Goal: Task Accomplishment & Management: Manage account settings

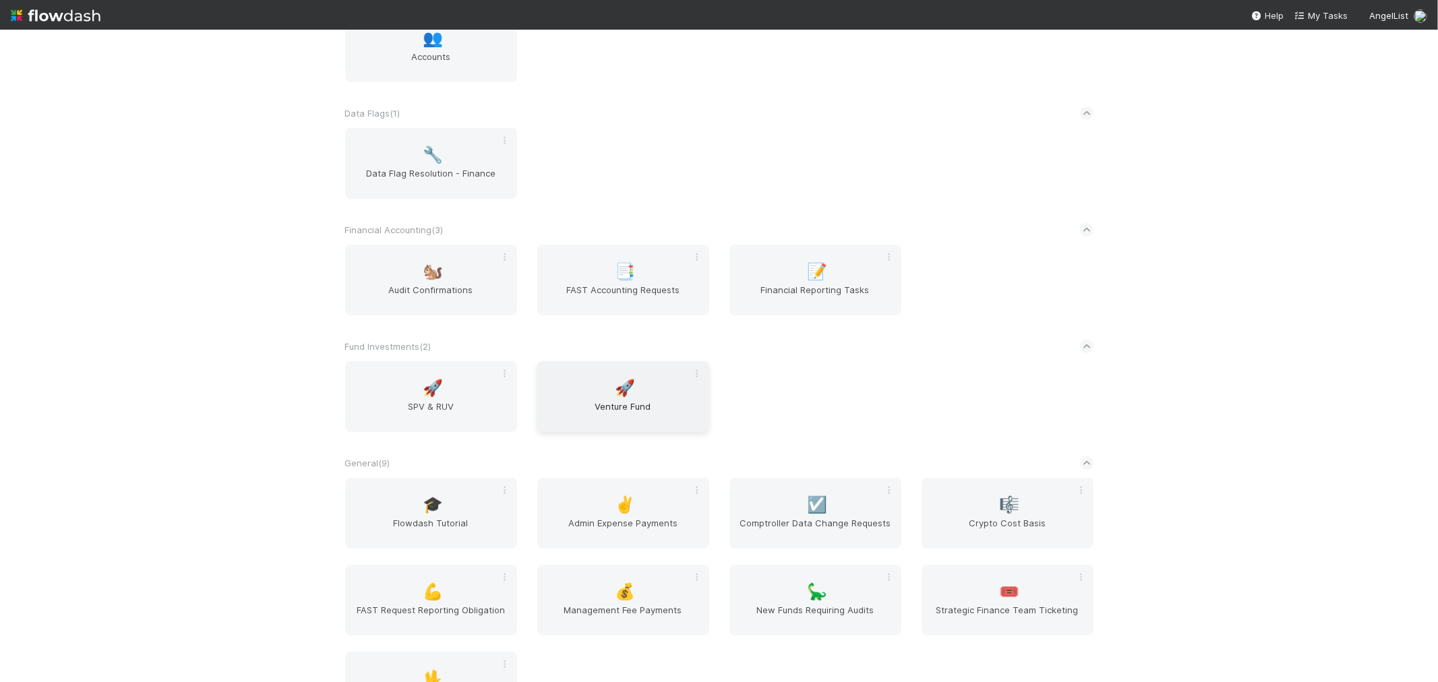
scroll to position [299, 0]
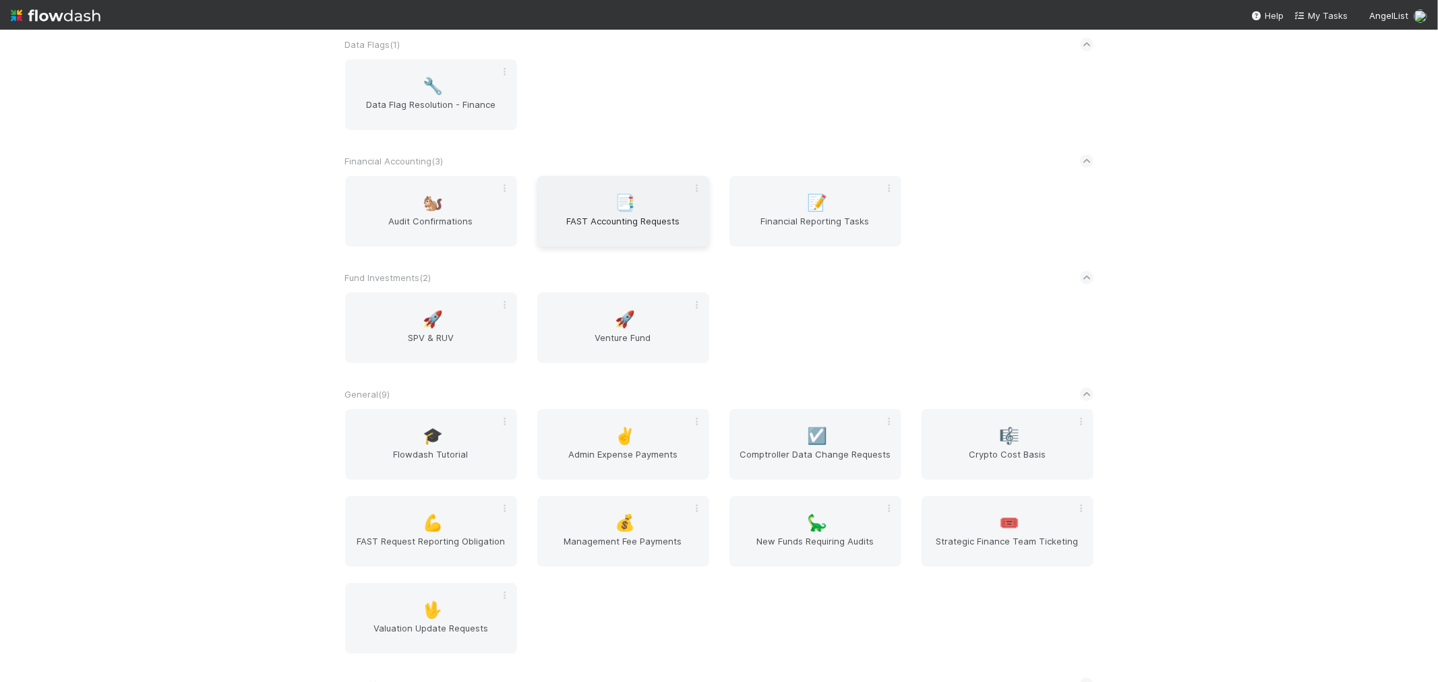
click at [654, 204] on div "📑 FAST Accounting Requests" at bounding box center [623, 211] width 172 height 71
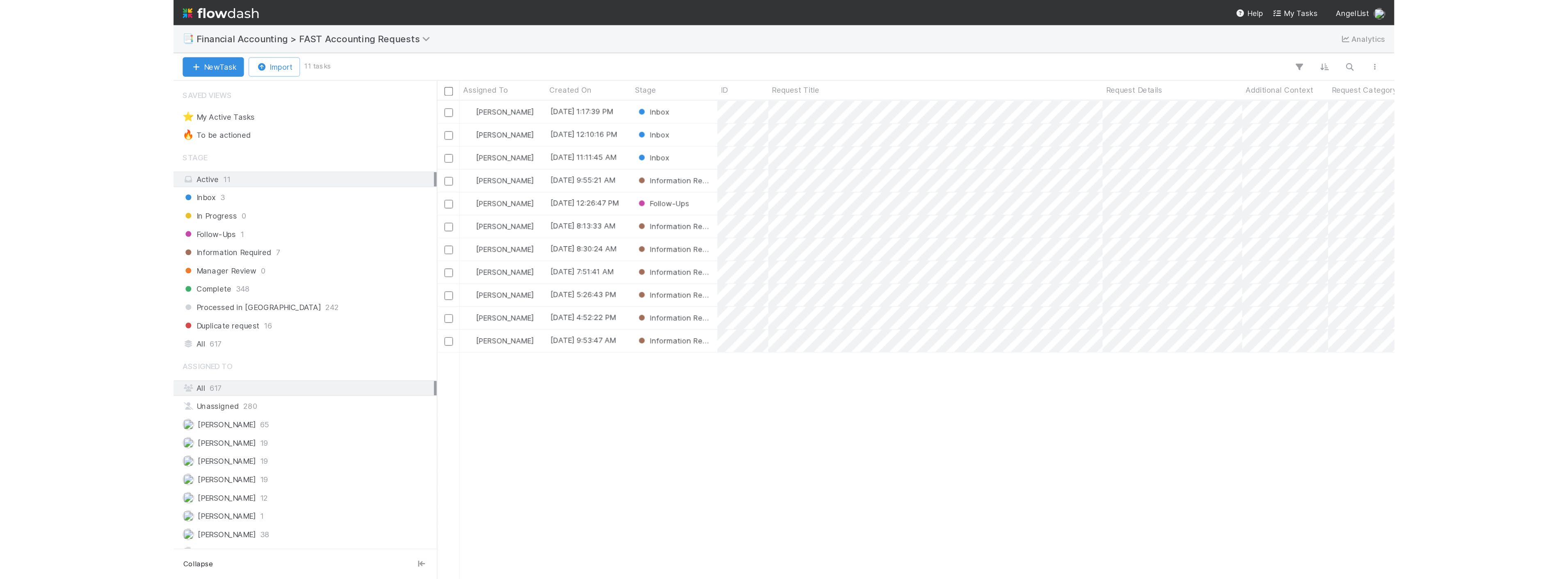
scroll to position [335, 679]
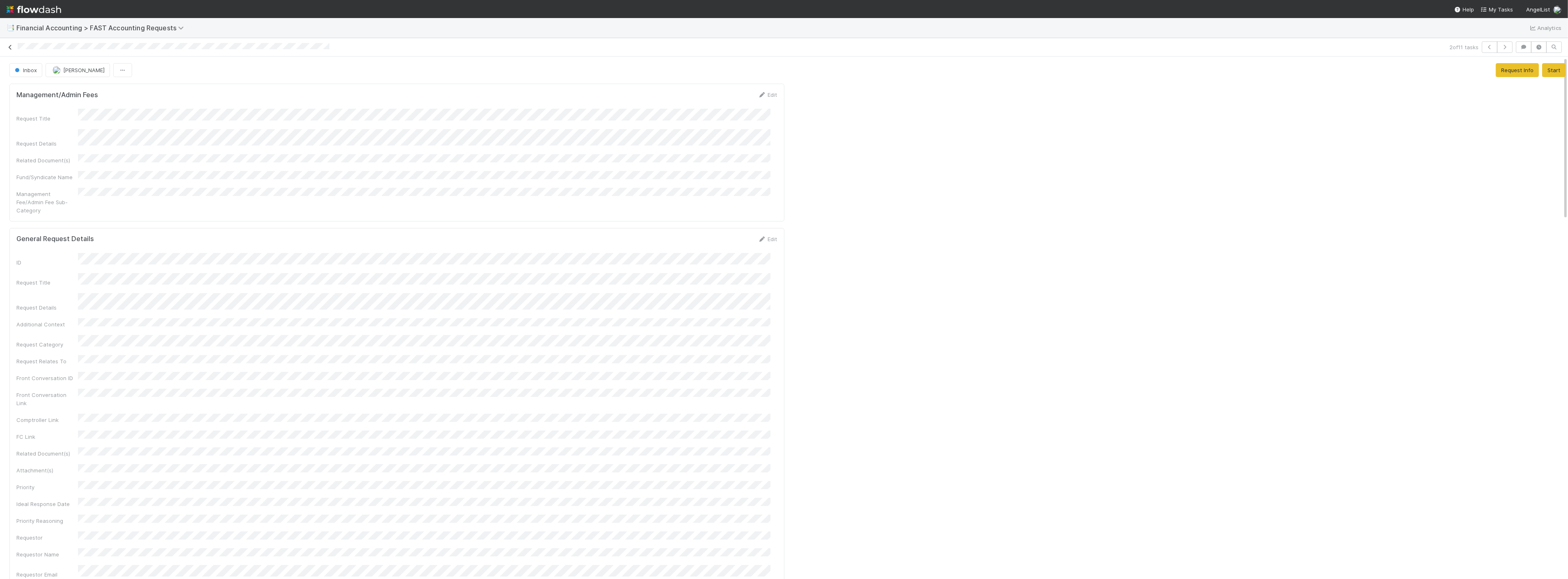
click at [6, 44] on div "2 of 11 tasks" at bounding box center [784, 47] width 1568 height 12
click at [10, 46] on icon at bounding box center [10, 47] width 8 height 5
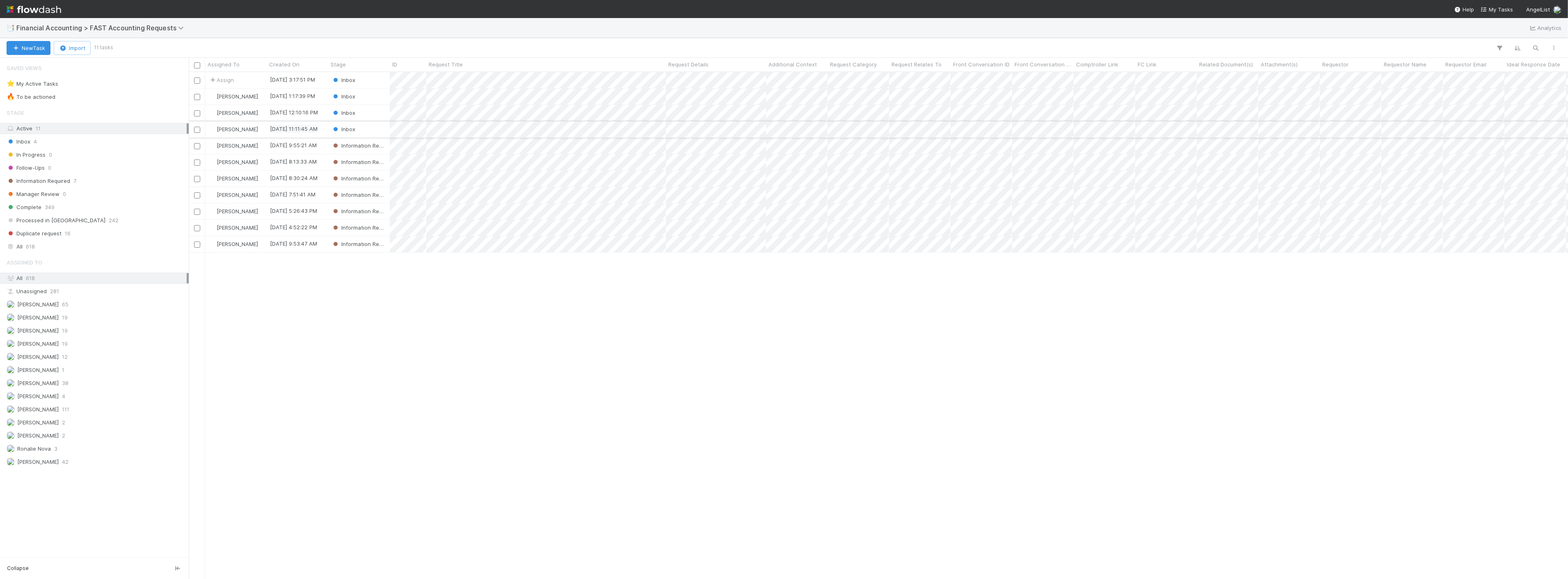
scroll to position [499, 1373]
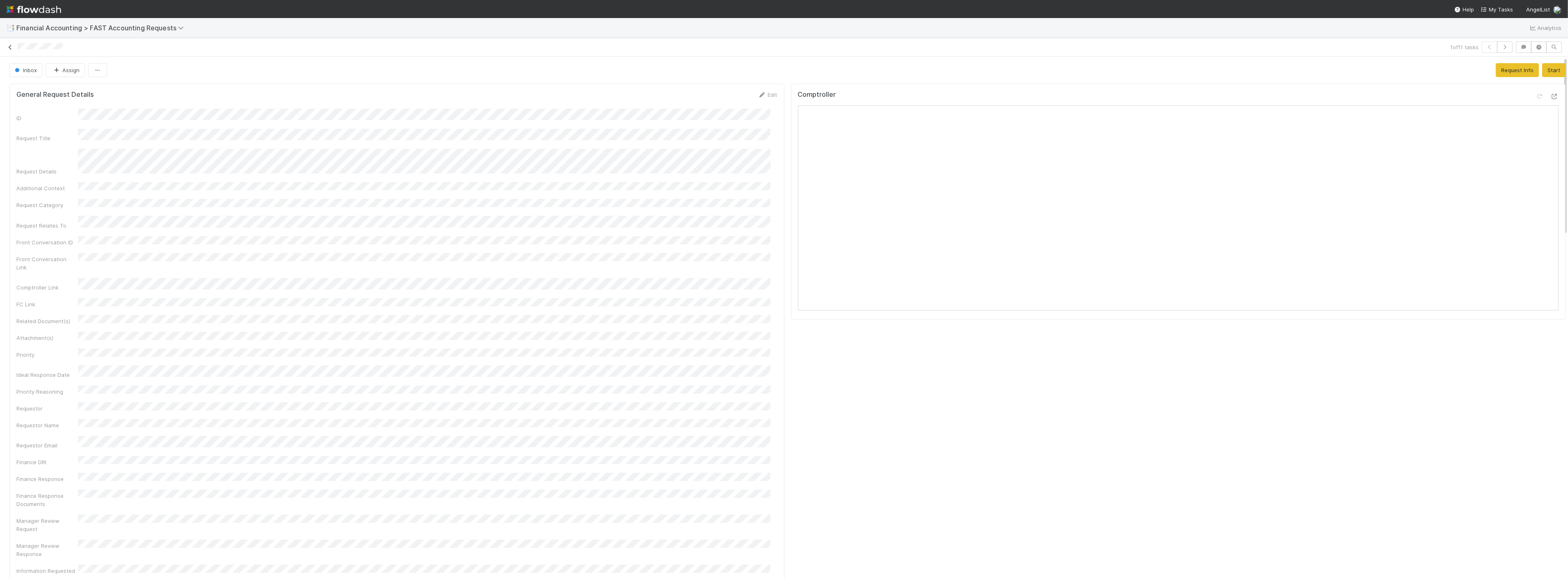
click at [9, 47] on icon at bounding box center [10, 47] width 8 height 5
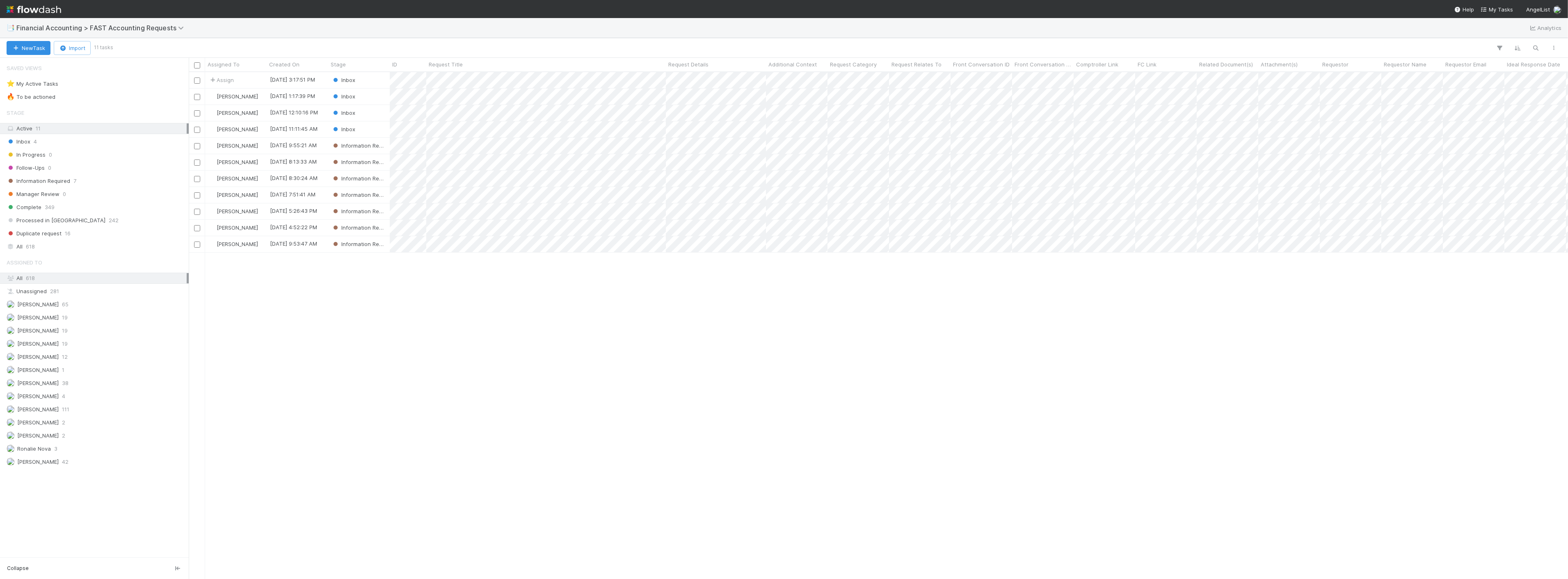
scroll to position [499, 1373]
click at [93, 244] on div "All 618" at bounding box center [97, 246] width 180 height 10
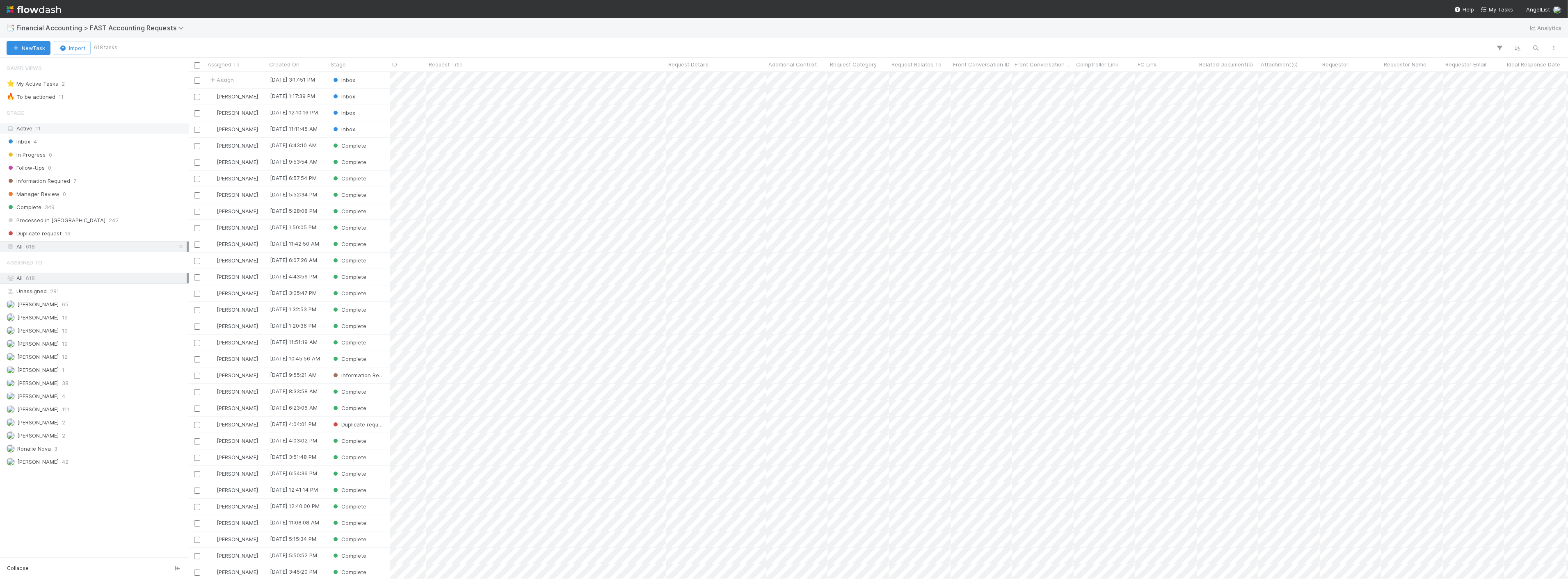
click at [46, 132] on div "Active 11" at bounding box center [97, 128] width 180 height 10
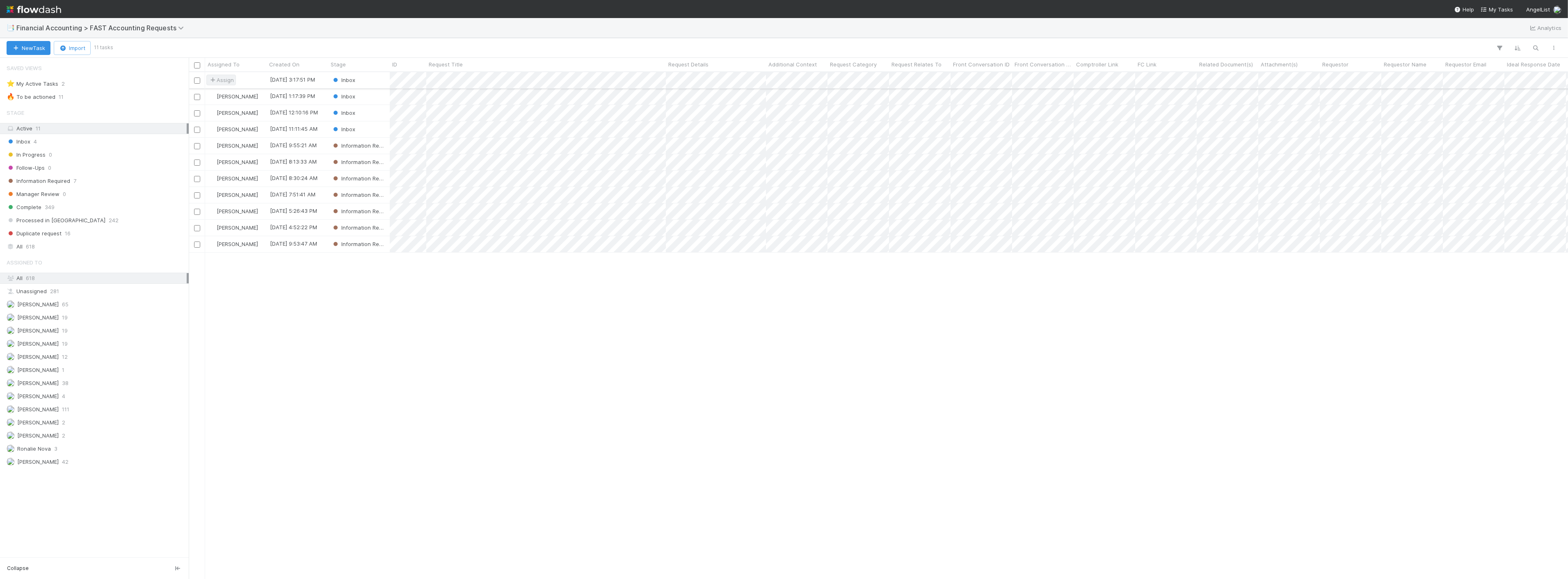
scroll to position [499, 1373]
click at [234, 81] on span "Assign" at bounding box center [221, 80] width 26 height 8
click at [242, 97] on span "Ronalie Nova" at bounding box center [237, 97] width 33 height 7
click at [136, 26] on span "Financial Accounting > FAST Accounting Requests" at bounding box center [102, 27] width 172 height 8
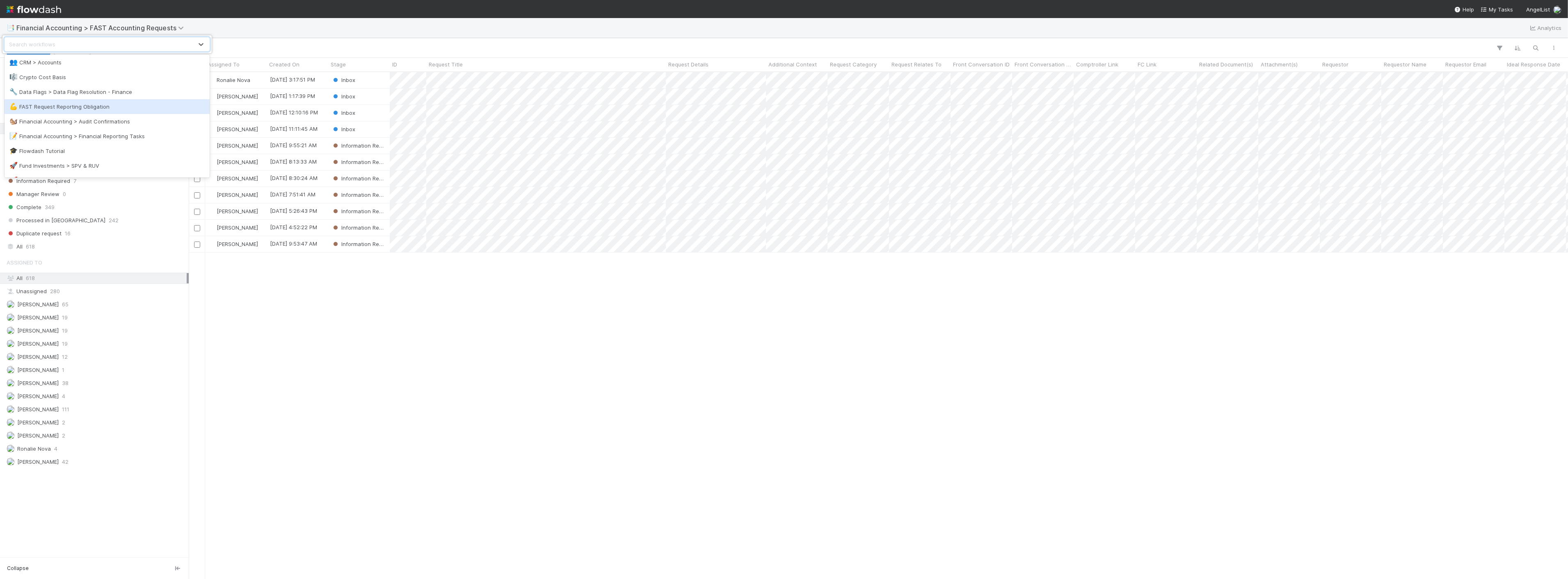
click at [82, 108] on div "💪 FAST Request Reporting Obligation" at bounding box center [107, 106] width 195 height 8
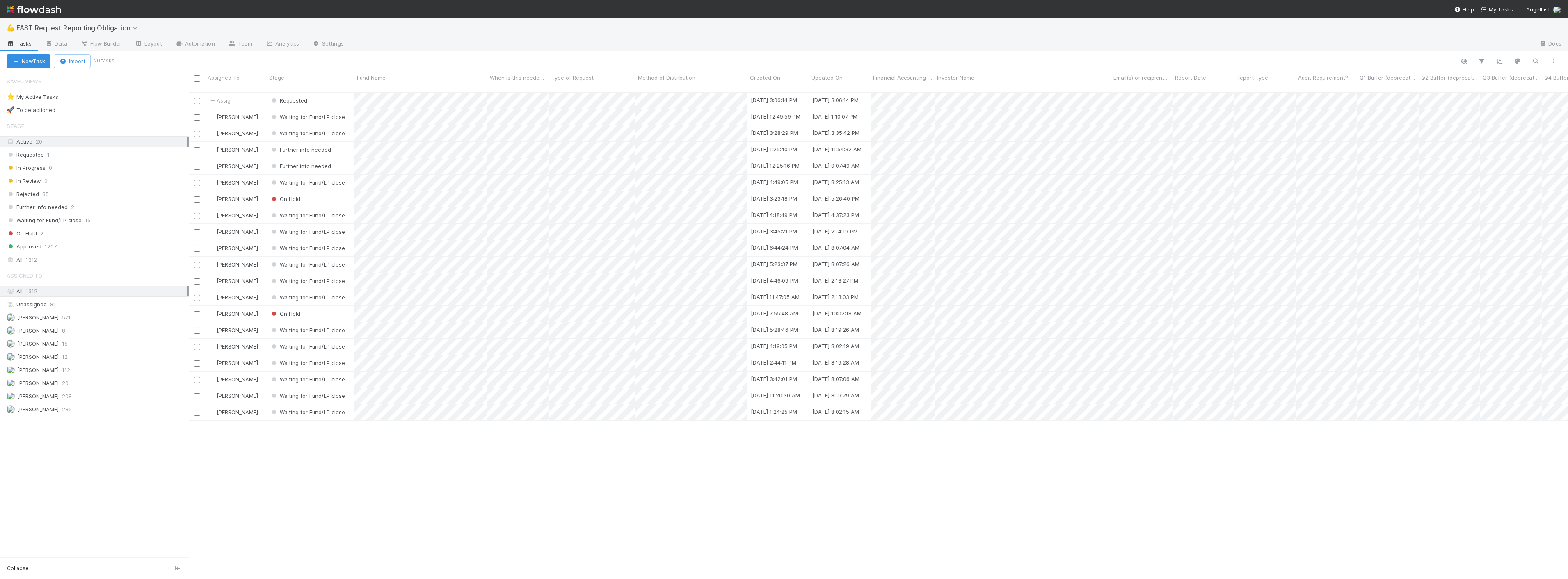
scroll to position [487, 1373]
click at [517, 414] on div "Assign Requested 9/2/25, 3:06:14 PM 9/2/25, 3:06:14 PM 0 Zach Byers Waiting for…" at bounding box center [878, 339] width 1379 height 493
click at [342, 92] on div "Requested" at bounding box center [310, 100] width 88 height 16
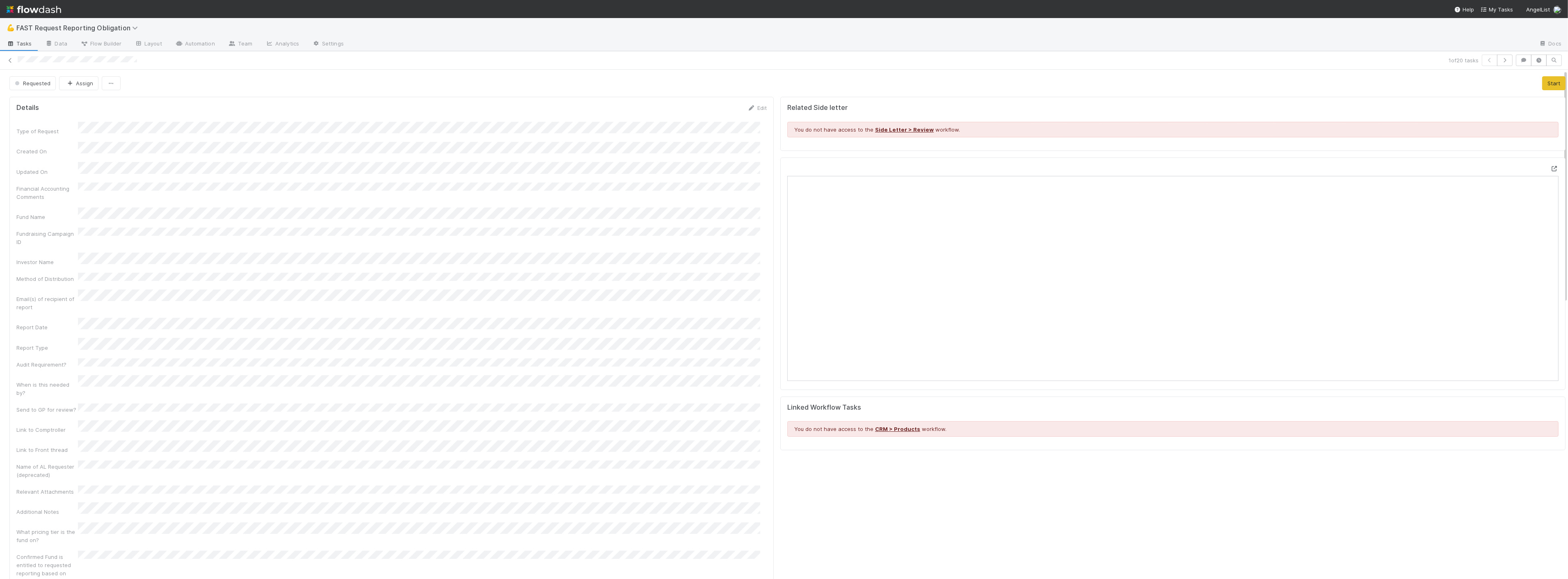
click at [875, 169] on icon at bounding box center [1554, 168] width 8 height 5
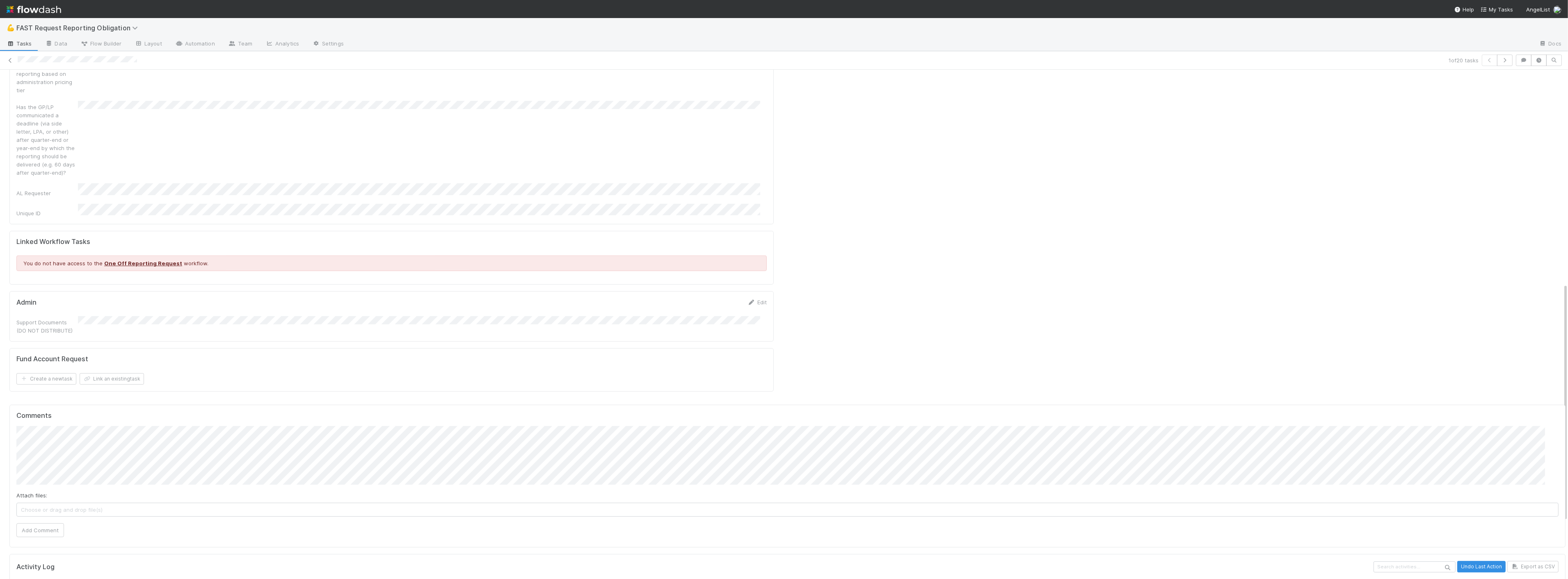
scroll to position [579, 0]
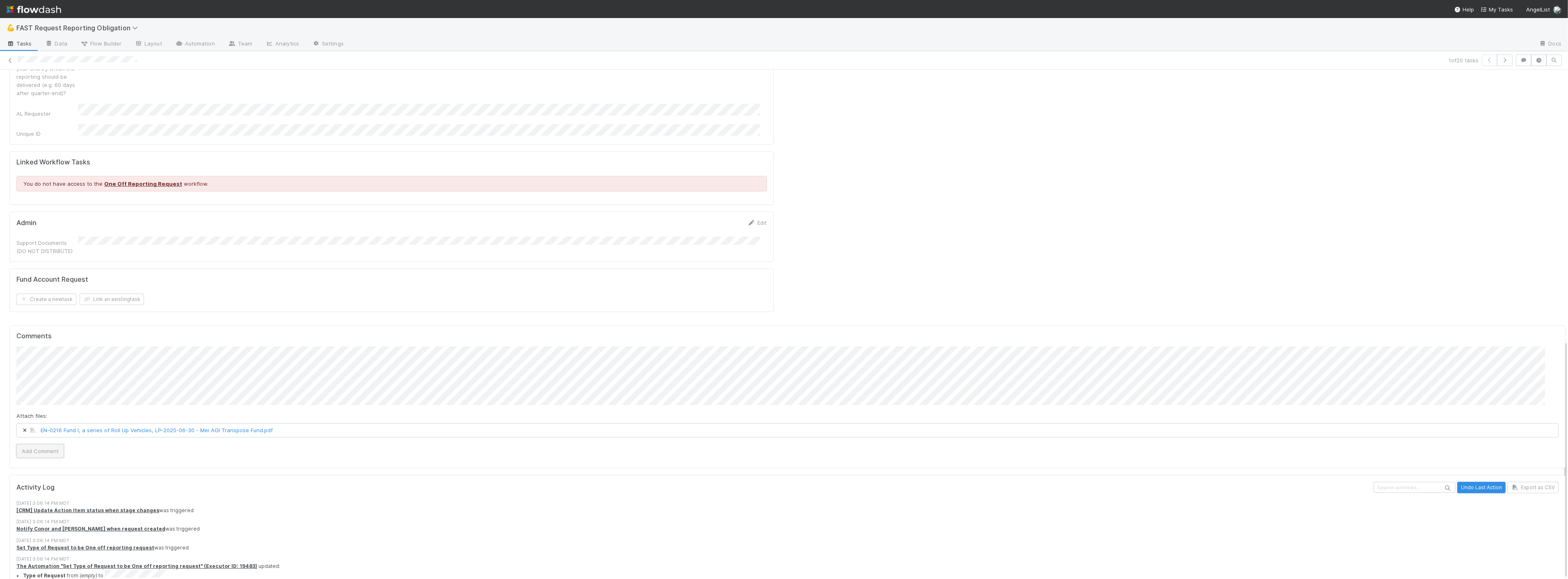
click at [40, 414] on button "Add Comment" at bounding box center [40, 451] width 47 height 14
click at [749, 220] on link "Edit" at bounding box center [757, 223] width 19 height 7
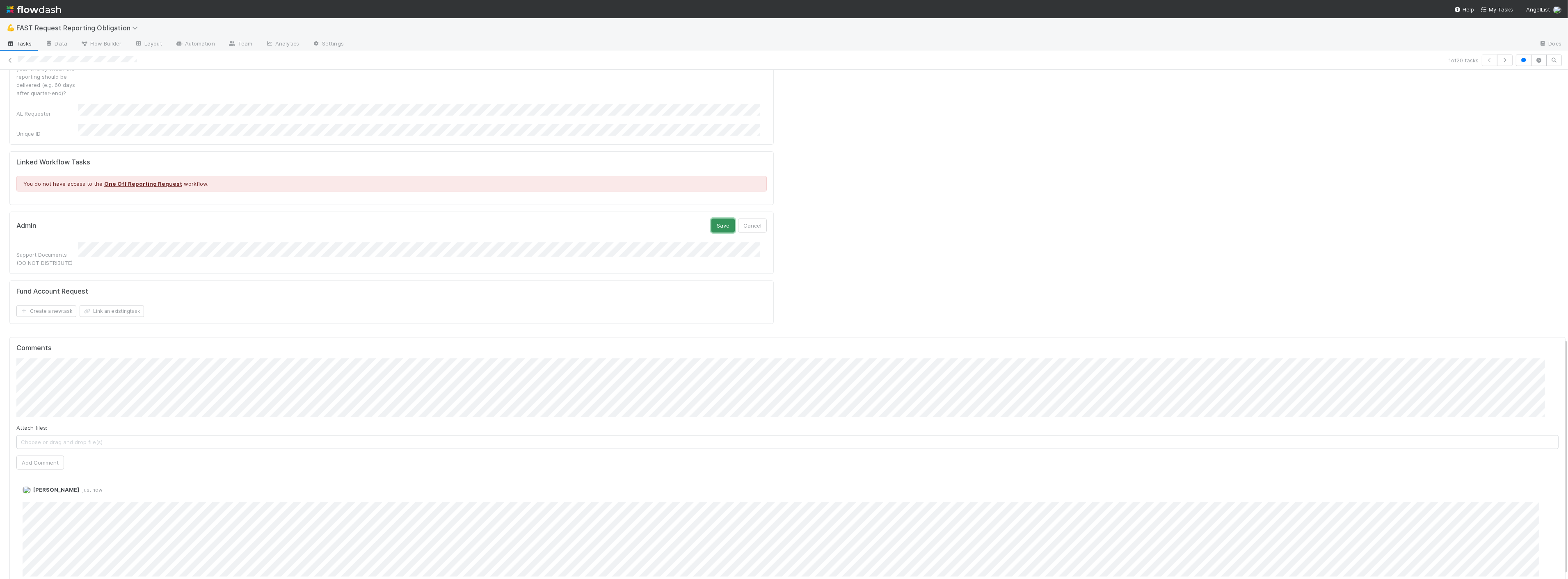
click at [713, 218] on button "Save" at bounding box center [723, 225] width 23 height 14
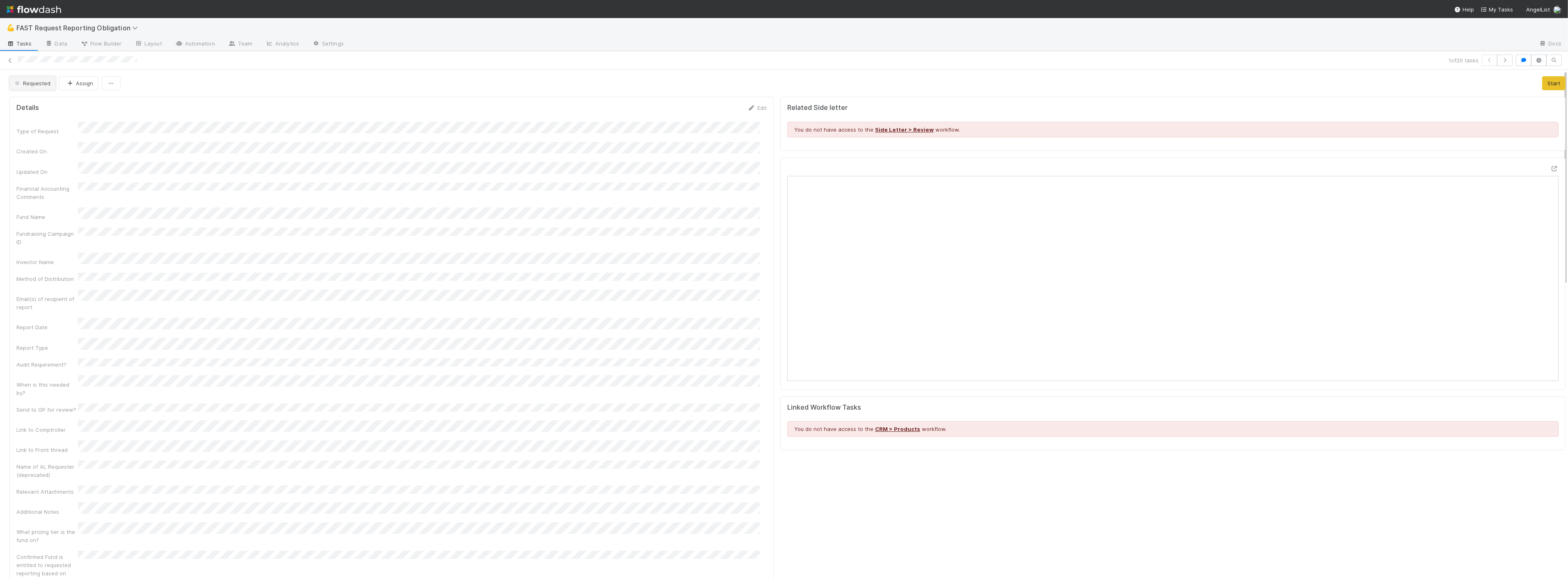
click at [29, 83] on span "Requested" at bounding box center [32, 83] width 37 height 7
click at [44, 206] on span "Approved" at bounding box center [29, 207] width 35 height 7
click at [74, 83] on button "Assign" at bounding box center [79, 83] width 40 height 14
click at [76, 108] on div "Zach Byers you" at bounding box center [114, 104] width 116 height 15
click at [5, 56] on div "1 of 20 tasks" at bounding box center [784, 60] width 1568 height 12
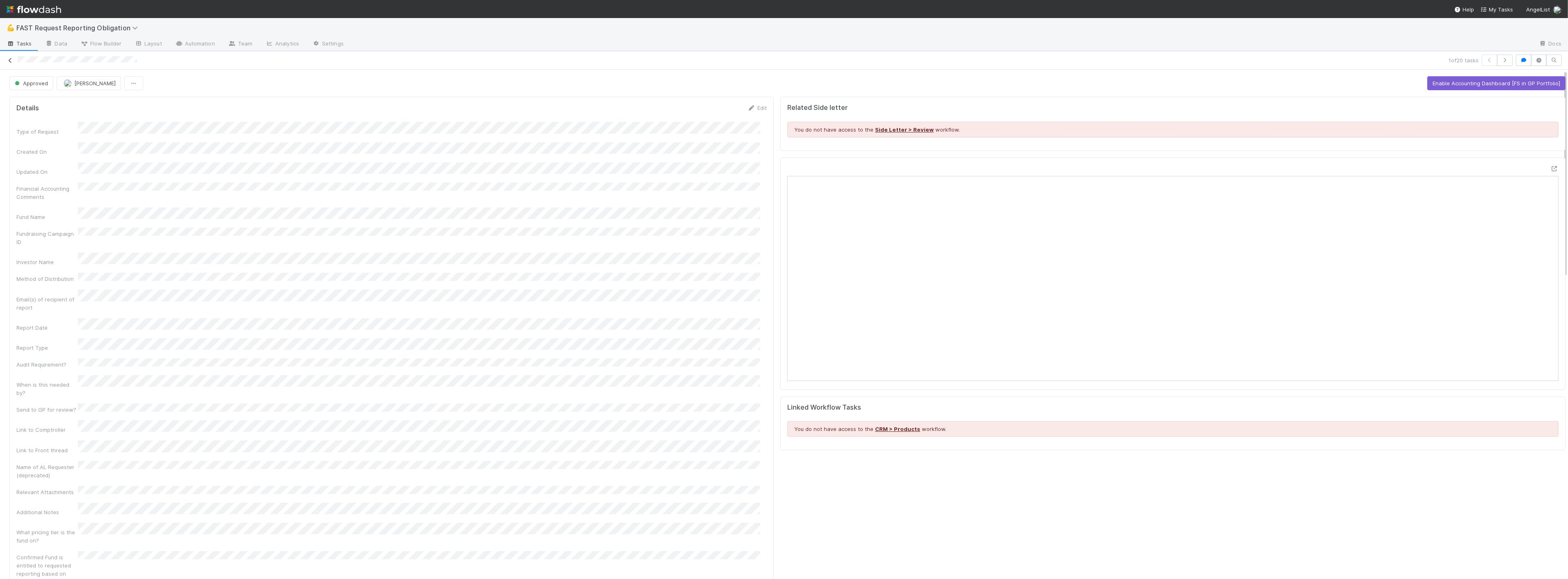
click at [13, 60] on icon at bounding box center [10, 60] width 8 height 5
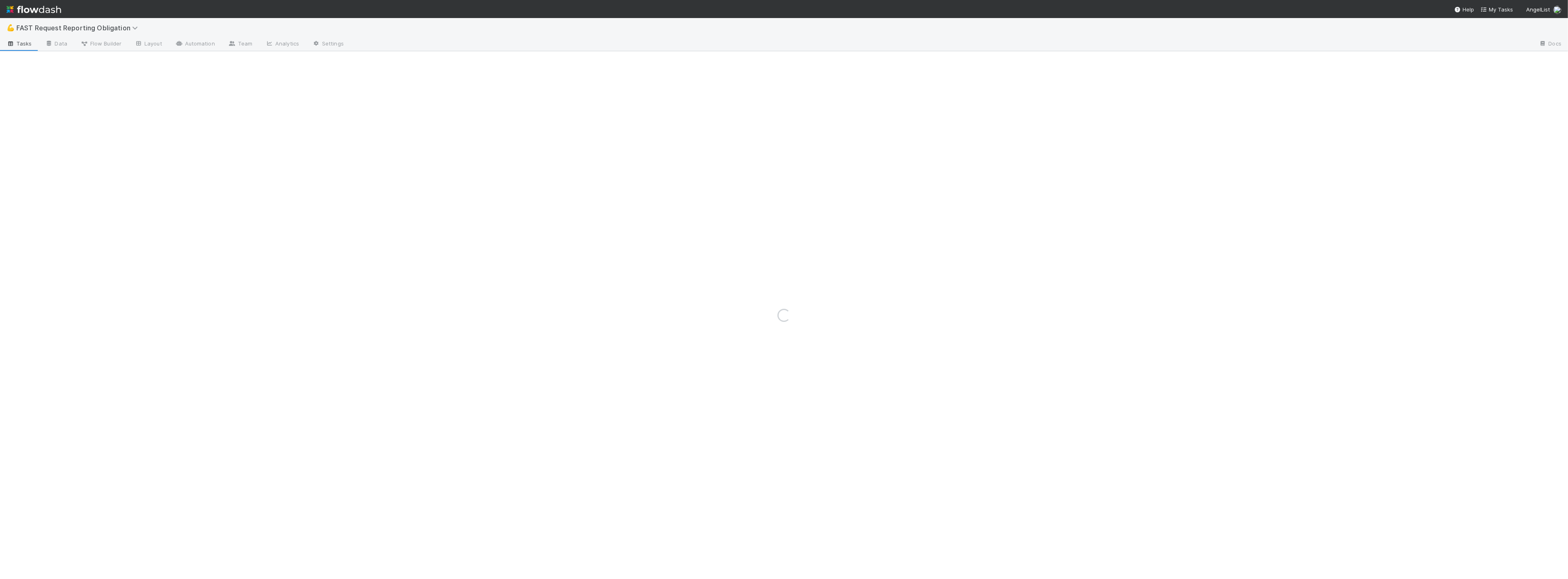
click at [512, 102] on div "Loading..." at bounding box center [784, 314] width 1568 height 527
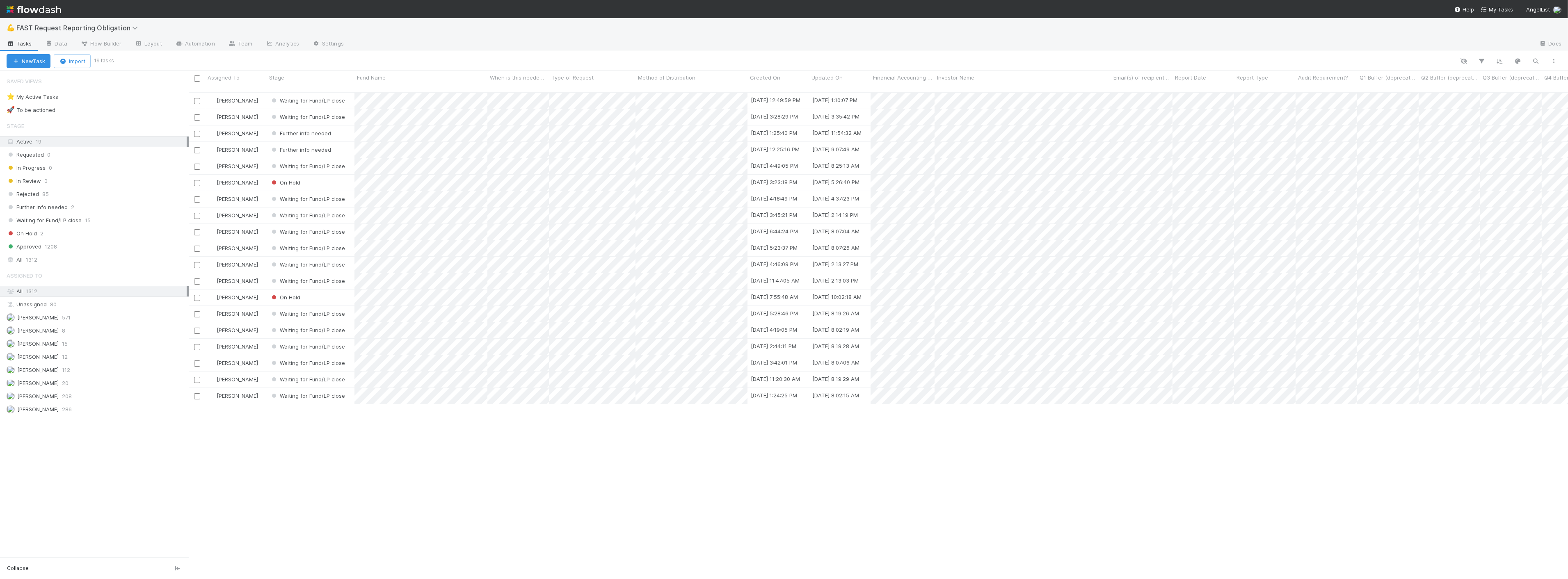
scroll to position [487, 1373]
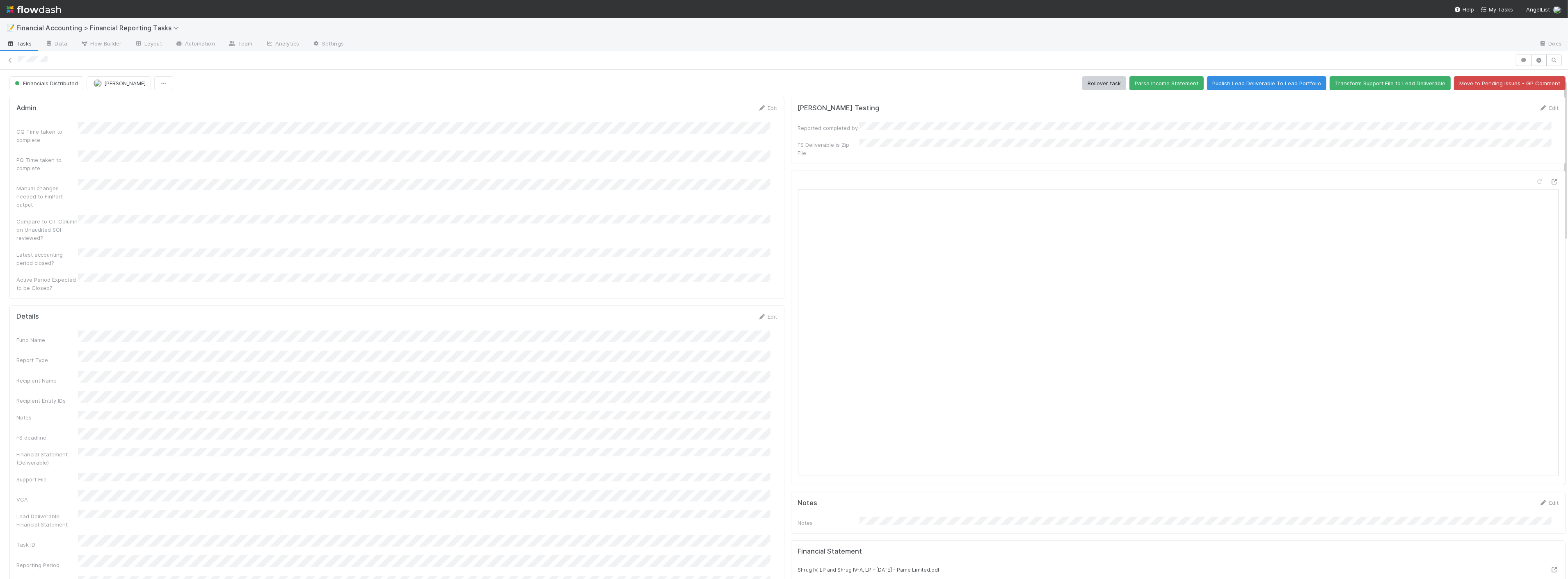
scroll to position [136, 0]
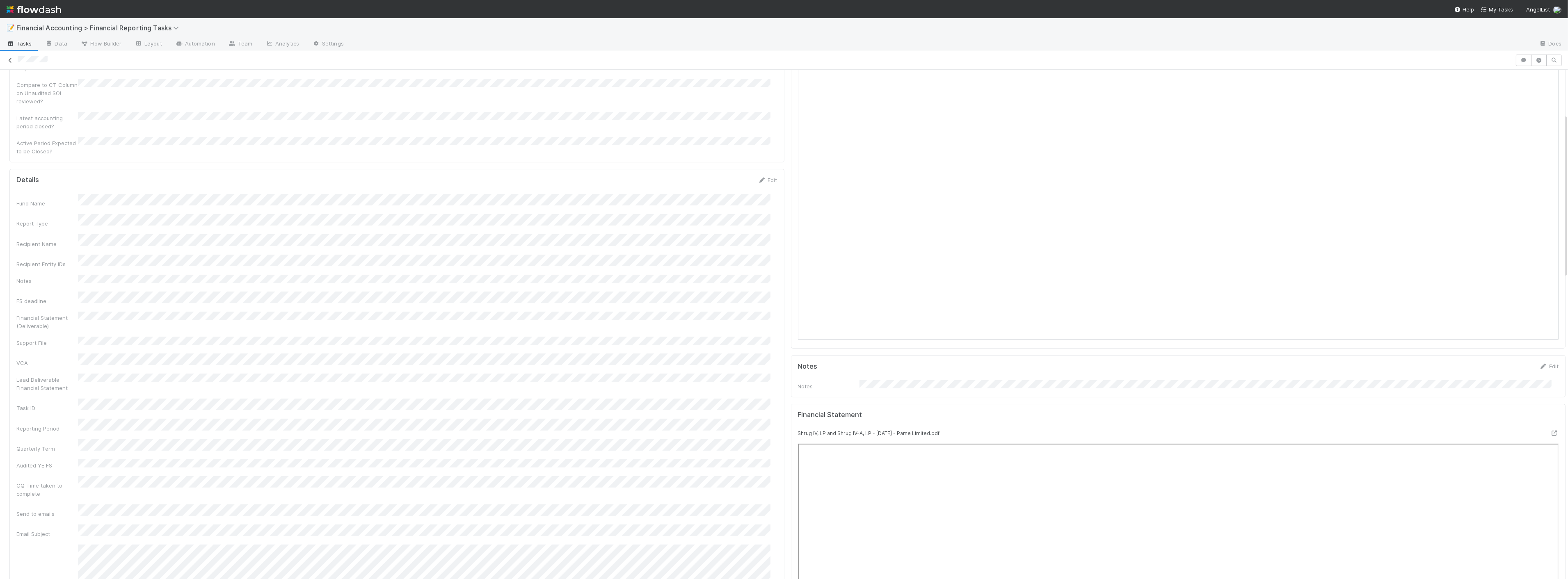
click at [9, 60] on icon at bounding box center [10, 60] width 8 height 5
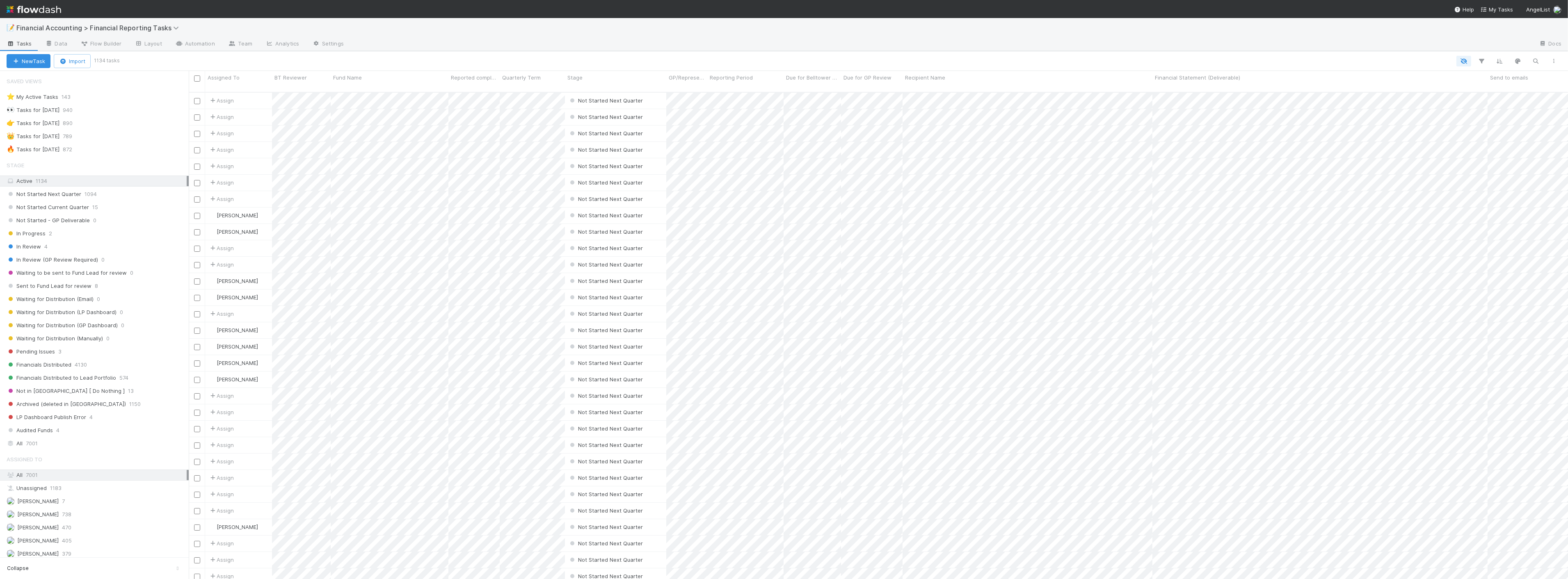
scroll to position [487, 1373]
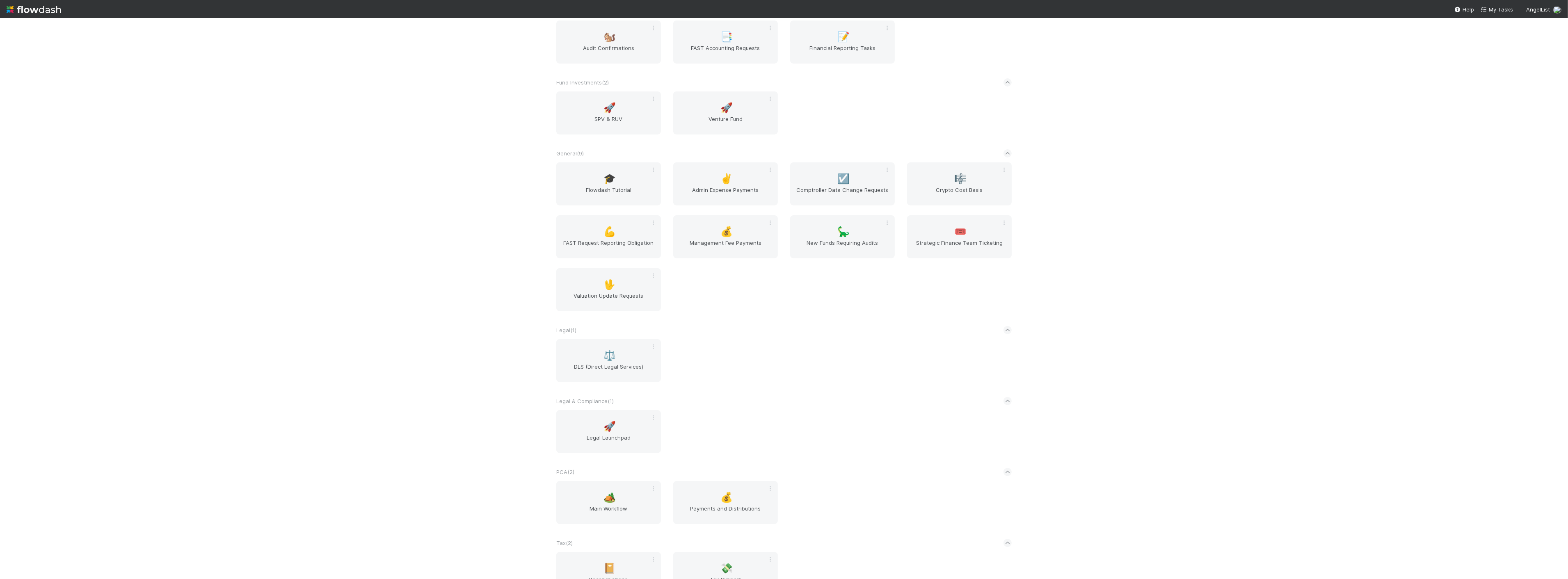
scroll to position [309, 0]
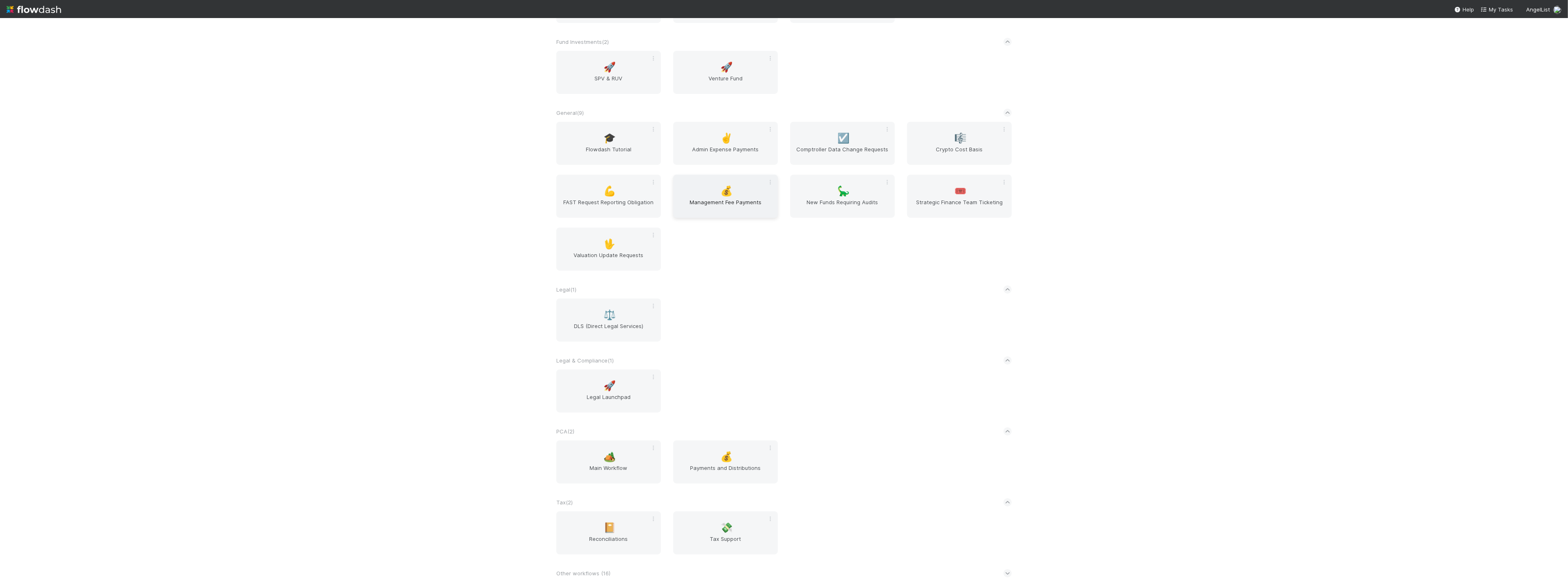
click at [721, 187] on span "💰" at bounding box center [727, 191] width 12 height 11
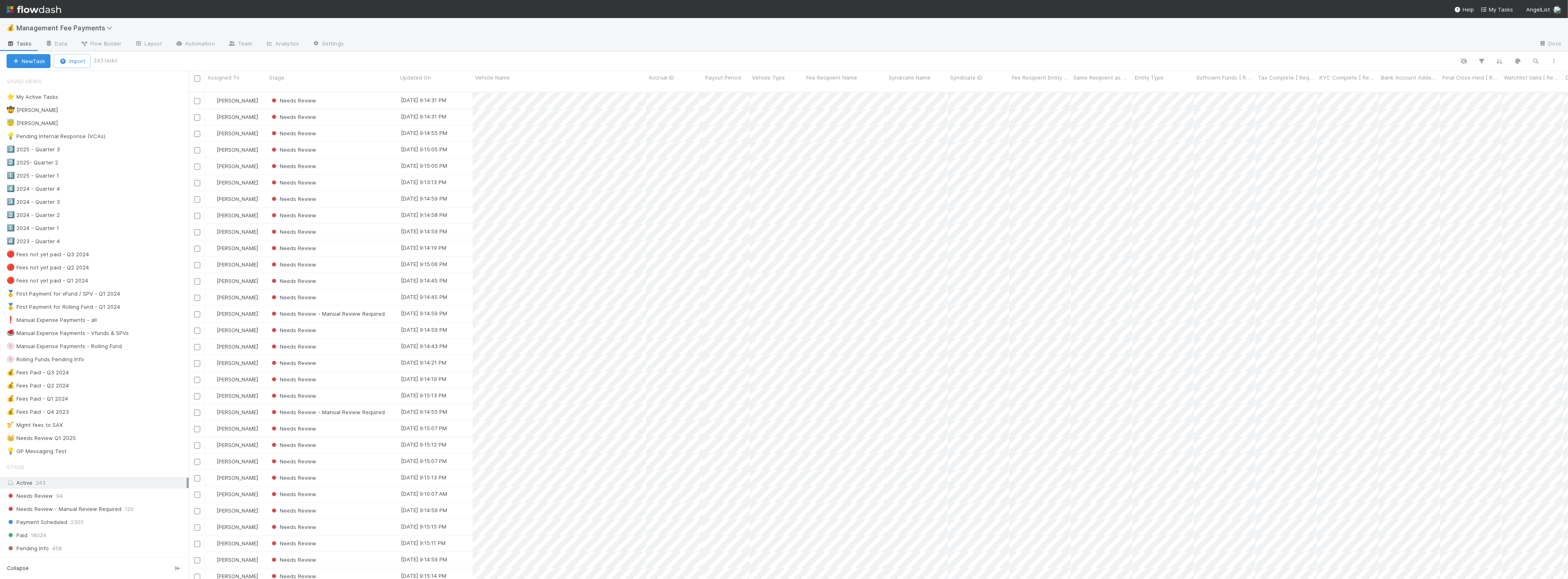
scroll to position [487, 1373]
click at [374, 56] on div at bounding box center [839, 61] width 1447 height 11
click at [99, 30] on span "Management Fee Payments" at bounding box center [66, 27] width 100 height 8
click at [65, 99] on div "🏕️ PCA > Main Workflow" at bounding box center [107, 95] width 195 height 8
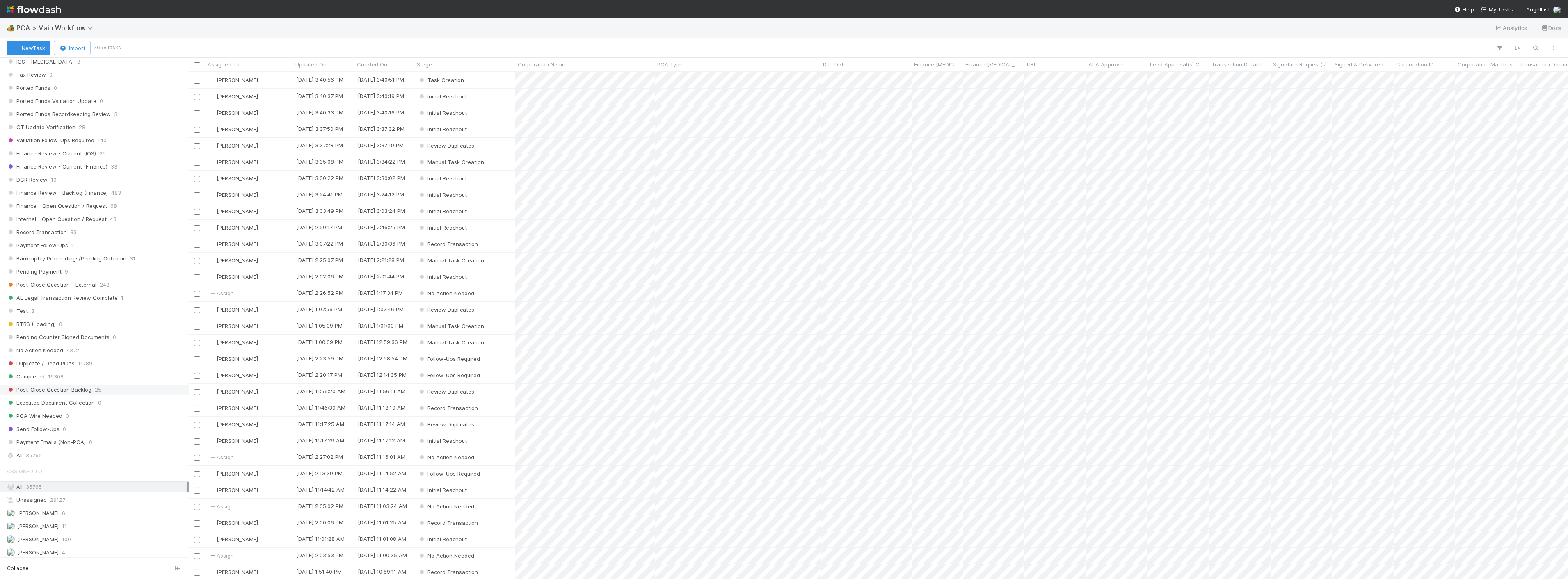
scroll to position [598, 0]
click at [82, 149] on span "Finance Review - Current (Finance)" at bounding box center [57, 147] width 101 height 10
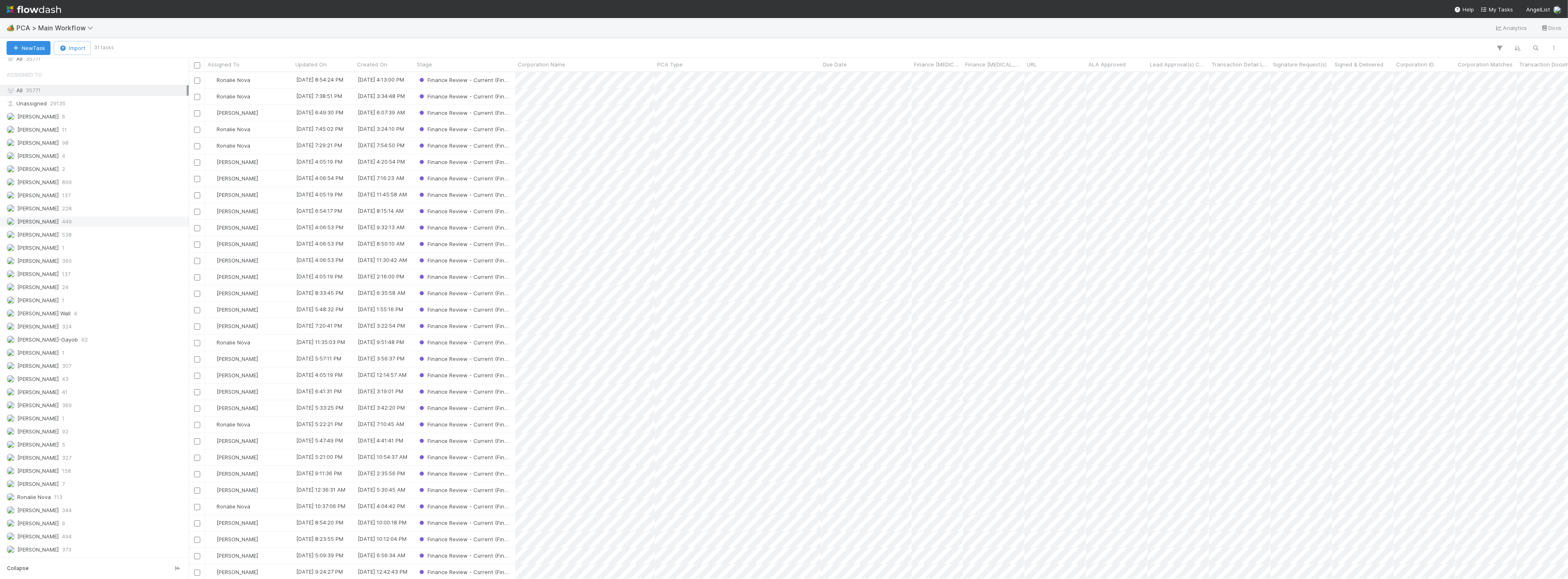
click at [41, 220] on span "[PERSON_NAME]" at bounding box center [38, 221] width 41 height 7
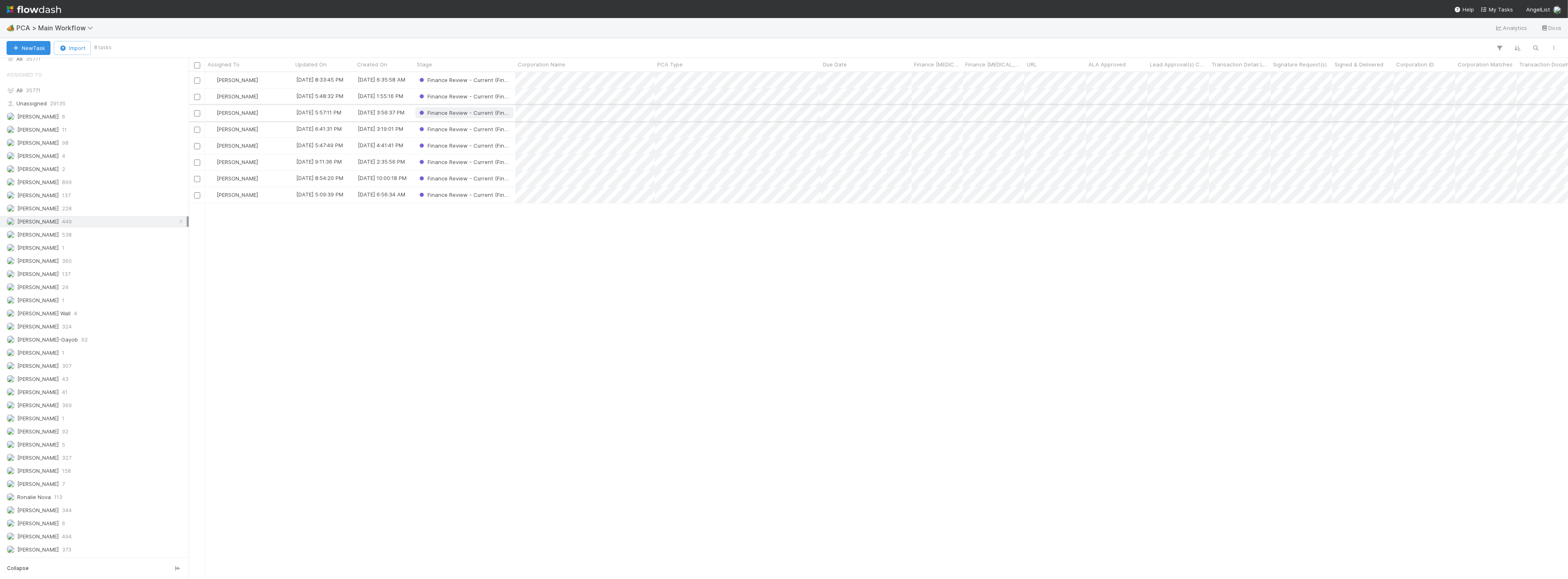
scroll to position [499, 1373]
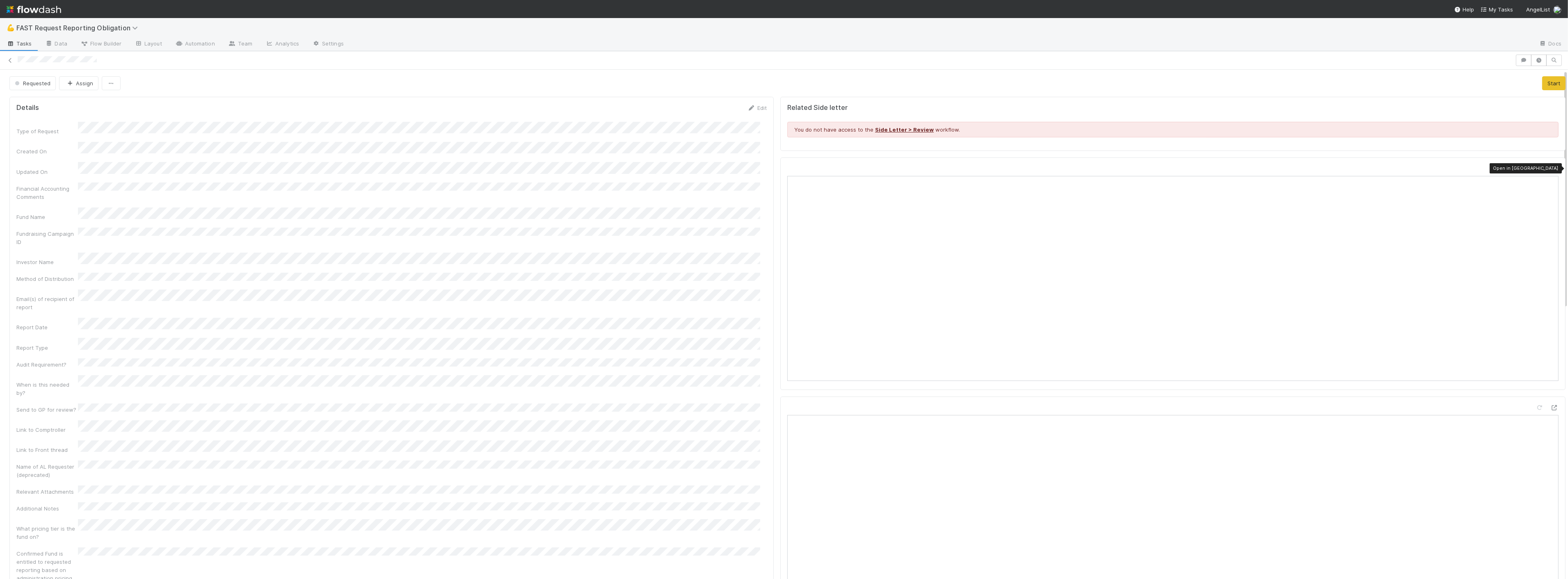
click at [1550, 170] on icon at bounding box center [1554, 168] width 8 height 5
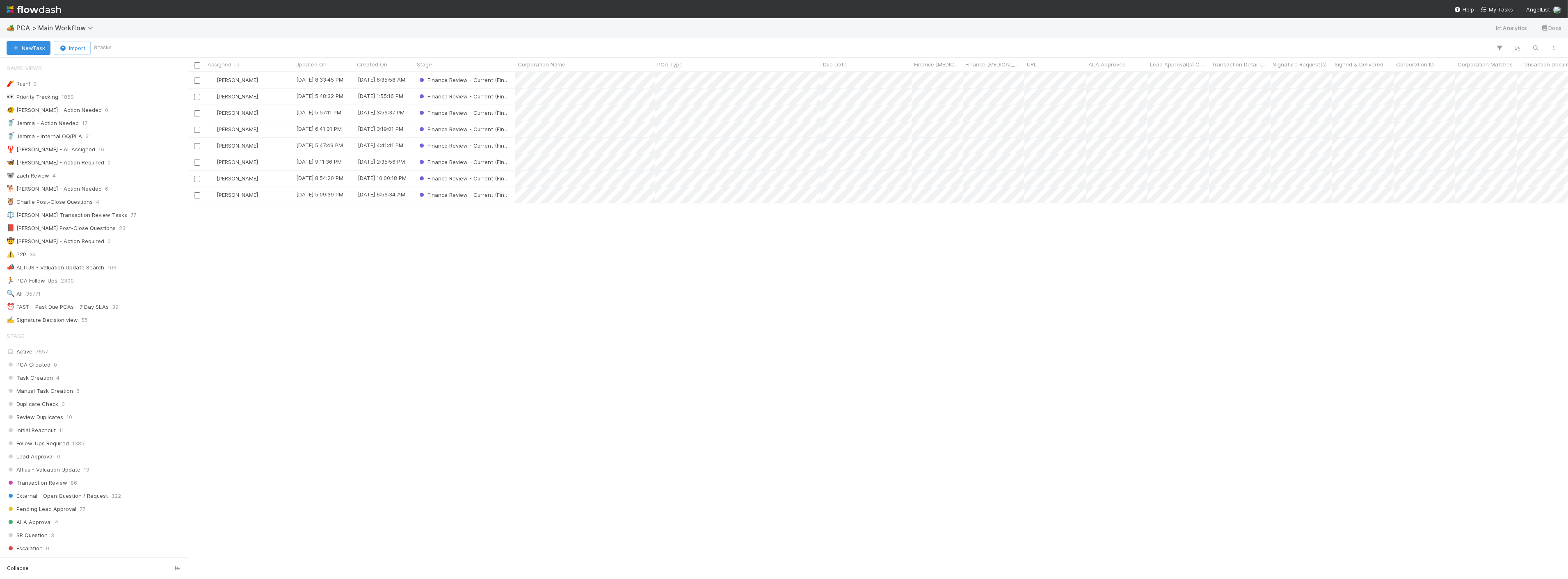
scroll to position [985, 0]
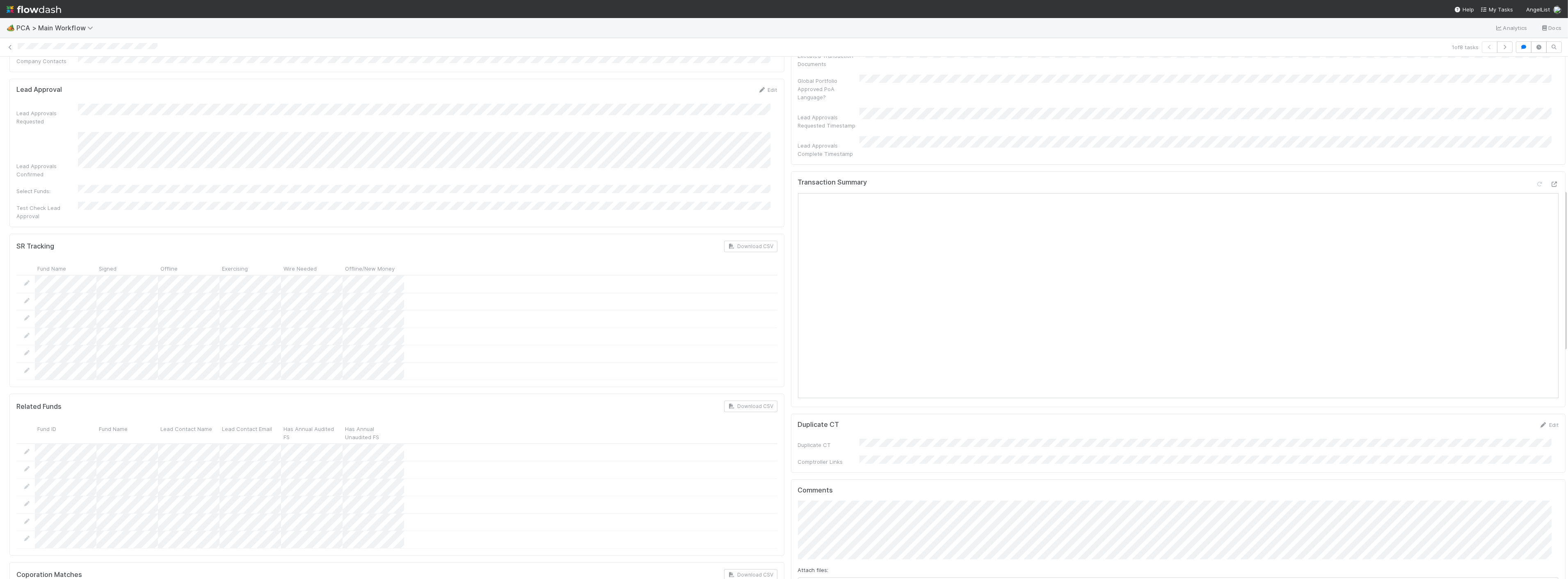
scroll to position [390, 0]
click at [1550, 192] on icon at bounding box center [1554, 194] width 8 height 5
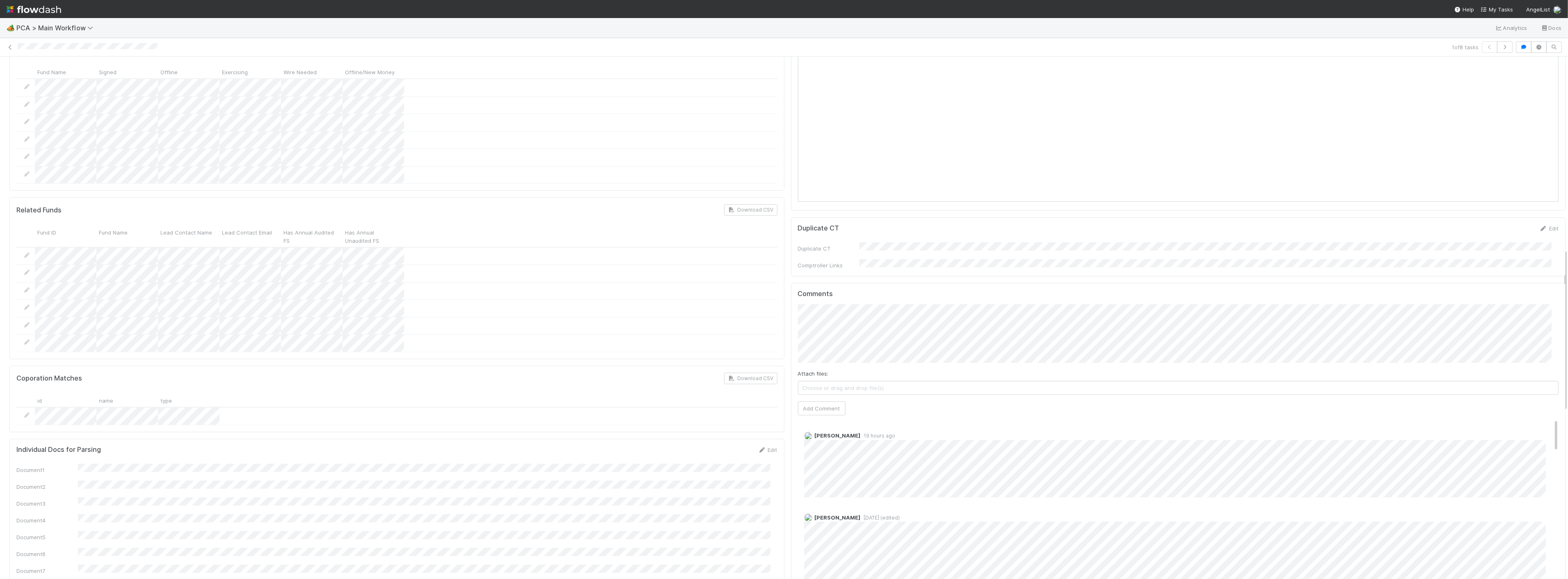
scroll to position [618, 0]
click at [819, 348] on label "Attach files:" at bounding box center [813, 352] width 31 height 8
click at [816, 380] on button "Add Comment" at bounding box center [822, 387] width 47 height 14
click at [829, 419] on link "Delete" at bounding box center [835, 422] width 17 height 7
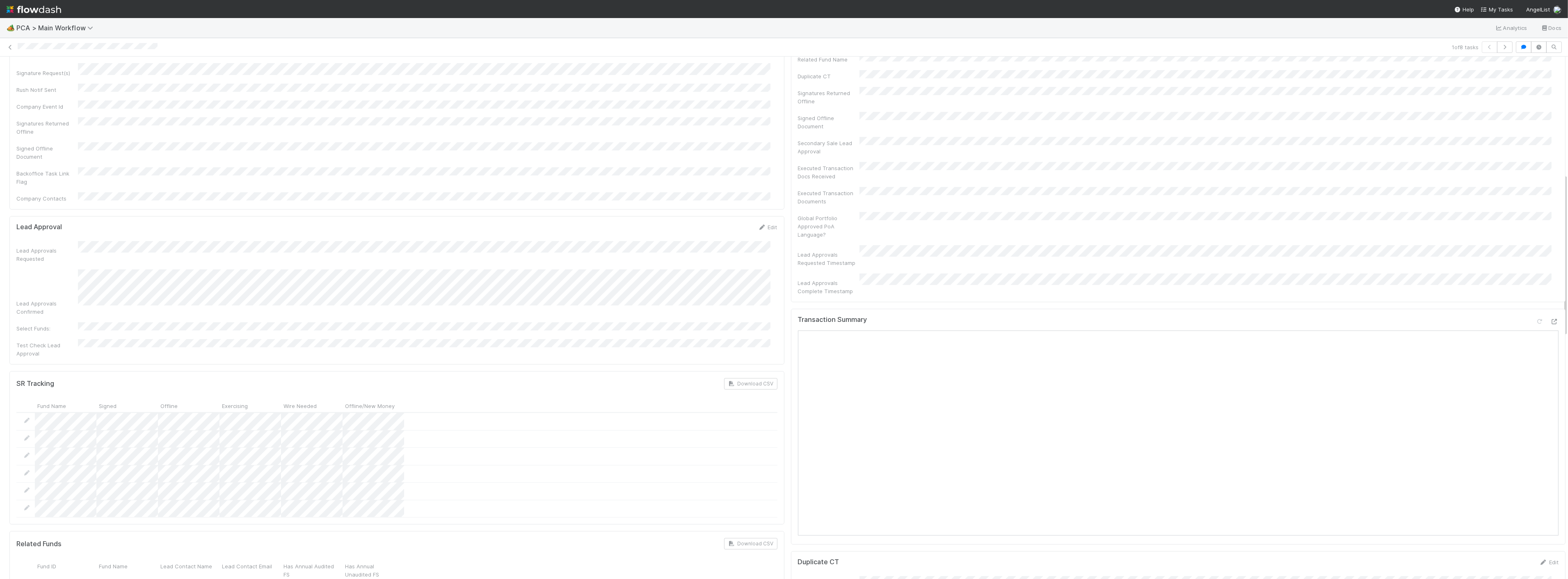
scroll to position [208, 0]
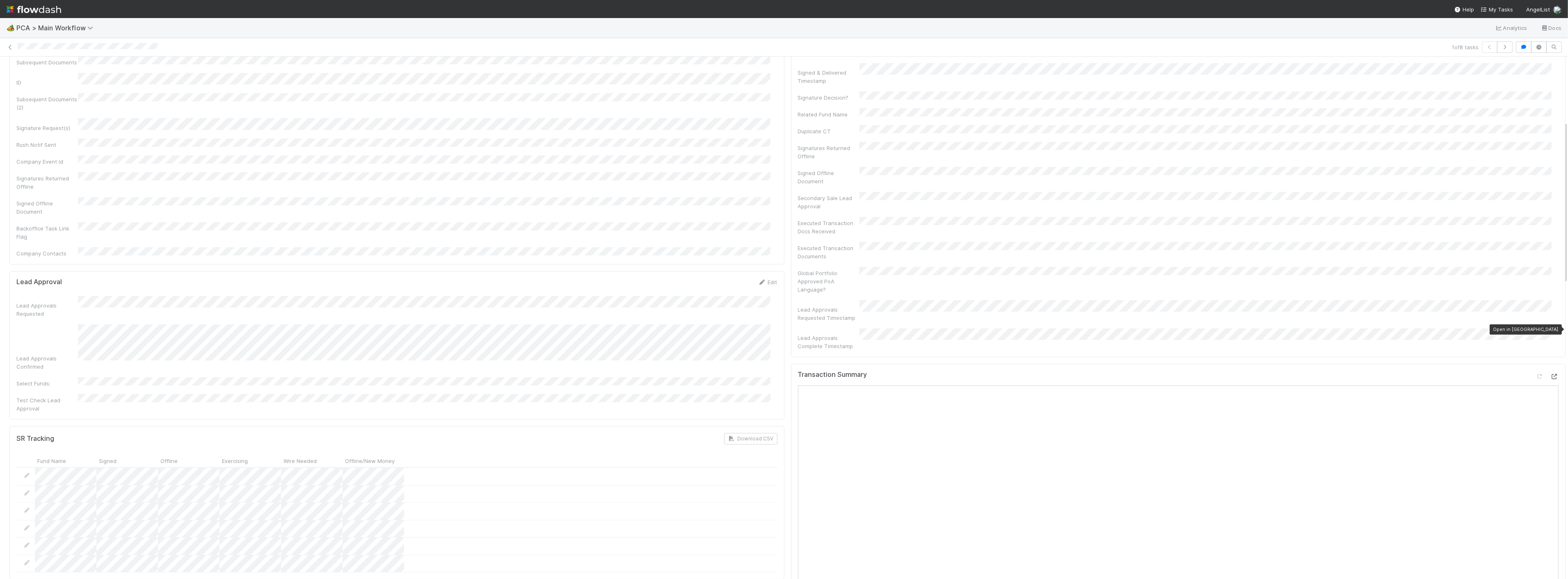
click at [1550, 374] on icon at bounding box center [1554, 376] width 8 height 5
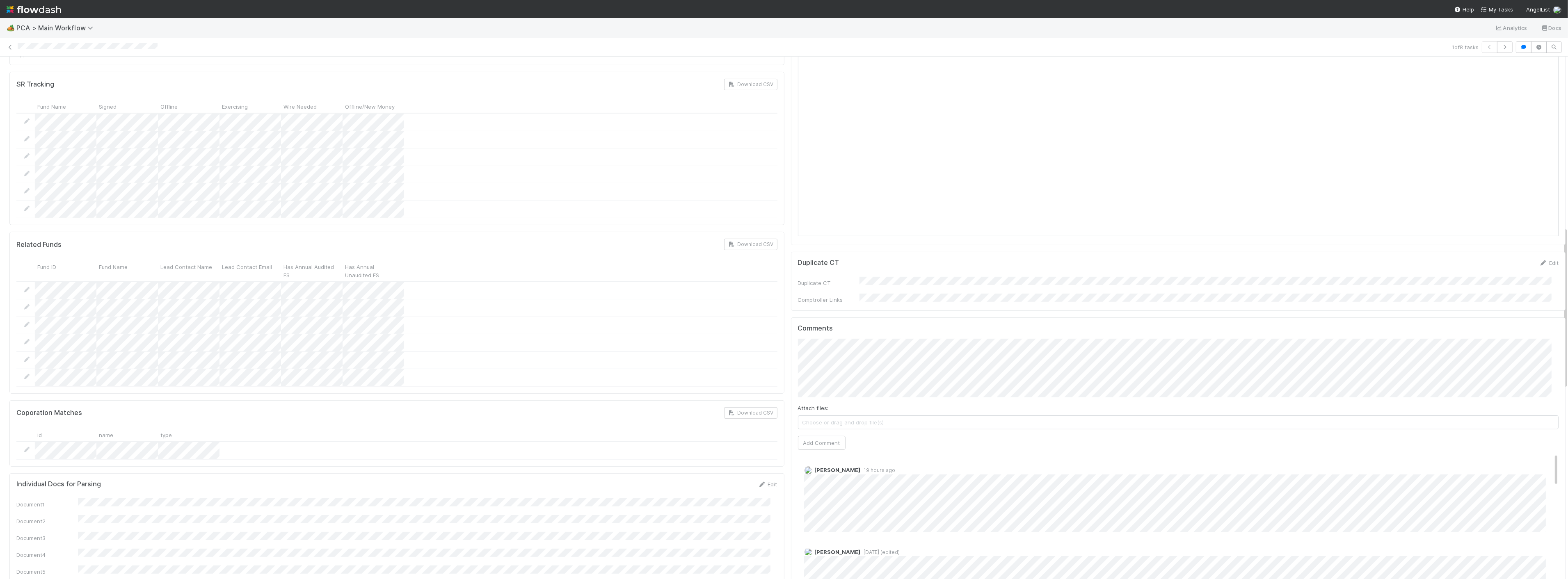
scroll to position [546, 0]
click at [803, 452] on button "Add Comment" at bounding box center [822, 459] width 47 height 14
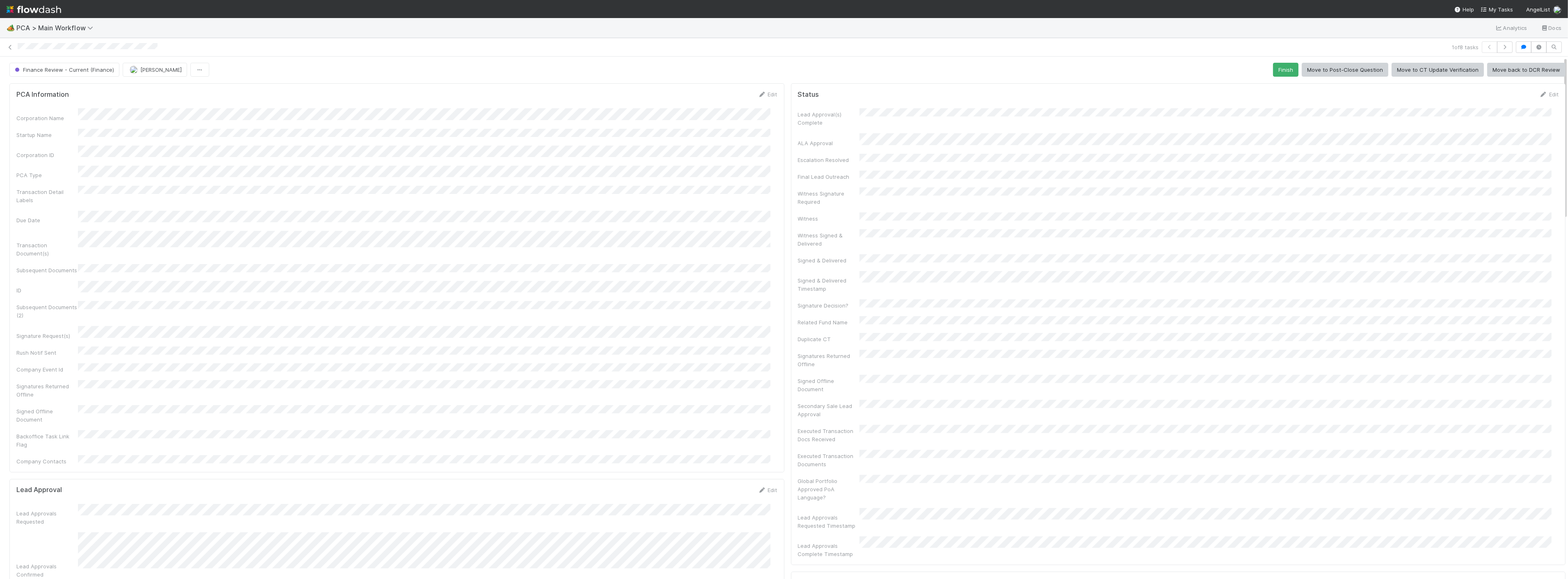
scroll to position [0, 0]
click at [81, 63] on button "Finance Review - Current (Finance)" at bounding box center [65, 70] width 110 height 14
click at [44, 122] on span "Completed" at bounding box center [30, 122] width 38 height 7
click at [150, 68] on span "[PERSON_NAME]" at bounding box center [161, 70] width 41 height 7
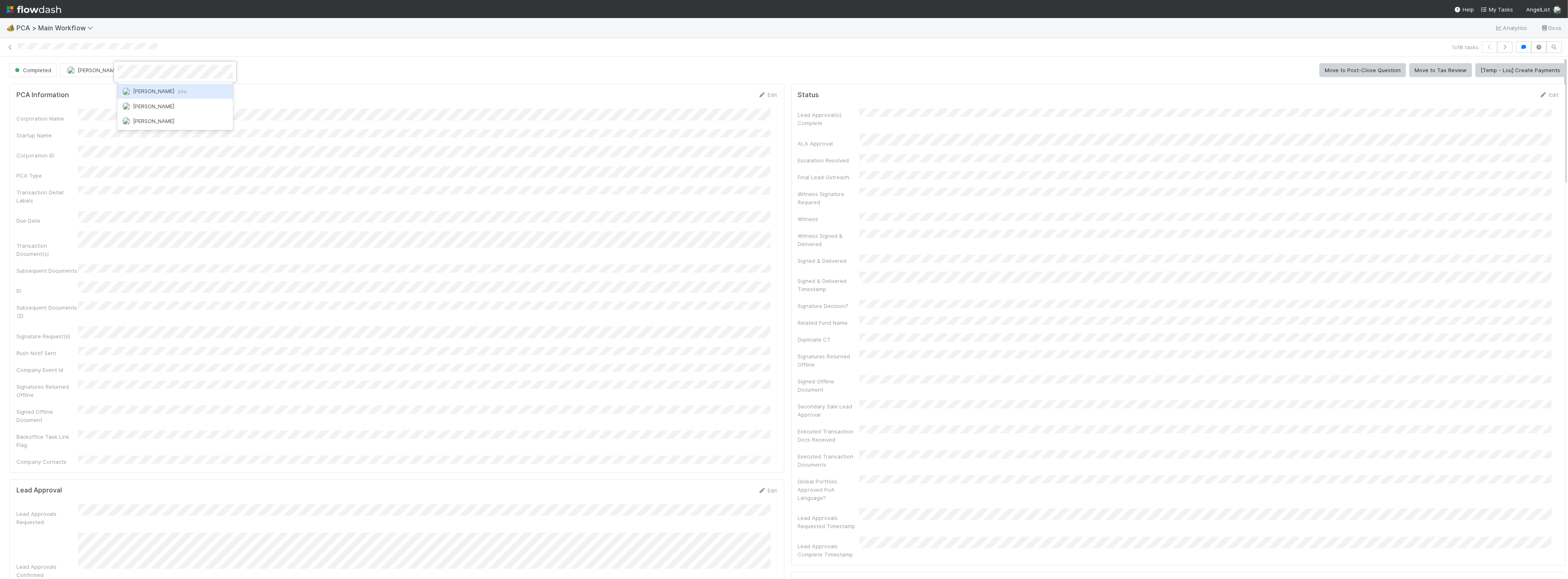
click at [156, 91] on span "[PERSON_NAME] you" at bounding box center [159, 91] width 54 height 7
click at [444, 94] on div "PCA Information Edit" at bounding box center [397, 94] width 761 height 8
click at [1500, 49] on icon "button" at bounding box center [1504, 47] width 8 height 5
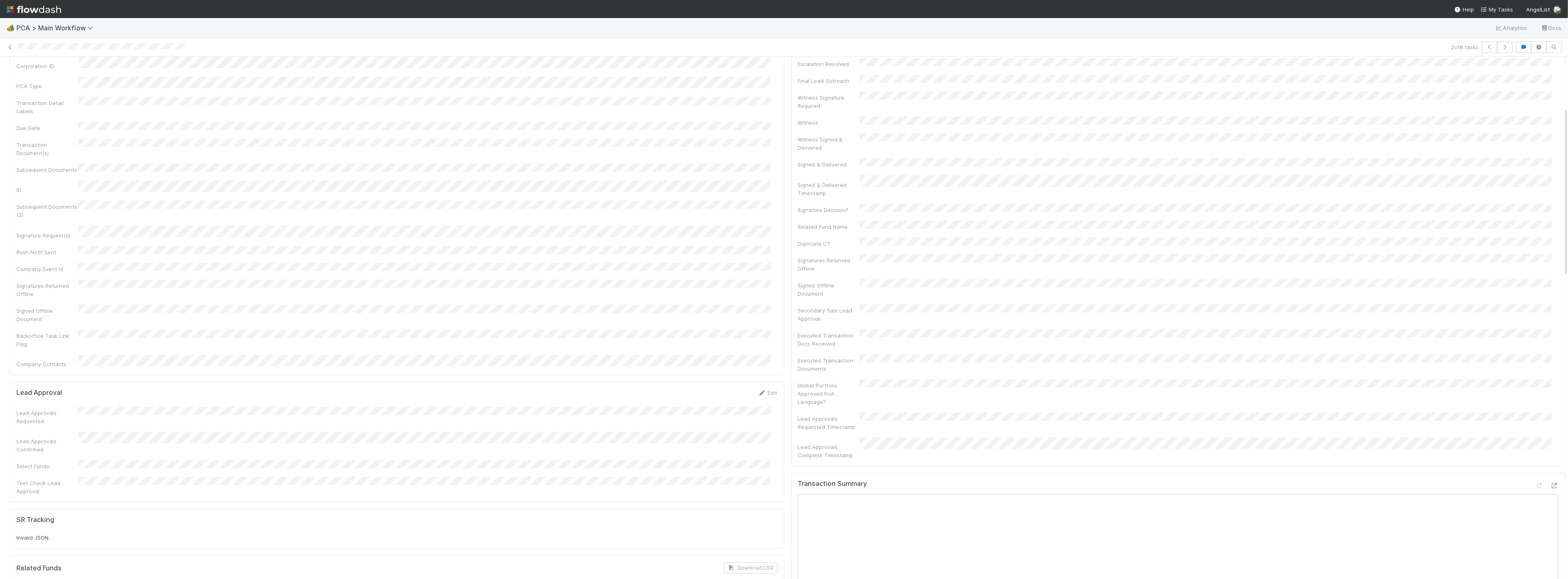
scroll to position [46, 0]
click at [1550, 530] on icon at bounding box center [1554, 532] width 8 height 5
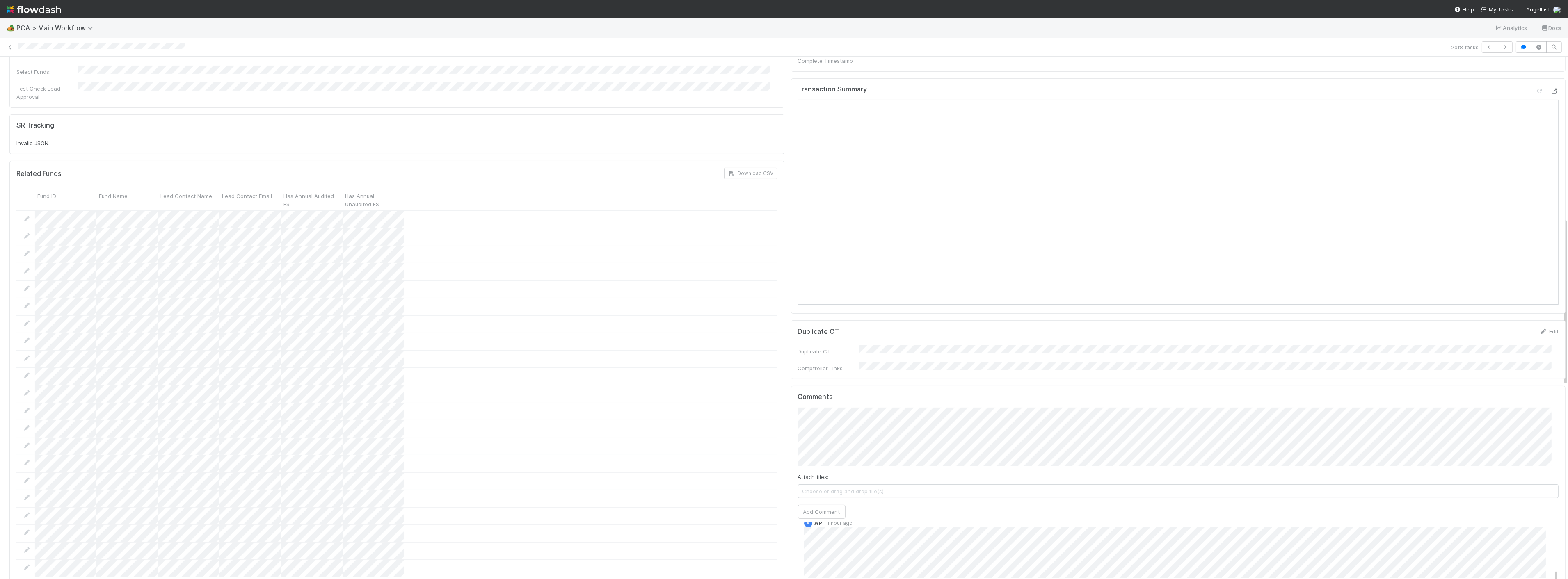
scroll to position [501, 0]
click at [822, 365] on div "Show link as button Ok" at bounding box center [784, 290] width 1568 height 579
click at [811, 491] on button "Add Comment" at bounding box center [822, 498] width 47 height 14
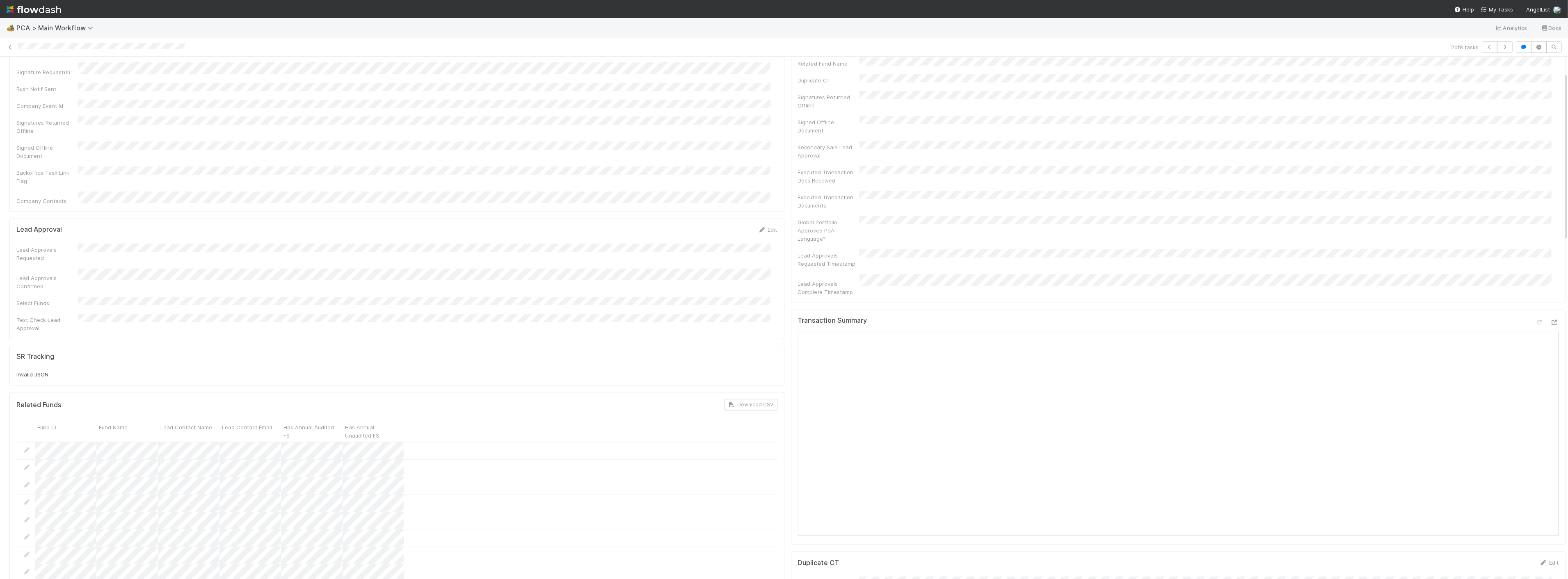
scroll to position [0, 0]
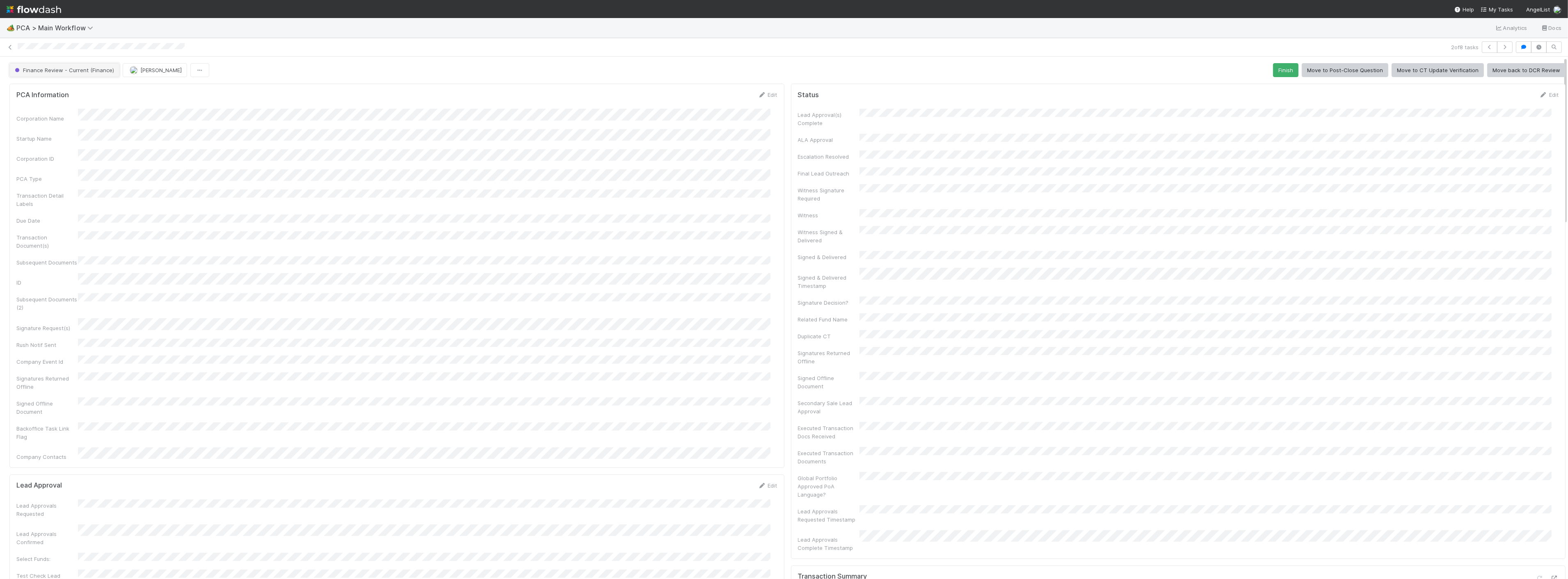
click at [77, 70] on span "Finance Review - Current (Finance)" at bounding box center [64, 70] width 101 height 7
click at [49, 125] on div "Completed" at bounding box center [65, 122] width 116 height 15
click at [96, 68] on span "[PERSON_NAME]" at bounding box center [98, 70] width 41 height 7
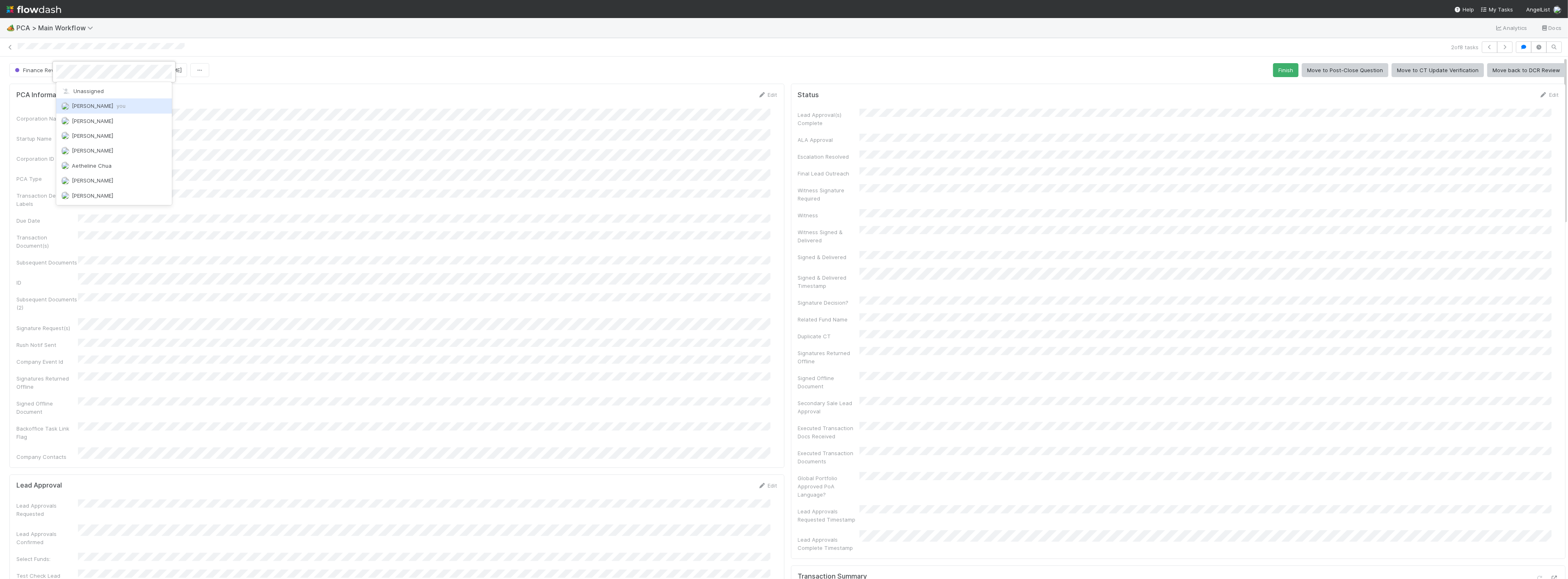
click at [116, 105] on span "you" at bounding box center [121, 105] width 9 height 7
click at [1506, 44] on div "2 of 8 tasks" at bounding box center [784, 47] width 1568 height 12
click at [1500, 46] on icon "button" at bounding box center [1504, 47] width 8 height 5
click at [511, 83] on div "PCA Information Edit Corporation Name Startup Name Corporation ID PCA Type Tran…" at bounding box center [397, 272] width 775 height 377
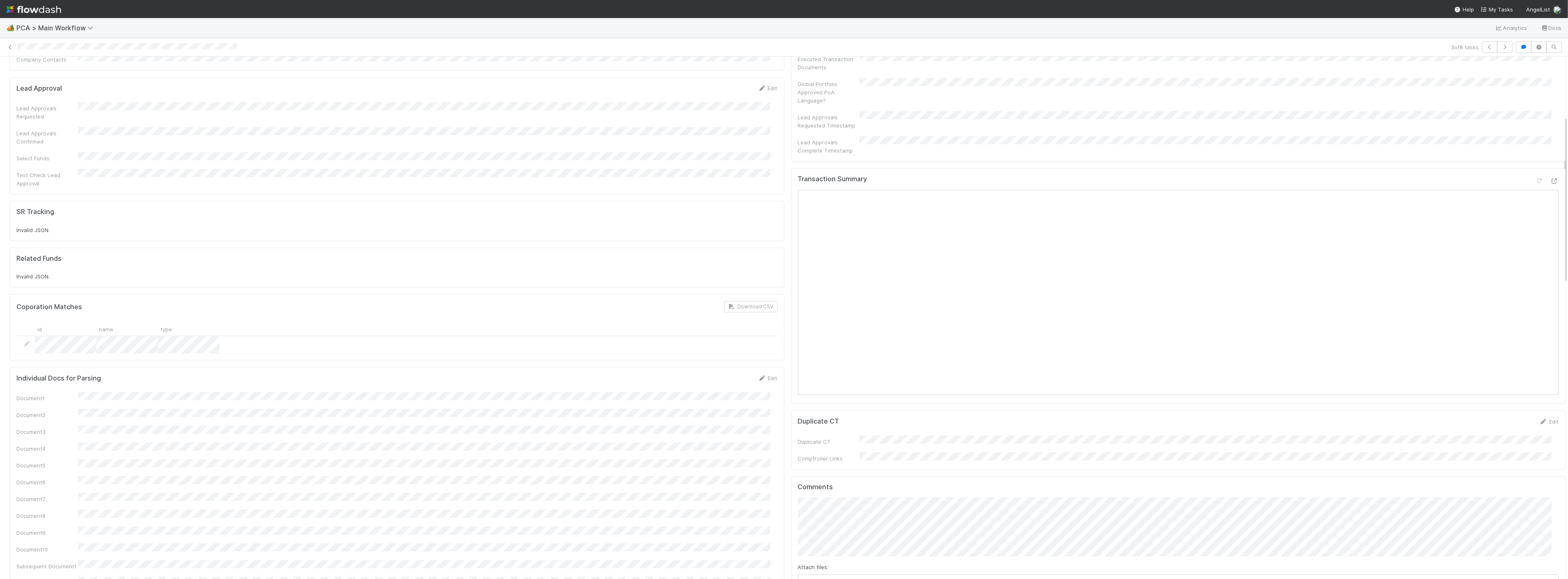
scroll to position [182, 0]
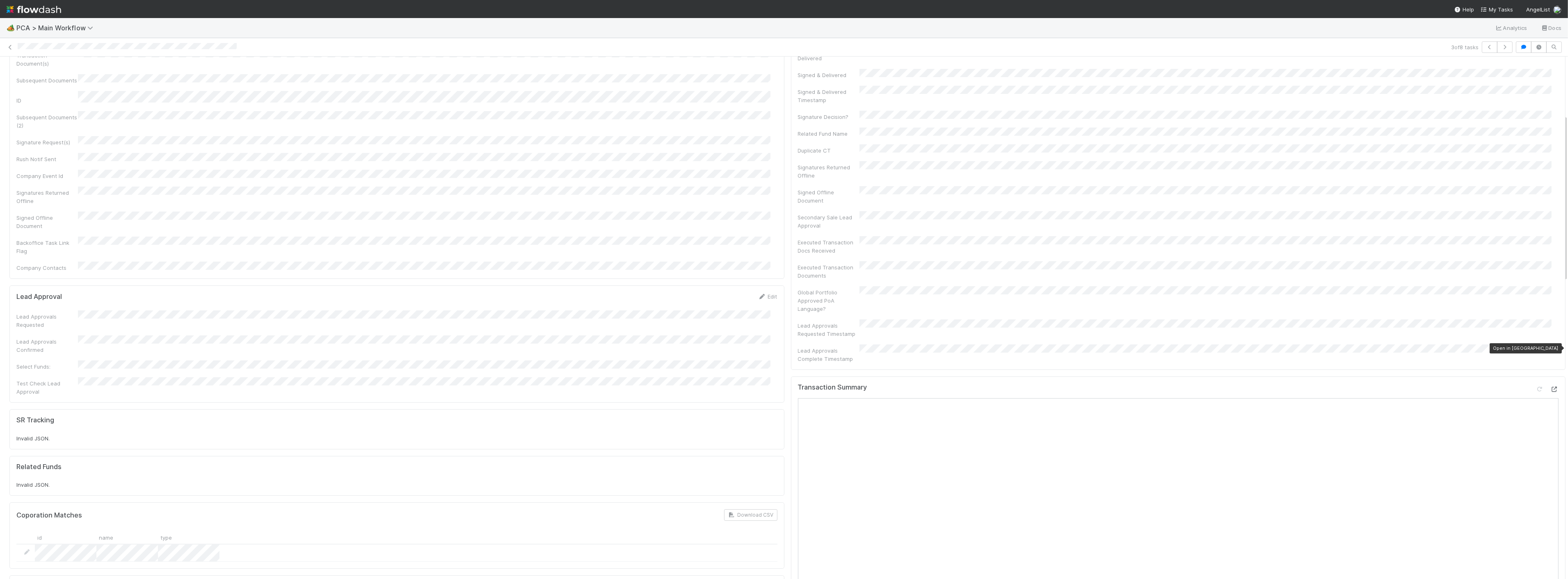
click at [1550, 387] on icon at bounding box center [1554, 389] width 8 height 5
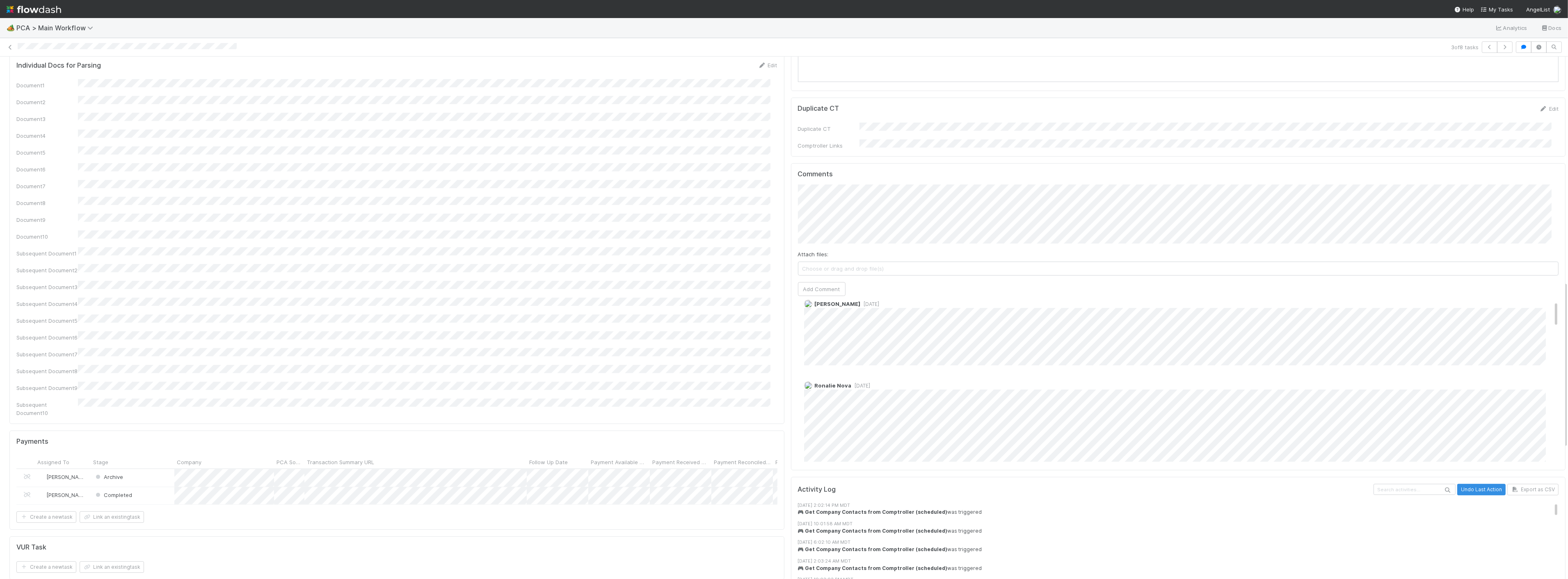
scroll to position [0, 0]
click at [1500, 47] on icon "button" at bounding box center [1504, 47] width 8 height 5
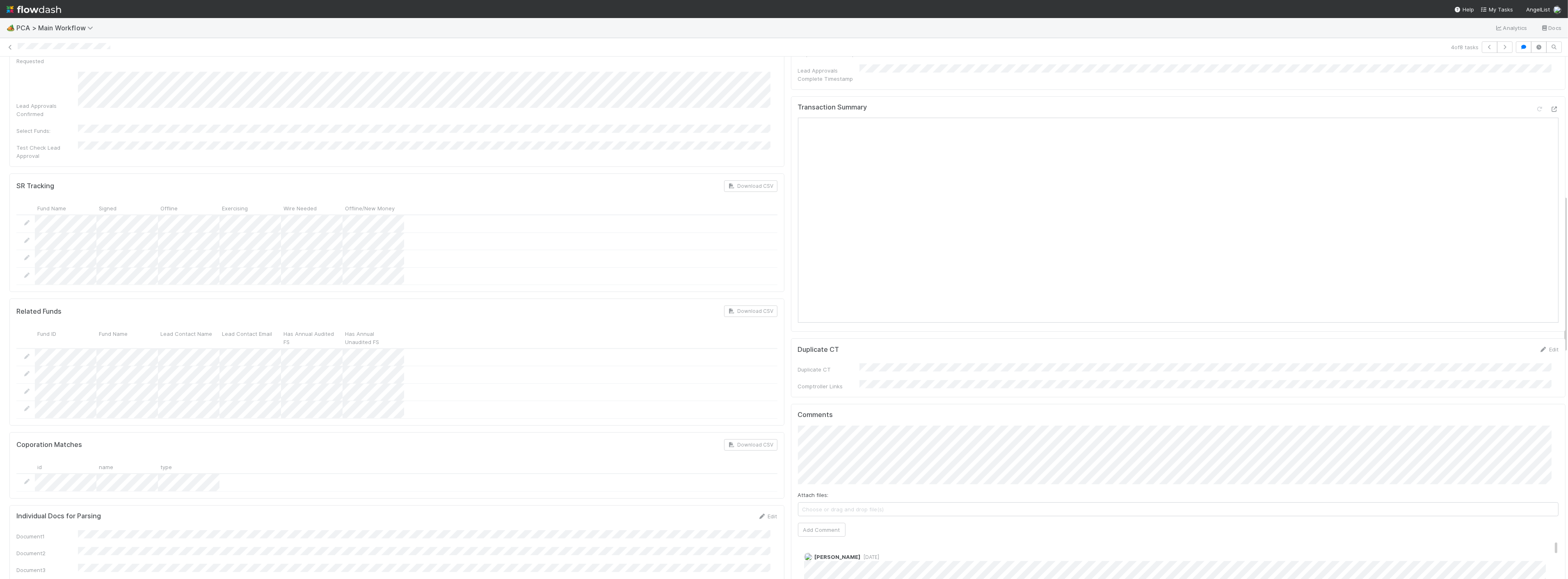
scroll to position [456, 0]
click at [1550, 120] on icon at bounding box center [1554, 122] width 8 height 5
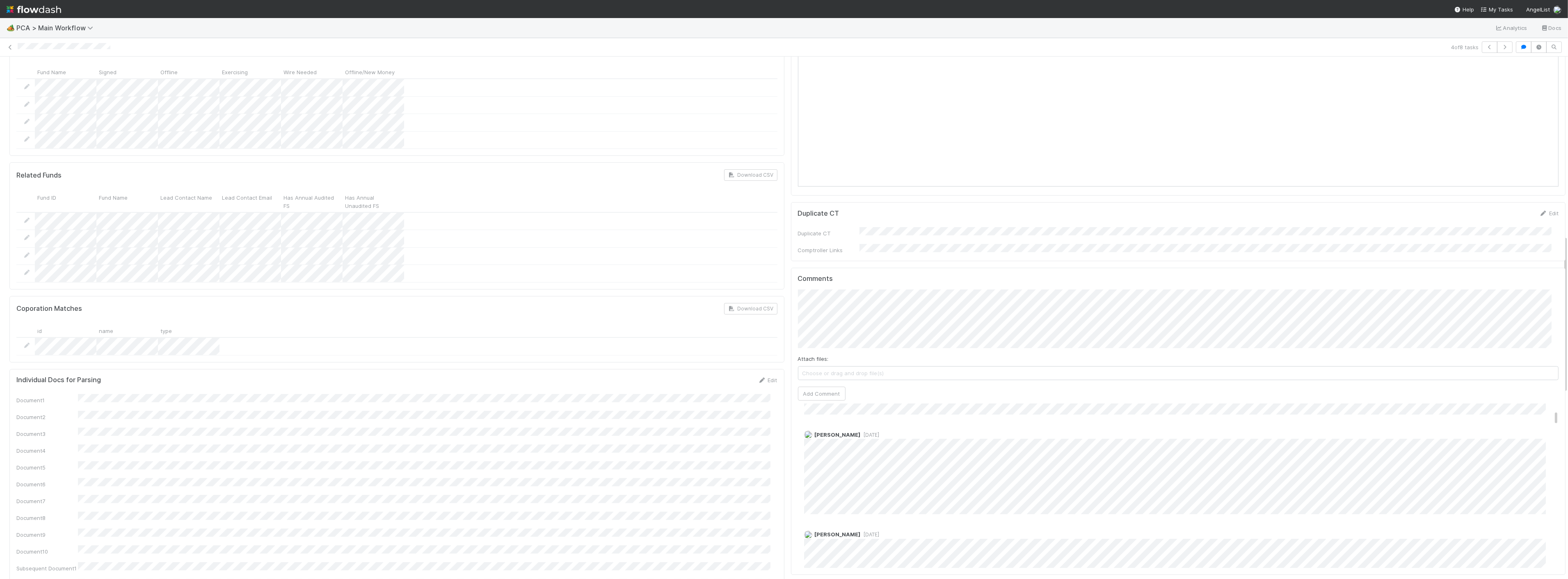
scroll to position [592, 0]
click at [802, 400] on button "Add Comment" at bounding box center [822, 406] width 47 height 14
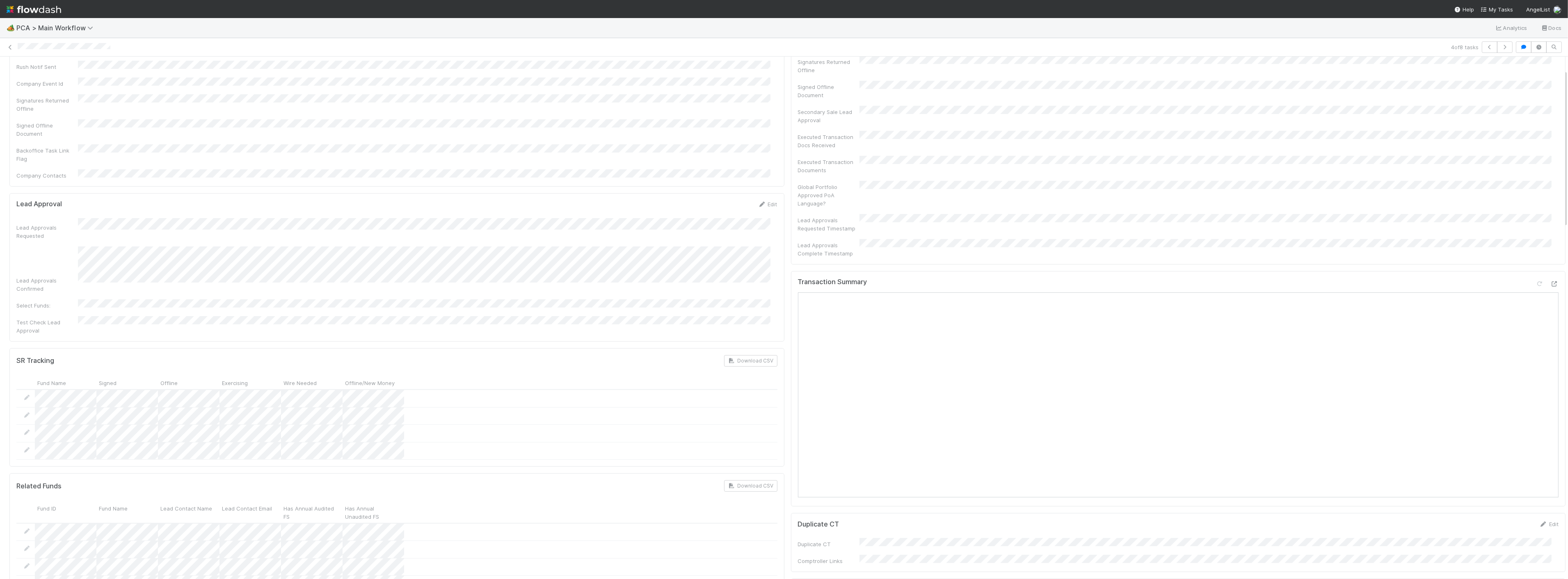
scroll to position [0, 0]
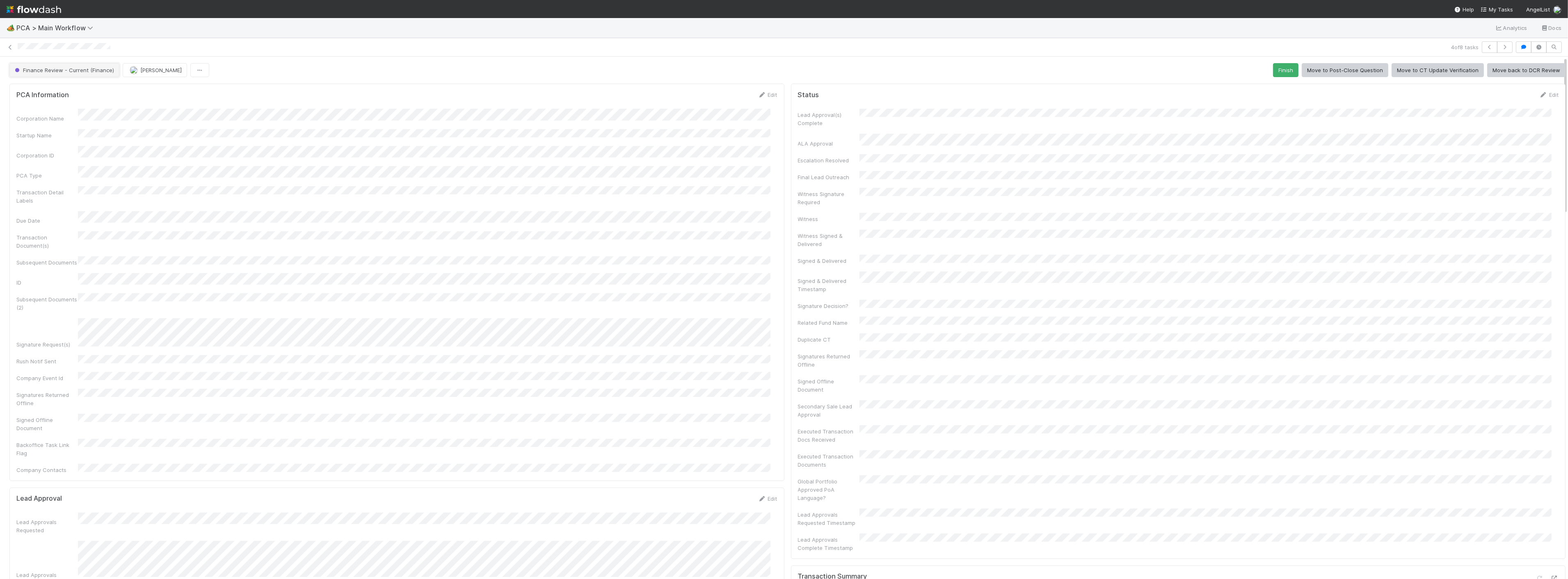
click at [89, 72] on span "Finance Review - Current (Finance)" at bounding box center [64, 70] width 101 height 7
click at [46, 125] on div "Completed" at bounding box center [65, 122] width 116 height 15
click at [96, 68] on button "[PERSON_NAME]" at bounding box center [92, 70] width 65 height 14
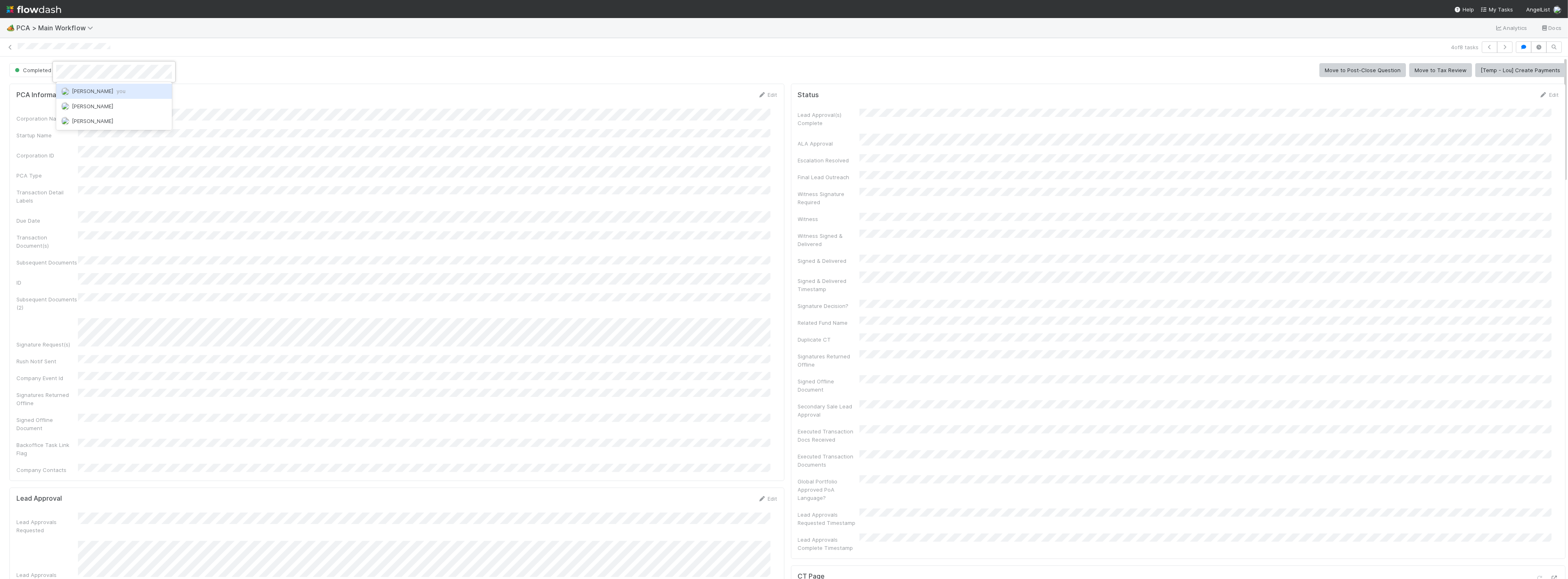
click at [116, 91] on span "you" at bounding box center [121, 91] width 9 height 7
click at [1500, 49] on icon "button" at bounding box center [1504, 47] width 8 height 5
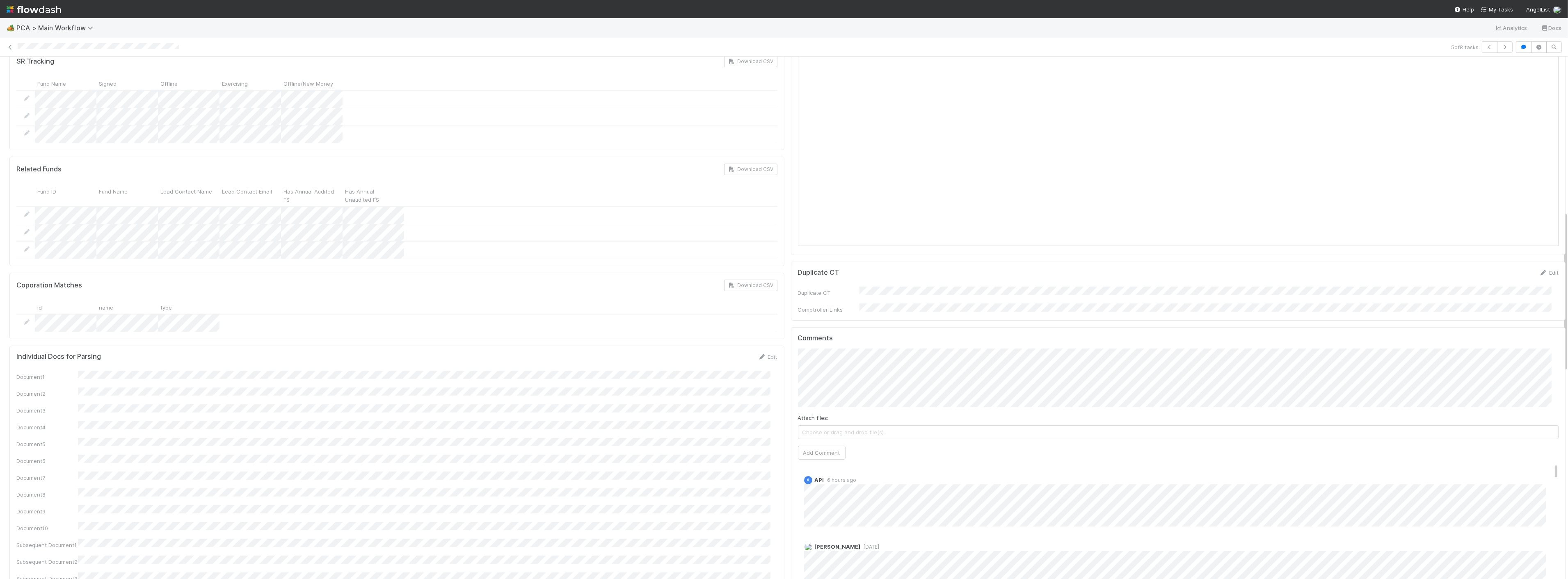
scroll to position [456, 0]
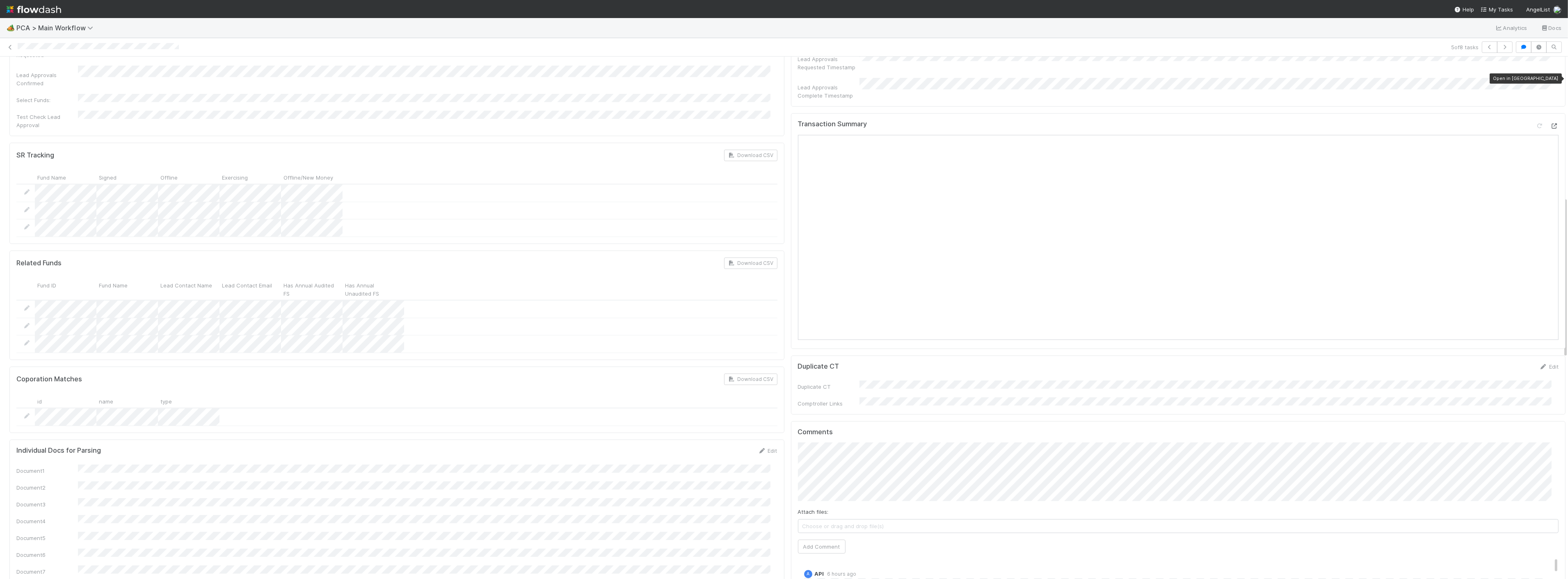
click at [1550, 123] on icon at bounding box center [1554, 126] width 8 height 5
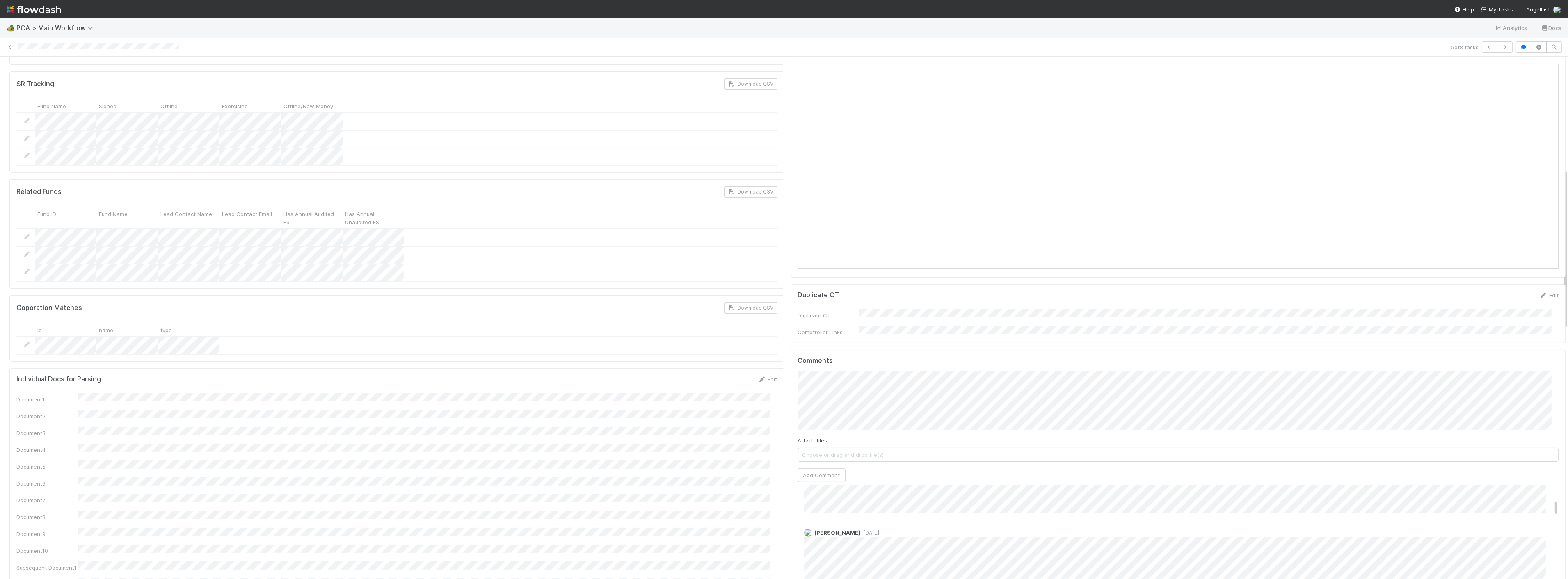
scroll to position [364, 0]
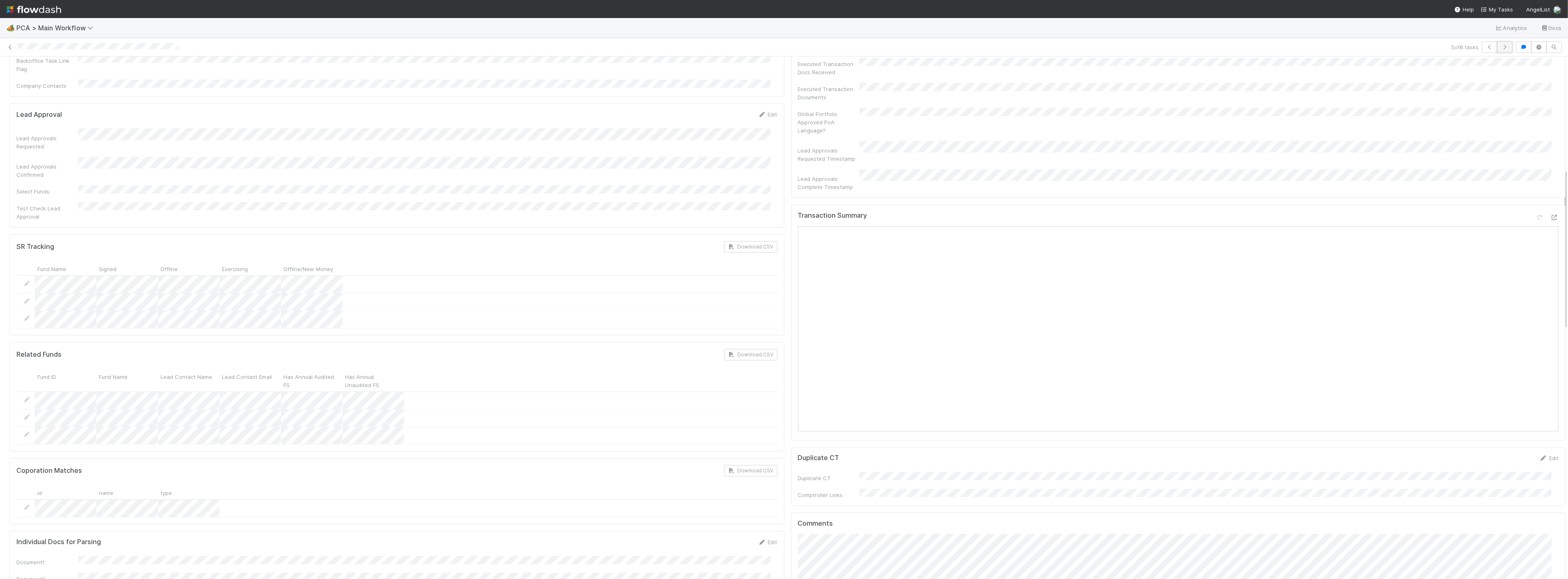
click at [1498, 43] on button "button" at bounding box center [1505, 47] width 16 height 12
click at [6, 47] on icon at bounding box center [10, 47] width 8 height 5
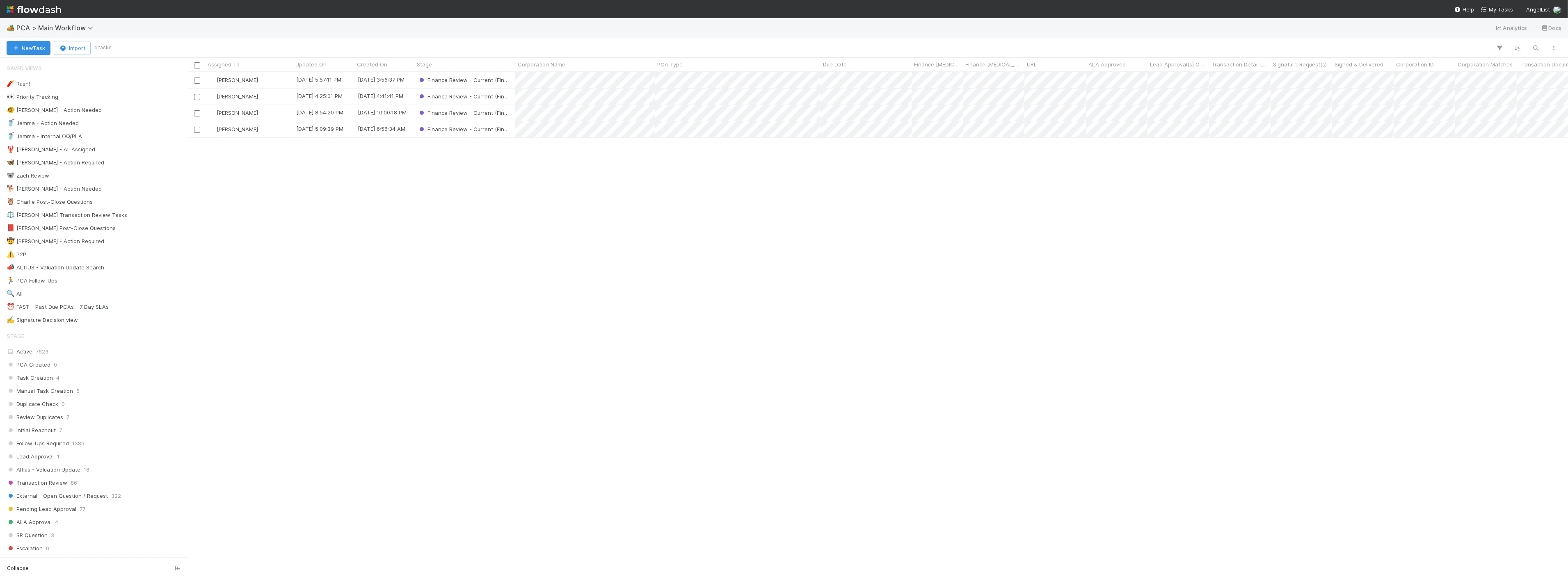
scroll to position [499, 1373]
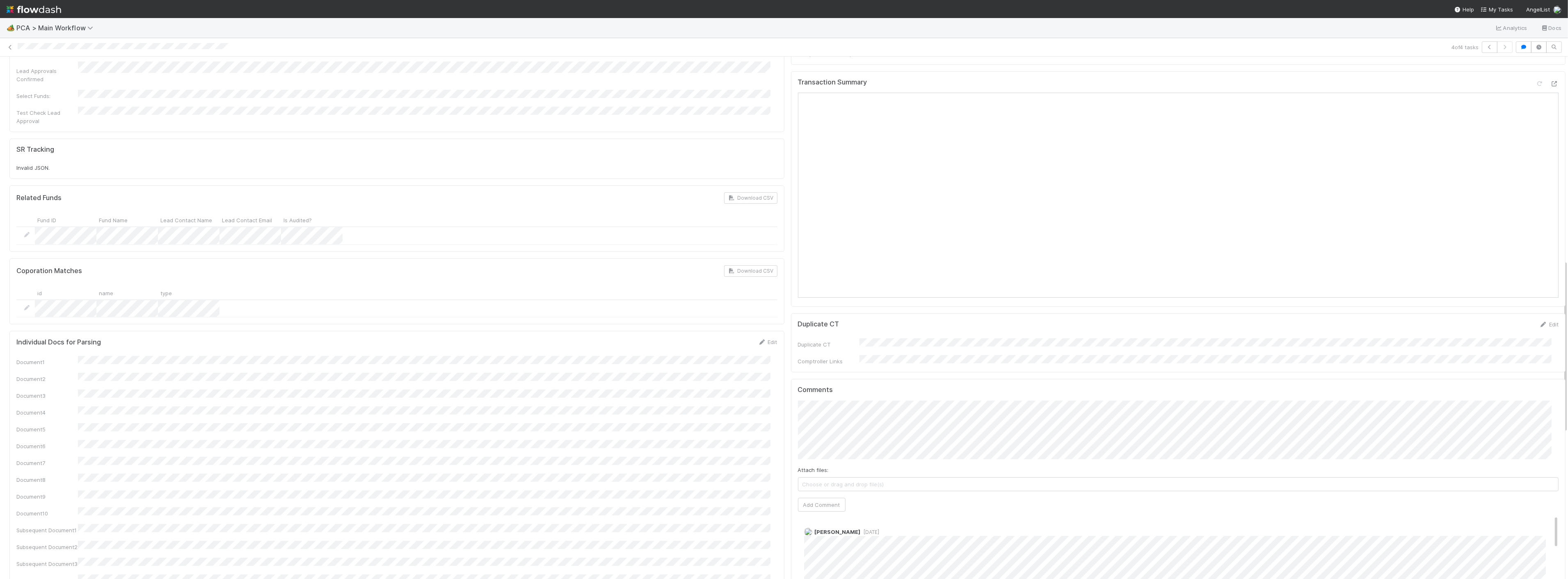
scroll to position [410, 0]
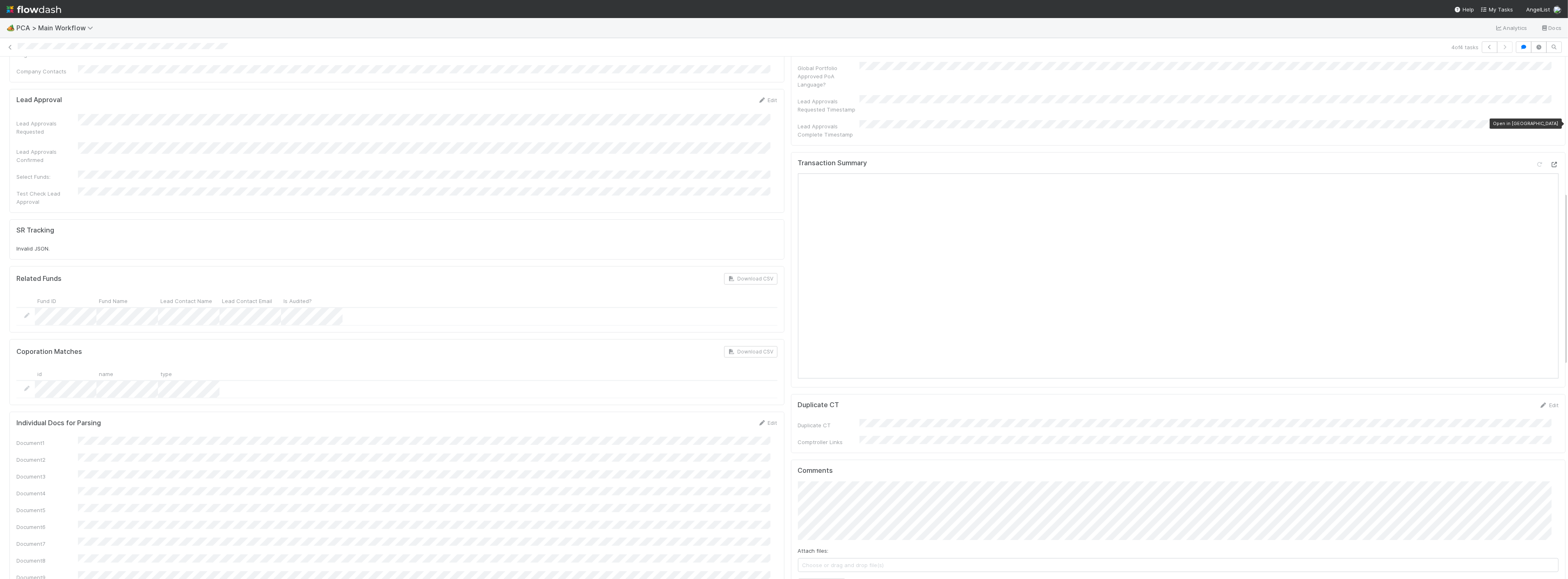
click at [1550, 162] on icon at bounding box center [1554, 164] width 8 height 5
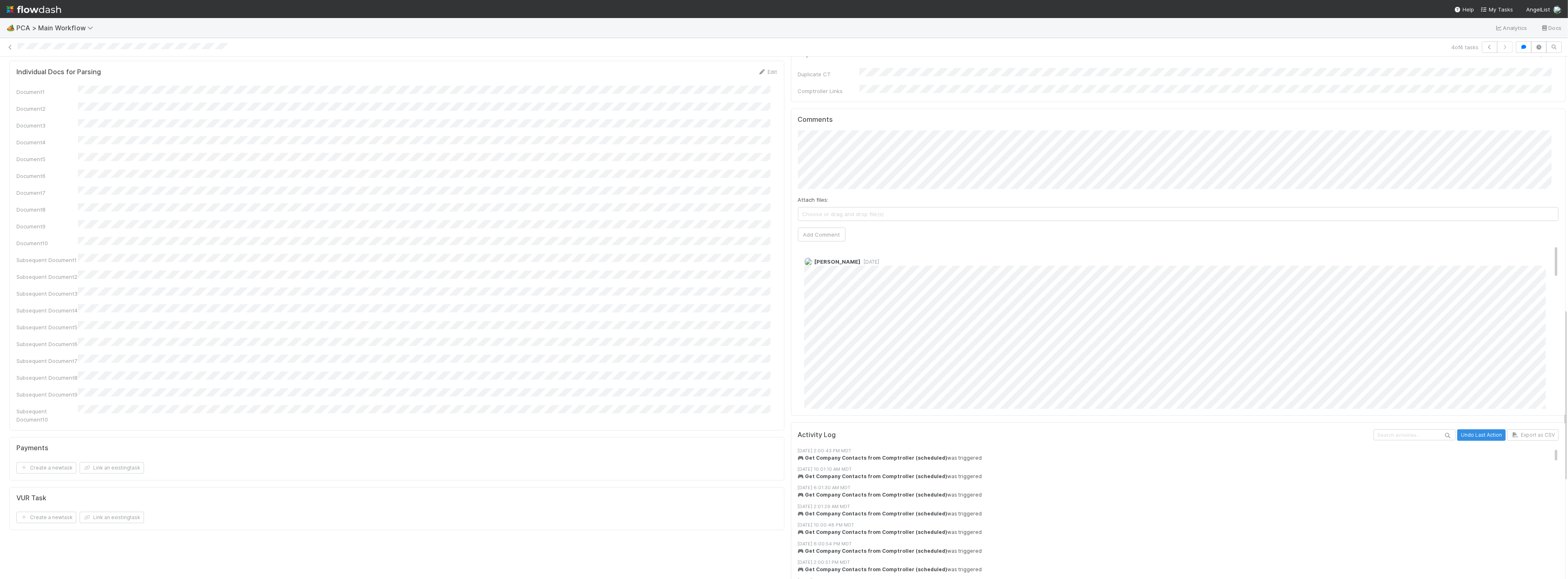
scroll to position [774, 0]
click at [821, 214] on button "Add Comment" at bounding box center [822, 221] width 47 height 14
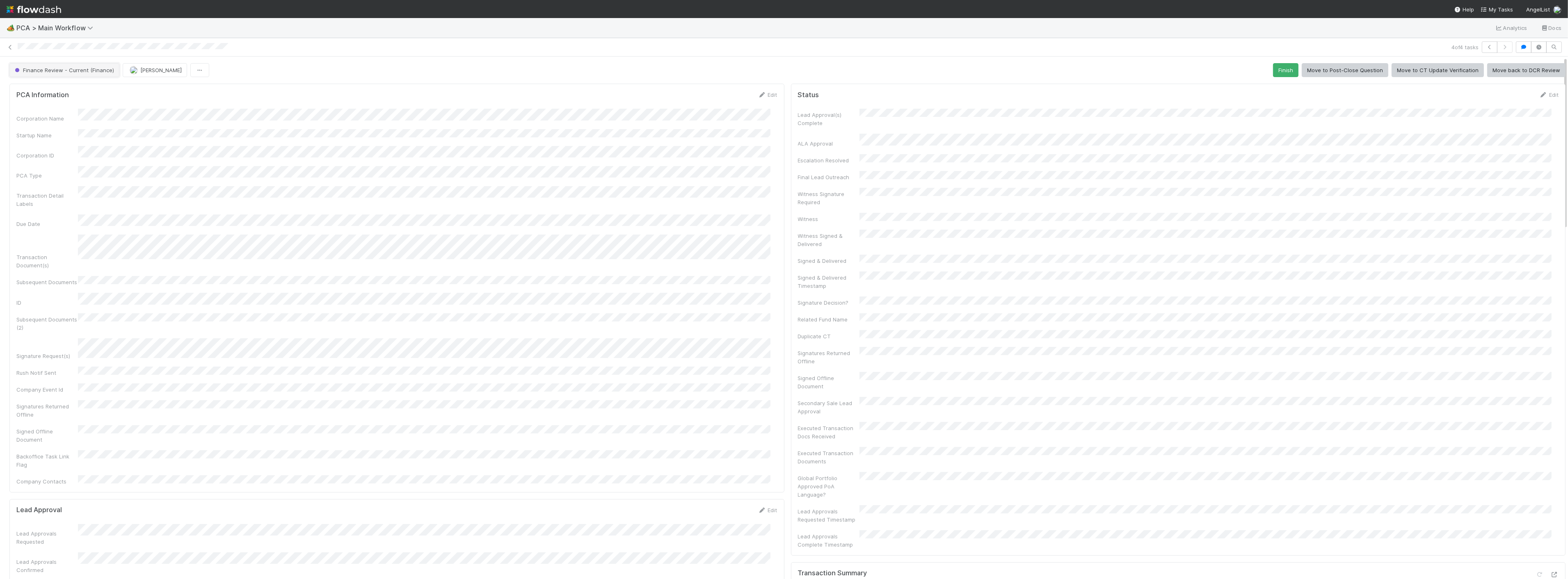
click at [68, 71] on span "Finance Review - Current (Finance)" at bounding box center [64, 70] width 101 height 7
click at [35, 125] on div "Completed" at bounding box center [65, 122] width 116 height 15
click at [81, 68] on span "[PERSON_NAME]" at bounding box center [98, 70] width 41 height 7
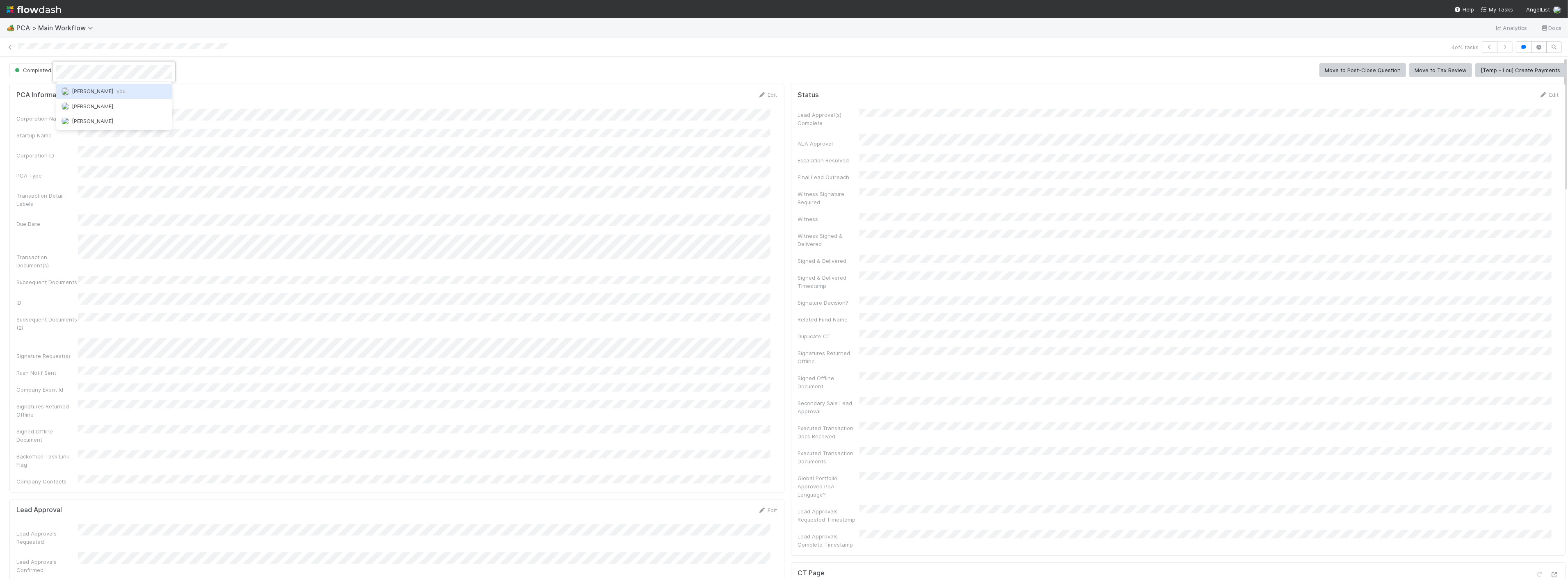
drag, startPoint x: 85, startPoint y: 91, endPoint x: 102, endPoint y: 90, distance: 17.0
click at [85, 90] on span "[PERSON_NAME] you" at bounding box center [99, 91] width 54 height 7
click at [418, 123] on div "Corporation Name Startup Name Corporation ID PCA Type Transaction Detail Labels…" at bounding box center [397, 297] width 761 height 376
click at [394, 71] on div "Completed Jacob Luna Move to Post-Close Question Move to Tax Review [Temp - Lou…" at bounding box center [788, 70] width 1556 height 14
click at [65, 69] on button "[PERSON_NAME]" at bounding box center [92, 70] width 65 height 14
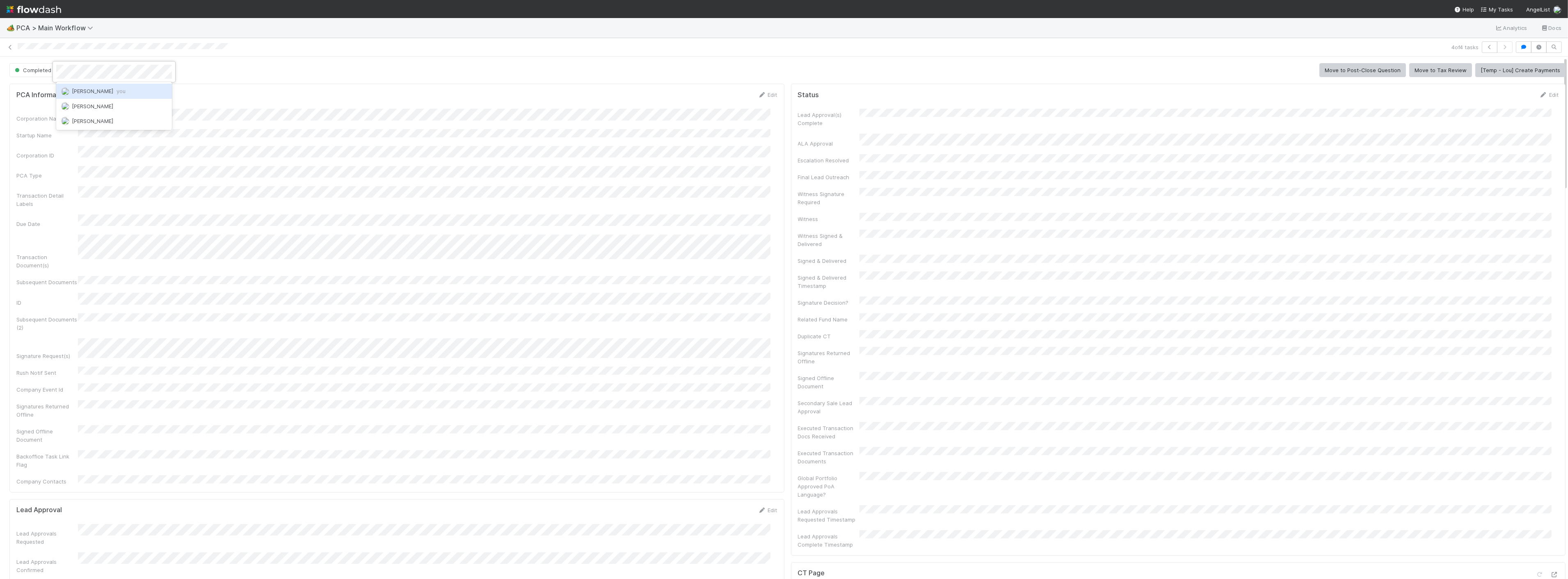
click at [102, 91] on span "[PERSON_NAME] you" at bounding box center [99, 91] width 54 height 7
click at [441, 96] on div "PCA Information Edit" at bounding box center [397, 94] width 761 height 8
click at [11, 46] on icon at bounding box center [10, 47] width 8 height 5
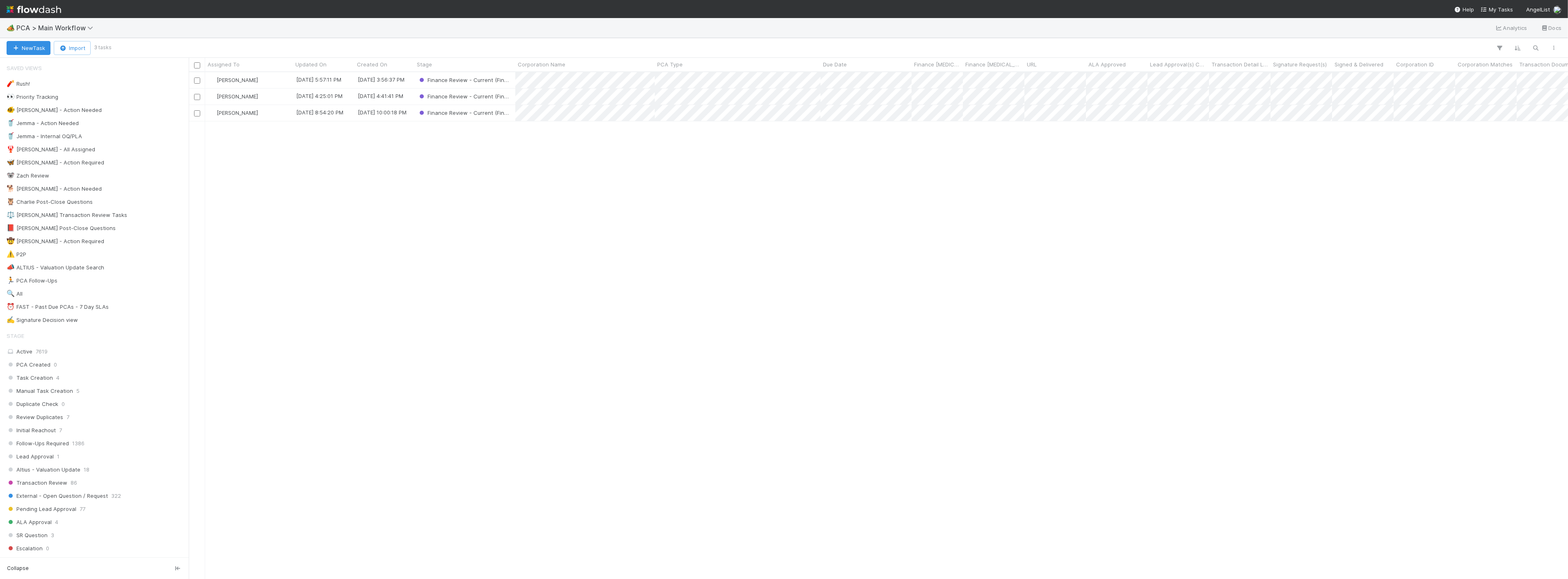
scroll to position [499, 1373]
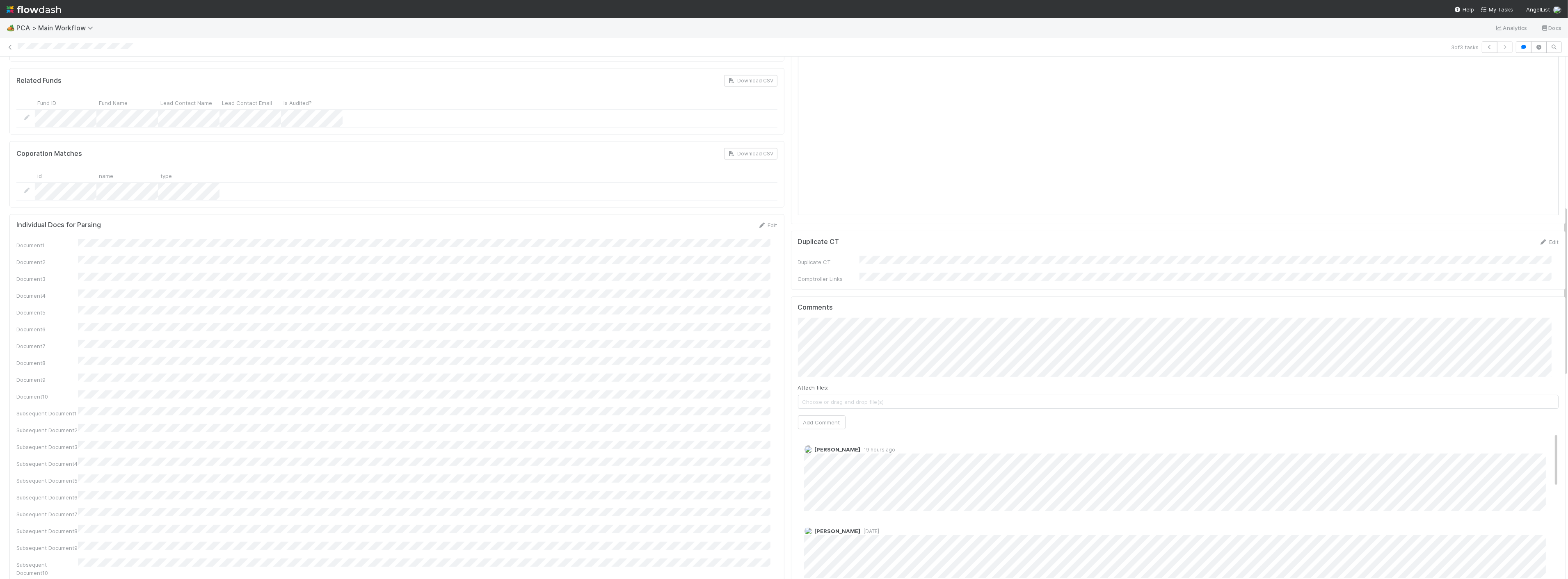
scroll to position [456, 0]
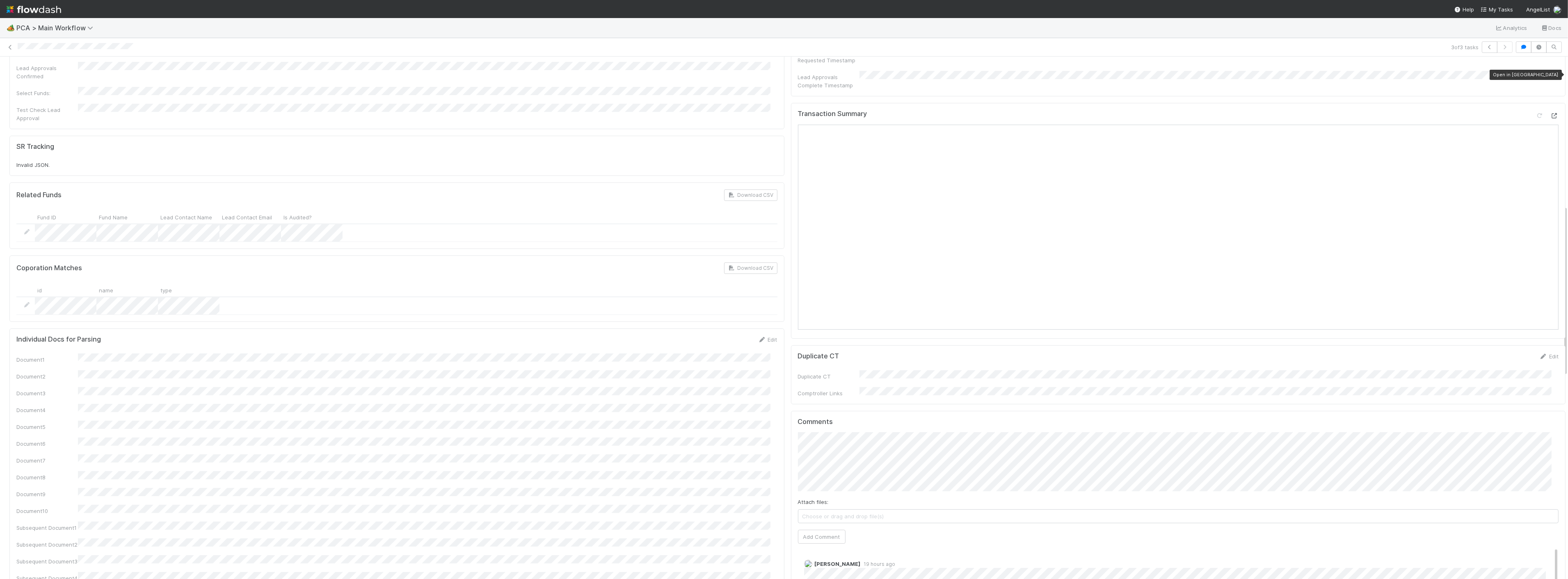
click at [1550, 113] on icon at bounding box center [1554, 116] width 8 height 5
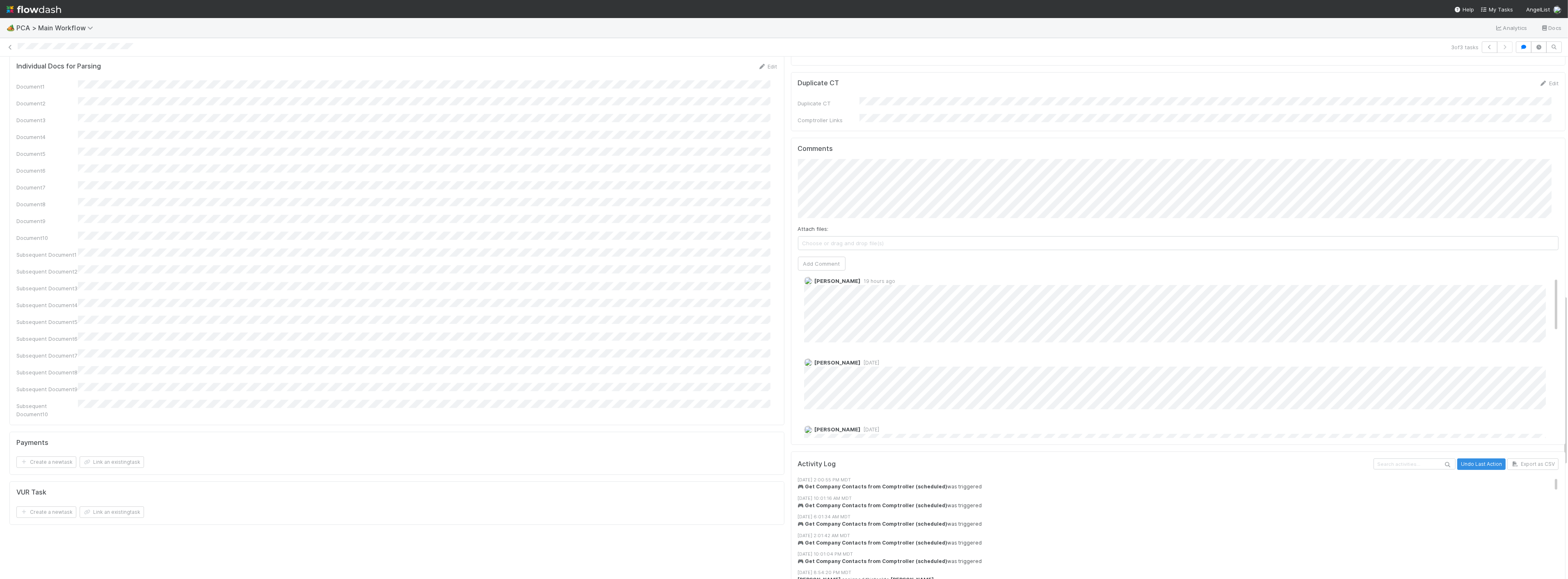
scroll to position [0, 0]
click at [803, 257] on button "Add Comment" at bounding box center [822, 263] width 47 height 14
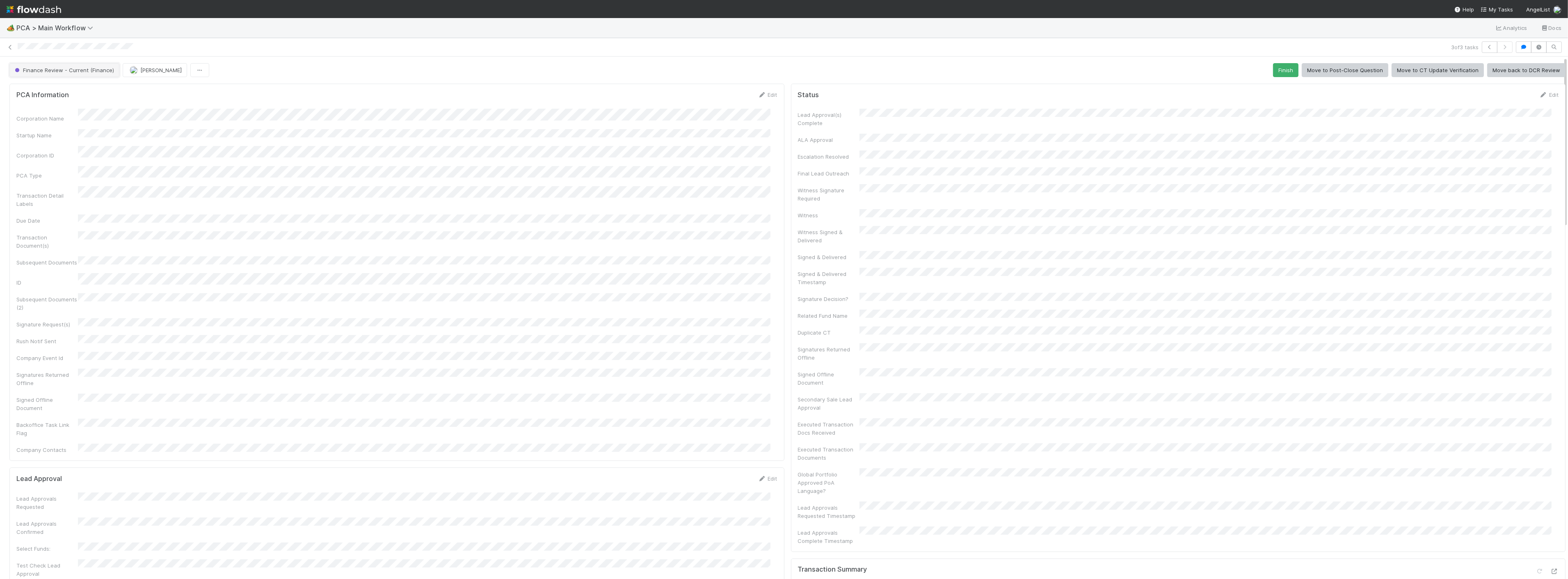
click at [60, 64] on button "Finance Review - Current (Finance)" at bounding box center [65, 70] width 110 height 14
drag, startPoint x: 38, startPoint y: 134, endPoint x: 292, endPoint y: 247, distance: 278.0
click at [294, 262] on body "🏕️ PCA > Main Workflow Analytics Docs 3 of 3 tasks Finance Review - Current (Fi…" at bounding box center [784, 290] width 1568 height 579
click at [58, 120] on div "Completed" at bounding box center [65, 122] width 116 height 15
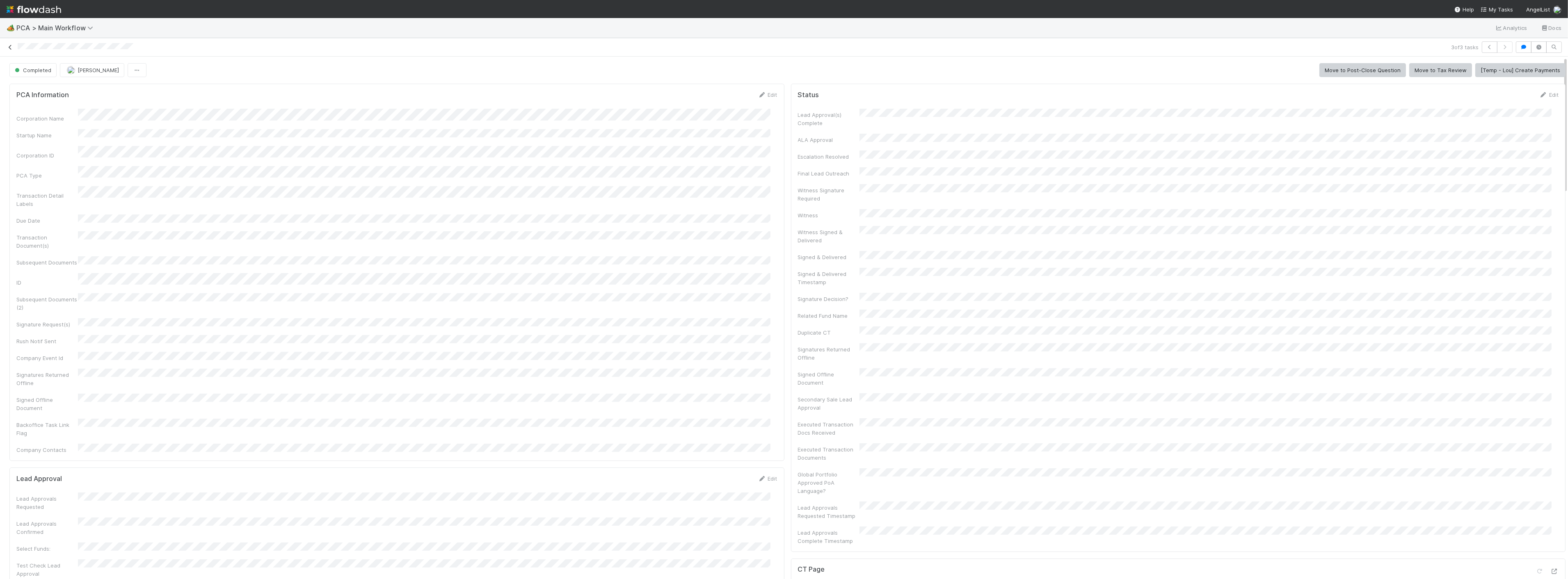
click at [13, 45] on icon at bounding box center [10, 47] width 8 height 5
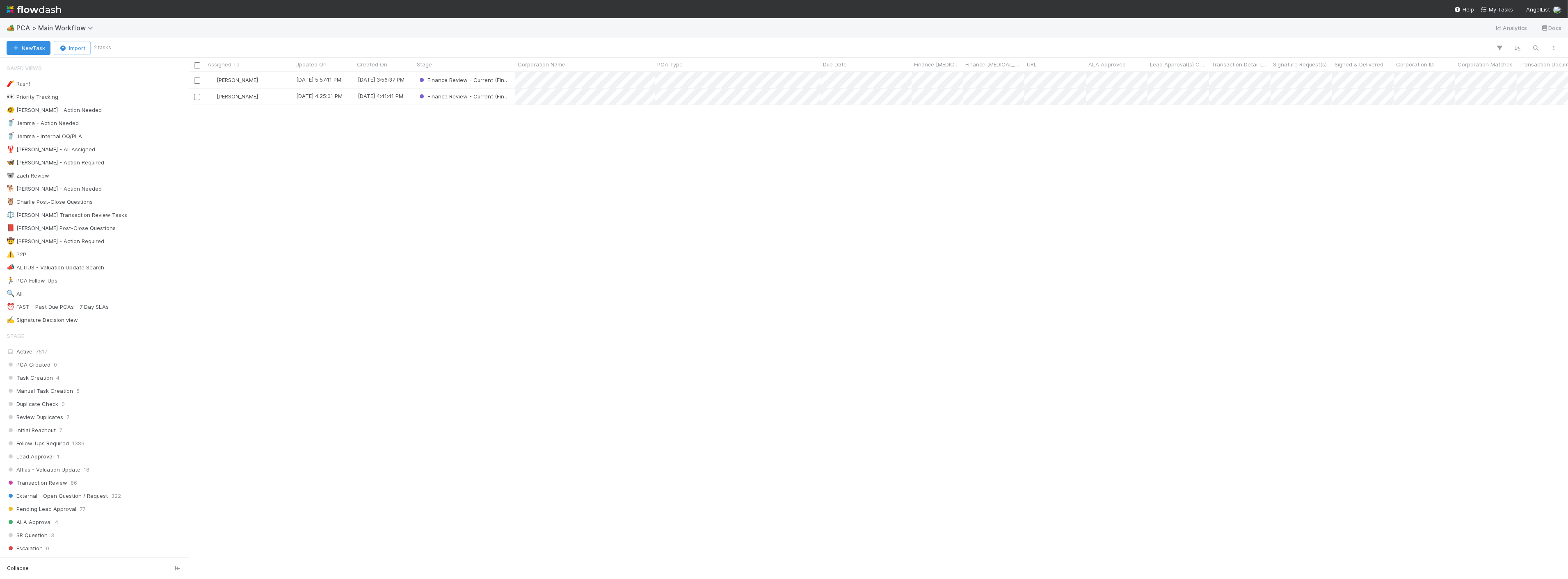
scroll to position [499, 1373]
click at [373, 156] on div "Jacob Luna 8/28/25, 5:57:11 PM 7/15/25, 3:56:37 PM Finance Review - Current (Fi…" at bounding box center [878, 325] width 1379 height 506
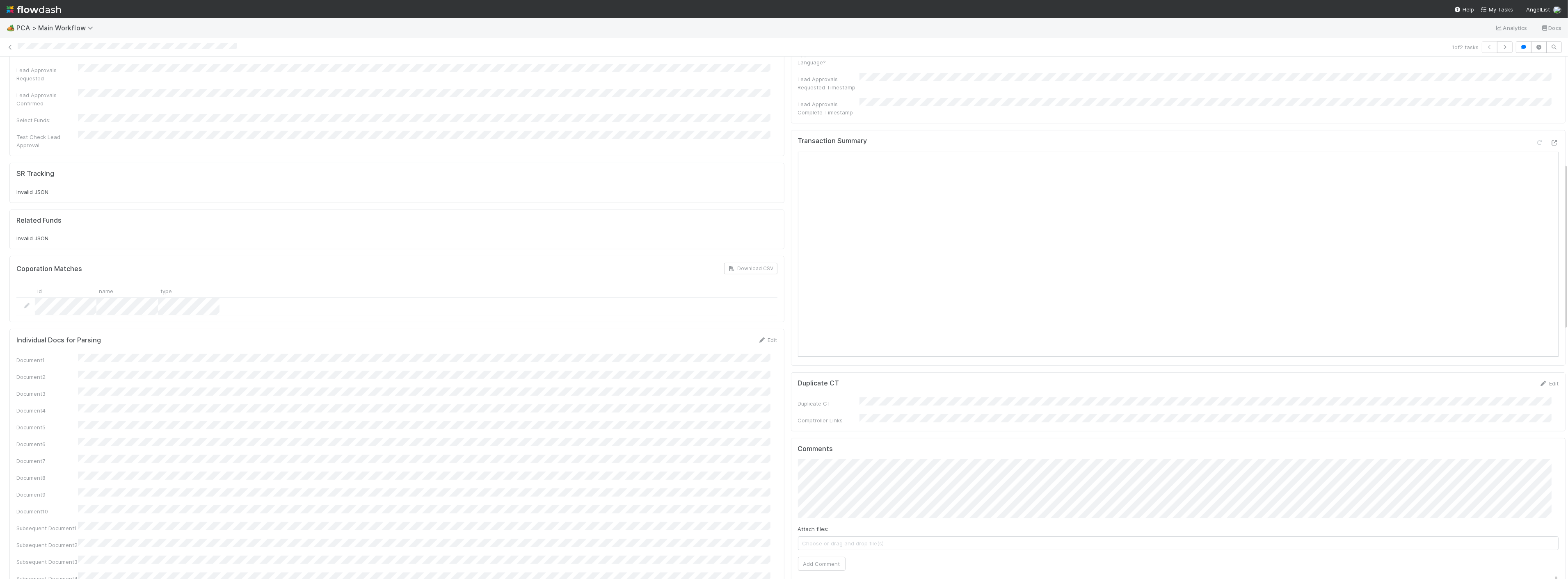
scroll to position [333, 0]
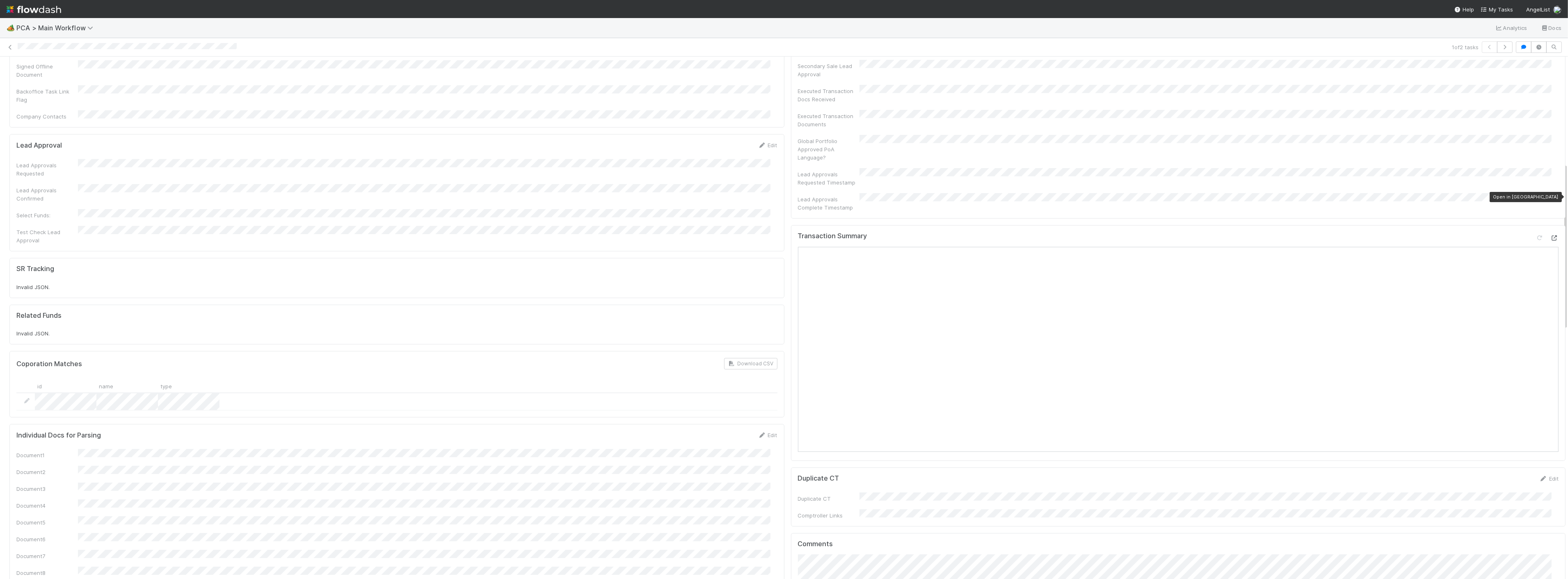
click at [1550, 235] on icon at bounding box center [1554, 238] width 8 height 5
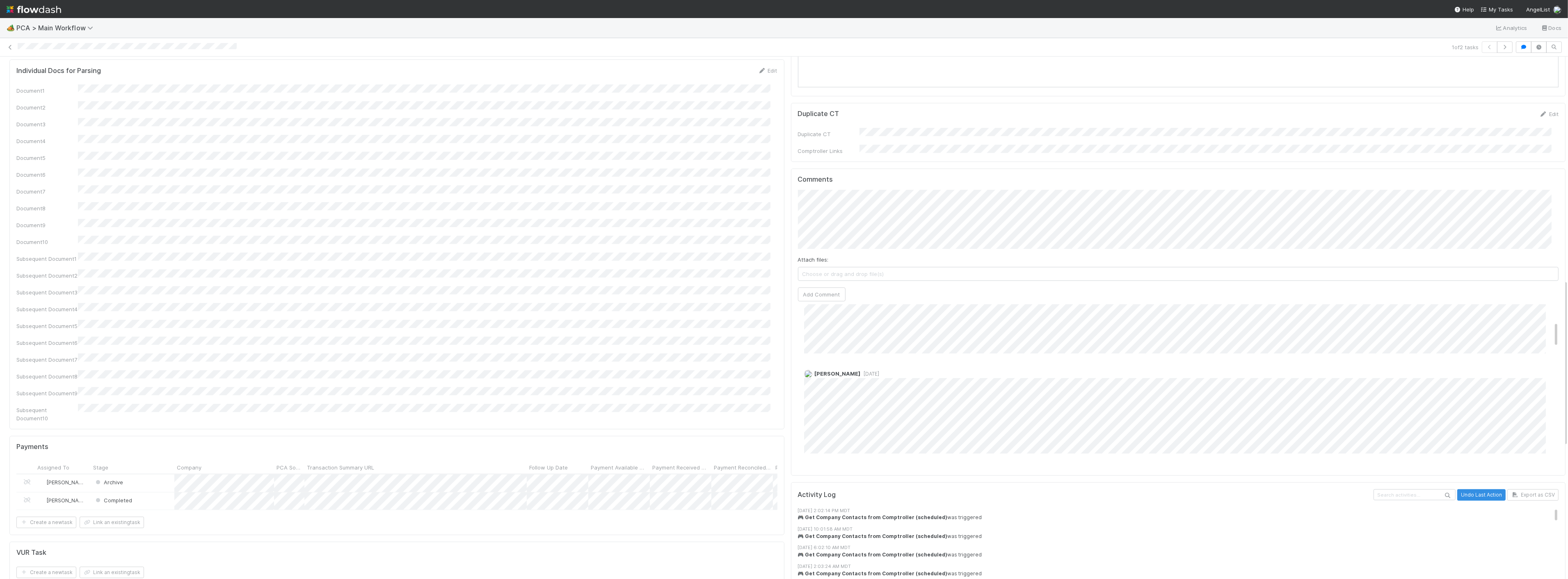
scroll to position [136, 0]
click at [810, 243] on div "Attach files: Choose or drag and drop file(s) Add Comment" at bounding box center [1178, 245] width 761 height 111
click at [811, 240] on div "Attach files: Choose or drag and drop file(s) Add Comment" at bounding box center [1178, 245] width 761 height 111
click at [807, 287] on button "Add Comment" at bounding box center [822, 294] width 47 height 14
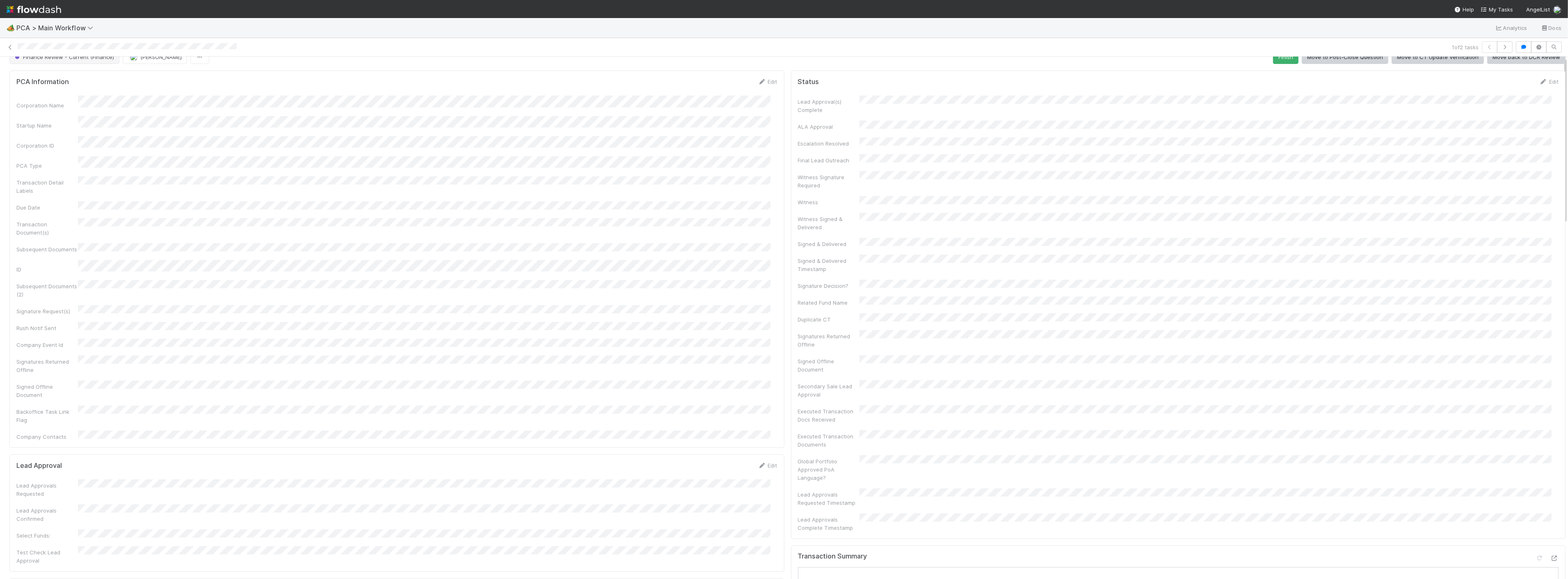
scroll to position [0, 0]
click at [63, 66] on button "Finance Review - Current (Finance)" at bounding box center [65, 70] width 110 height 14
click at [43, 167] on span "Completed" at bounding box center [30, 164] width 38 height 7
click at [10, 45] on icon at bounding box center [10, 47] width 8 height 5
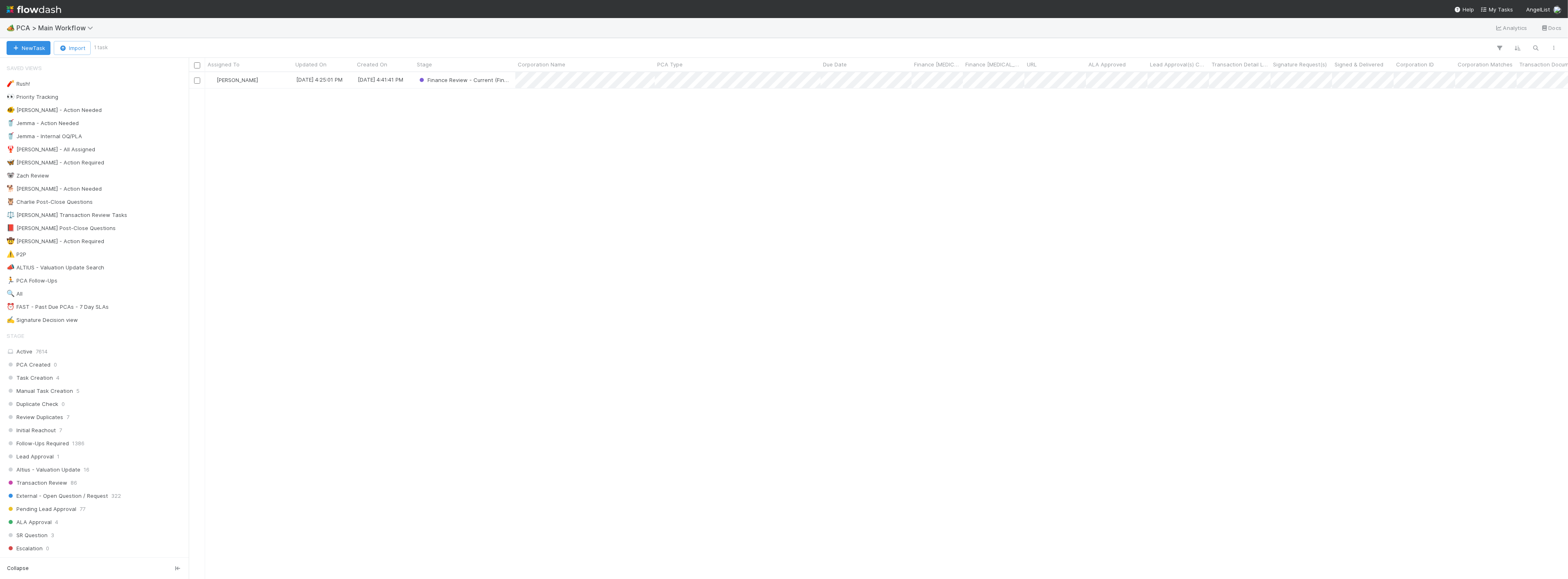
scroll to position [499, 1373]
click at [270, 78] on div "[PERSON_NAME]" at bounding box center [249, 80] width 88 height 16
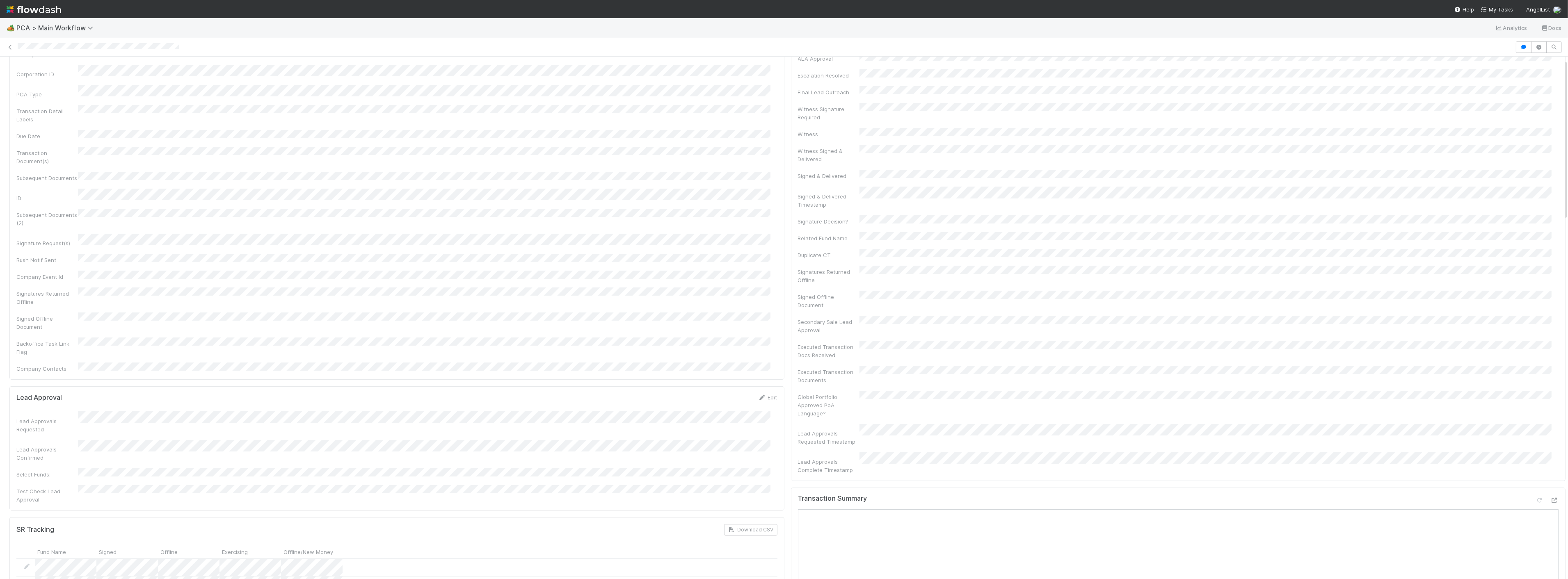
scroll to position [227, 0]
click at [1550, 350] on div at bounding box center [1554, 353] width 8 height 8
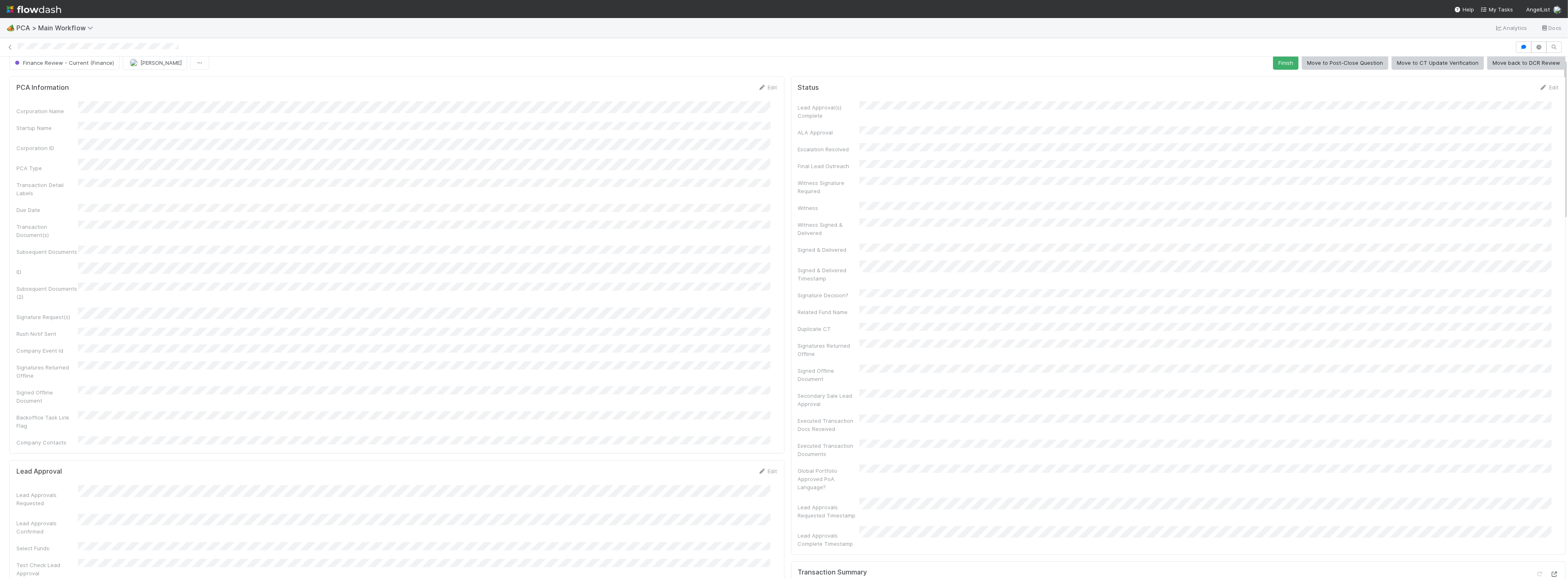
scroll to position [0, 0]
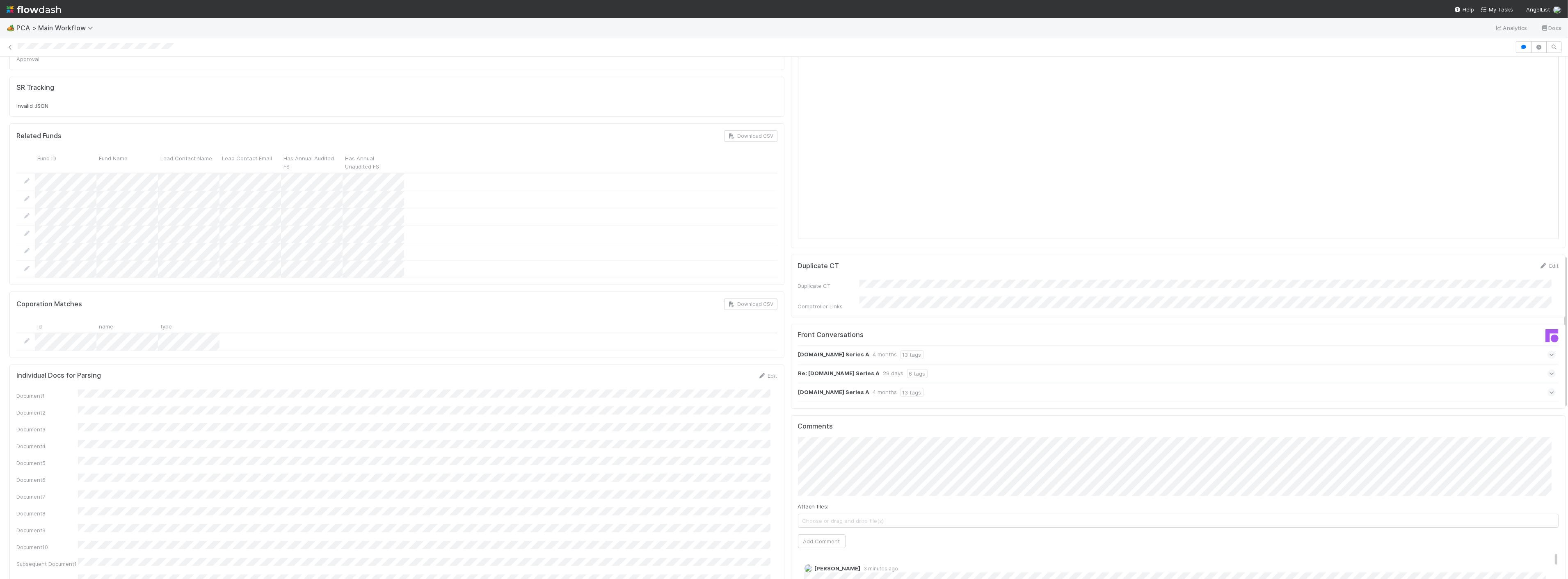
scroll to position [546, 0]
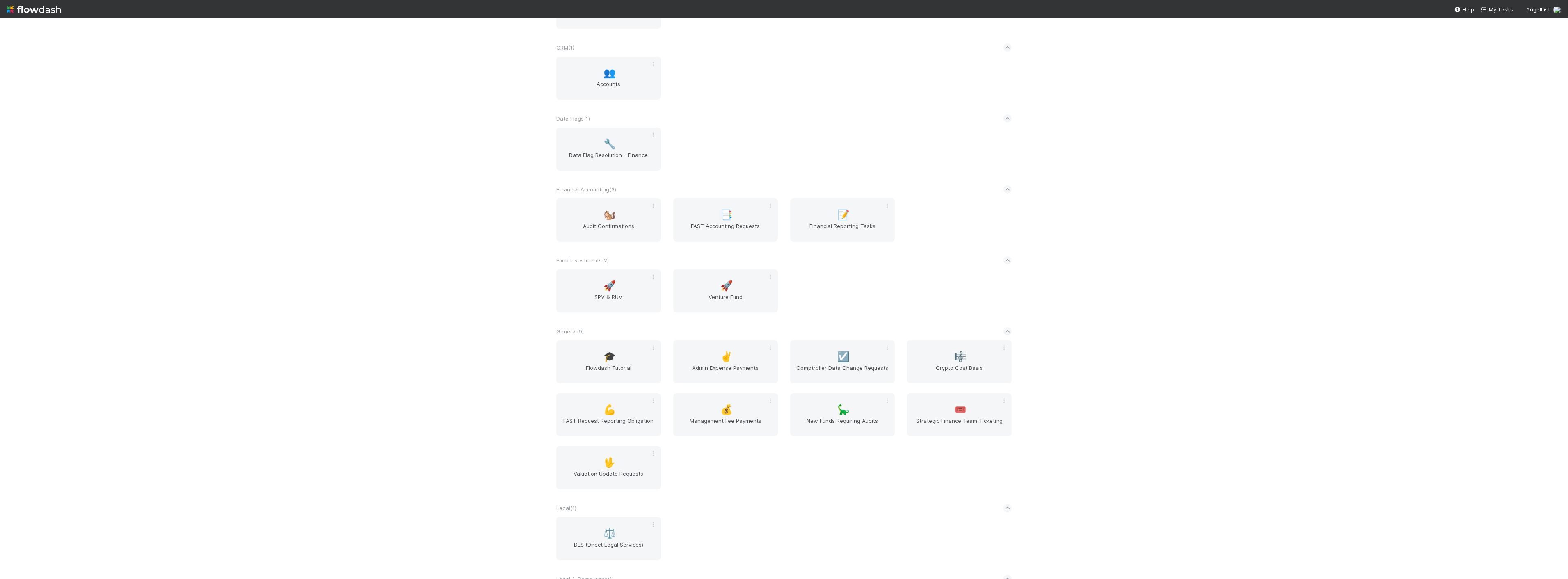
scroll to position [91, 0]
click at [612, 426] on span "FAST Request Reporting Obligation" at bounding box center [608, 424] width 98 height 16
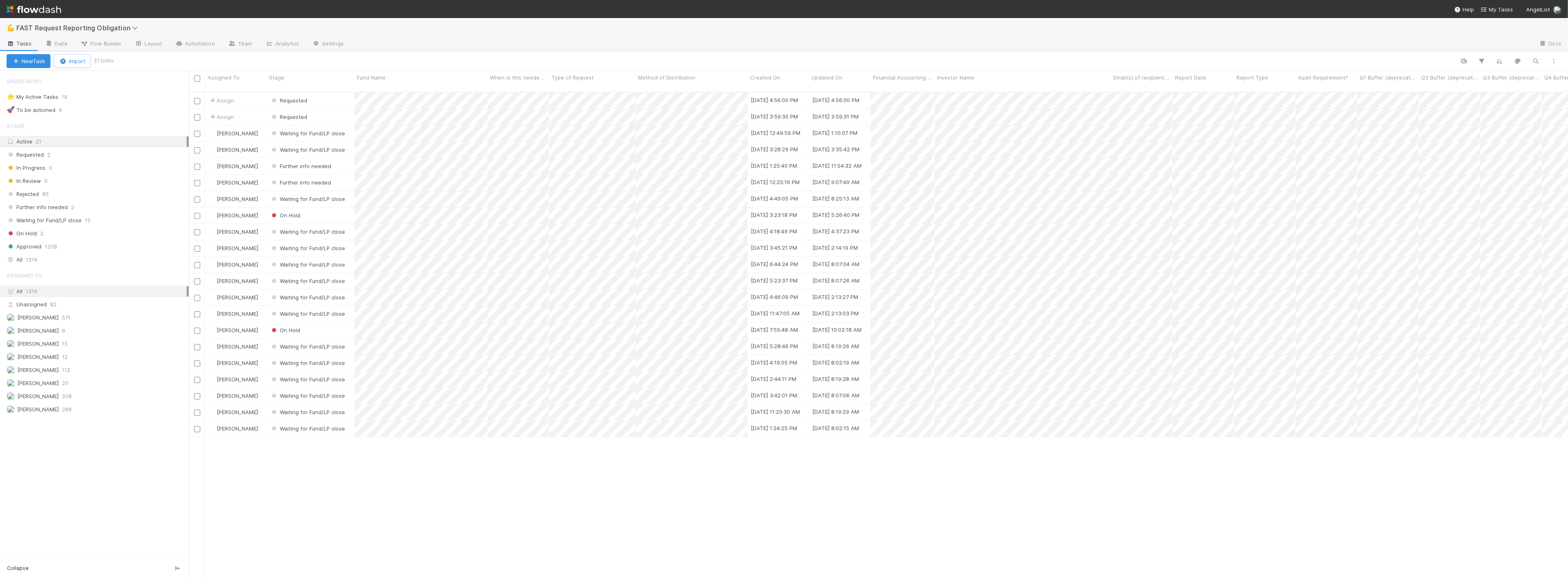
scroll to position [487, 1373]
click at [234, 113] on span "Assign" at bounding box center [221, 116] width 26 height 8
click at [237, 140] on span "[PERSON_NAME] you" at bounding box center [248, 142] width 54 height 7
click at [222, 96] on span "Assign" at bounding box center [221, 100] width 26 height 8
click at [234, 126] on span "[PERSON_NAME] you" at bounding box center [248, 125] width 54 height 7
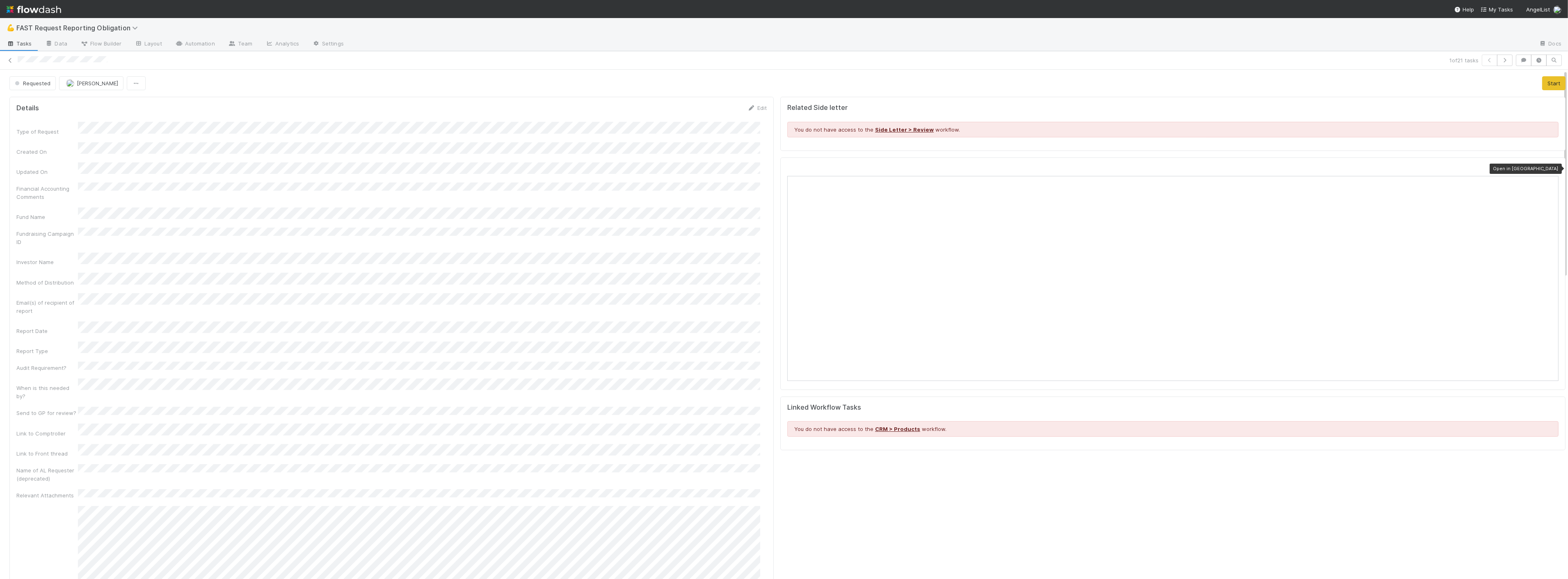
click at [1550, 167] on icon at bounding box center [1554, 168] width 8 height 5
click at [7, 60] on icon at bounding box center [10, 60] width 8 height 5
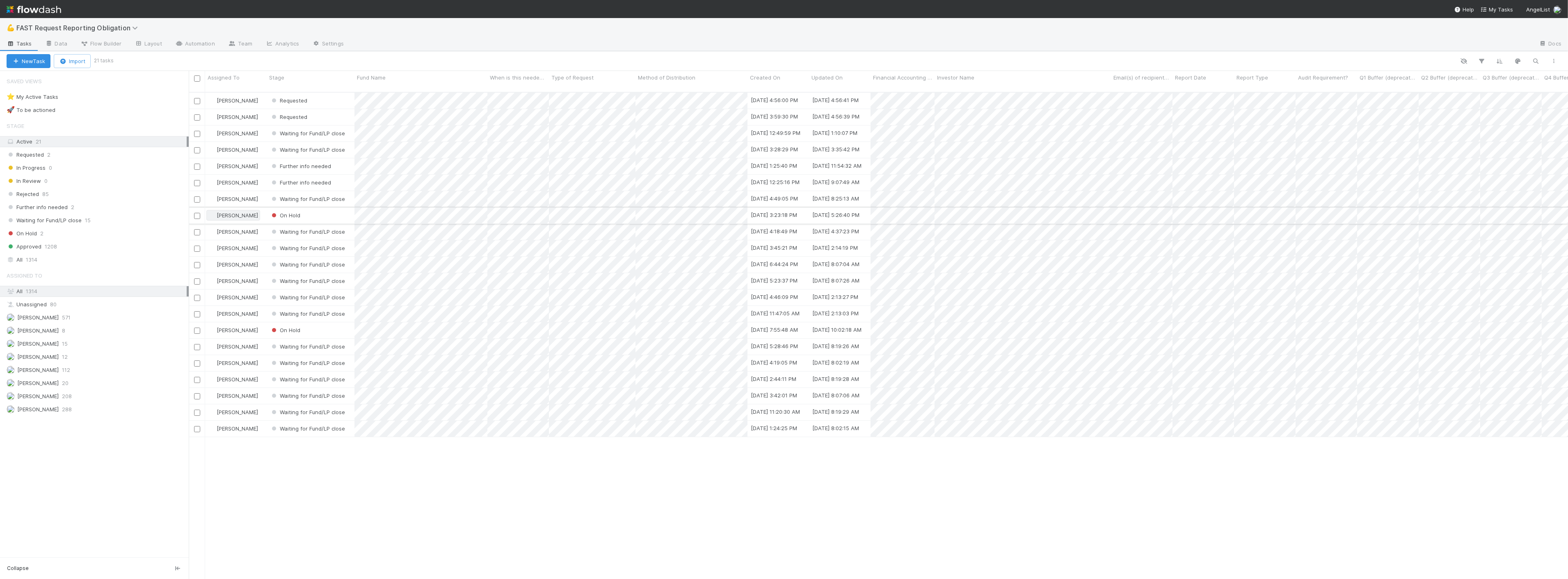
scroll to position [487, 1373]
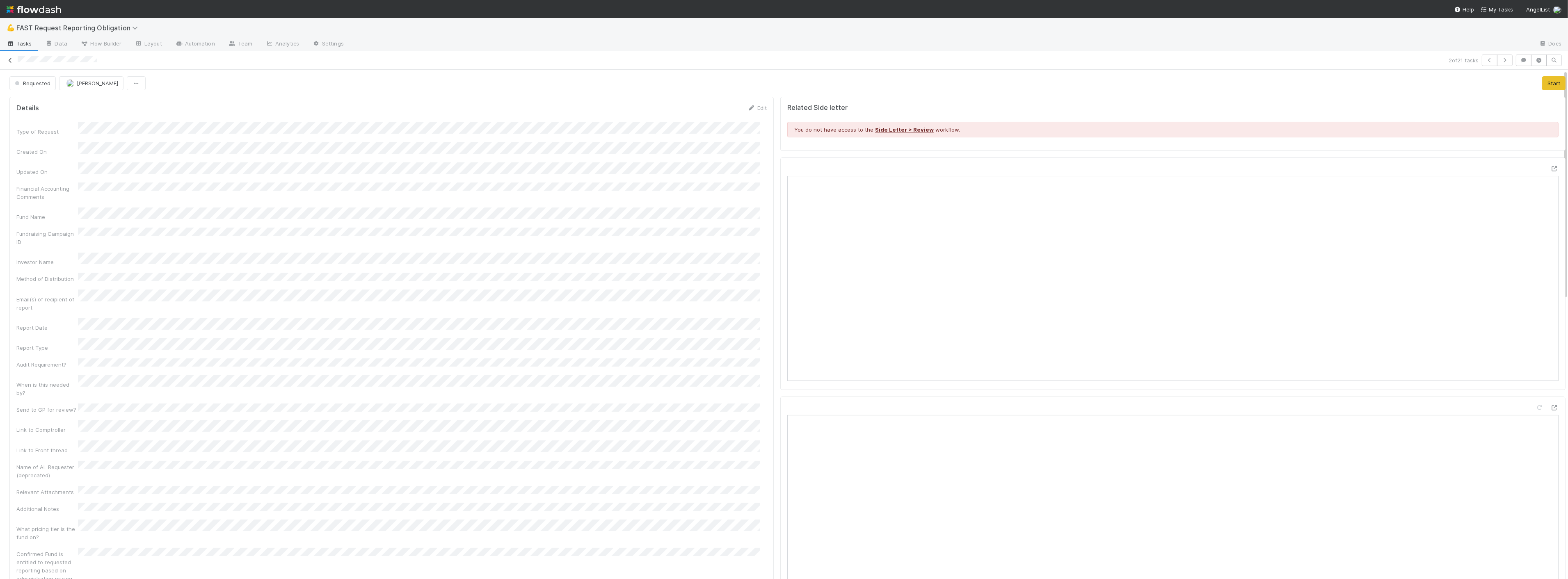
click at [10, 61] on icon at bounding box center [10, 60] width 8 height 5
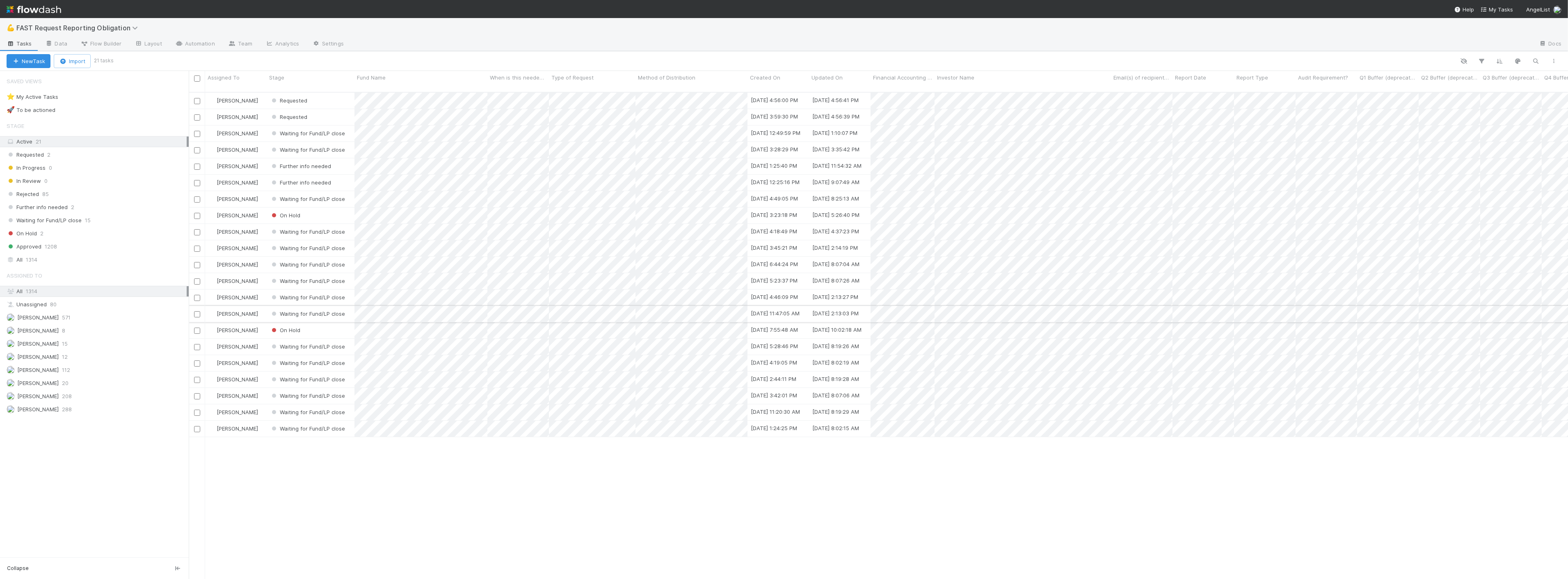
scroll to position [487, 1373]
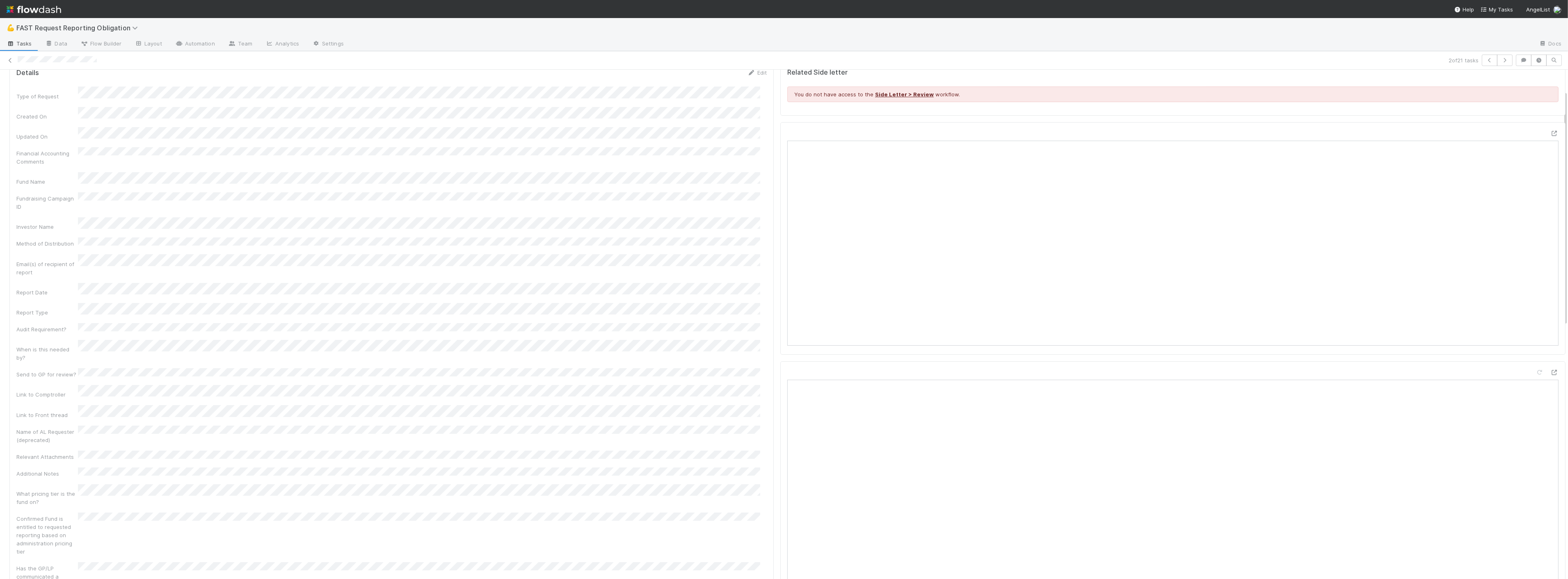
scroll to position [46, 0]
drag, startPoint x: 1542, startPoint y: 122, endPoint x: 628, endPoint y: 49, distance: 916.9
click at [1550, 123] on icon at bounding box center [1554, 123] width 8 height 5
click at [130, 207] on div "Investor Name" at bounding box center [391, 213] width 751 height 13
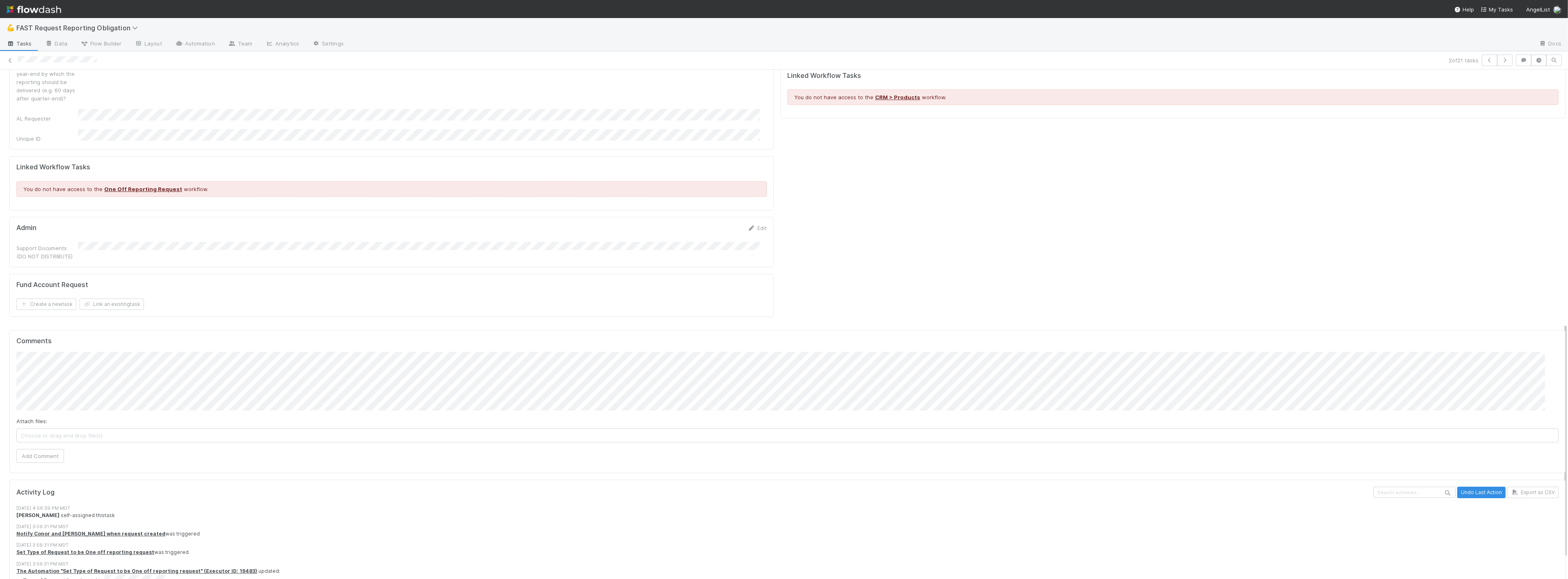
scroll to position [549, 0]
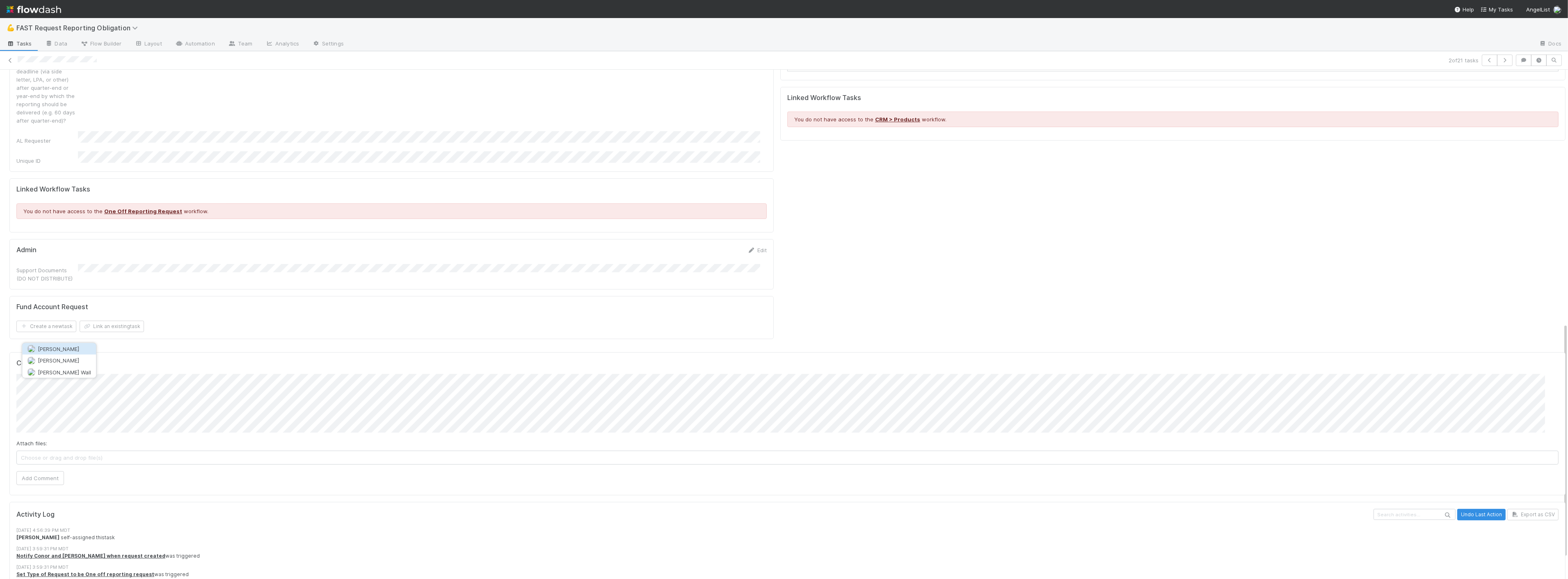
click at [52, 350] on span "[PERSON_NAME]" at bounding box center [58, 348] width 41 height 7
click at [48, 471] on button "Add Comment" at bounding box center [40, 477] width 47 height 14
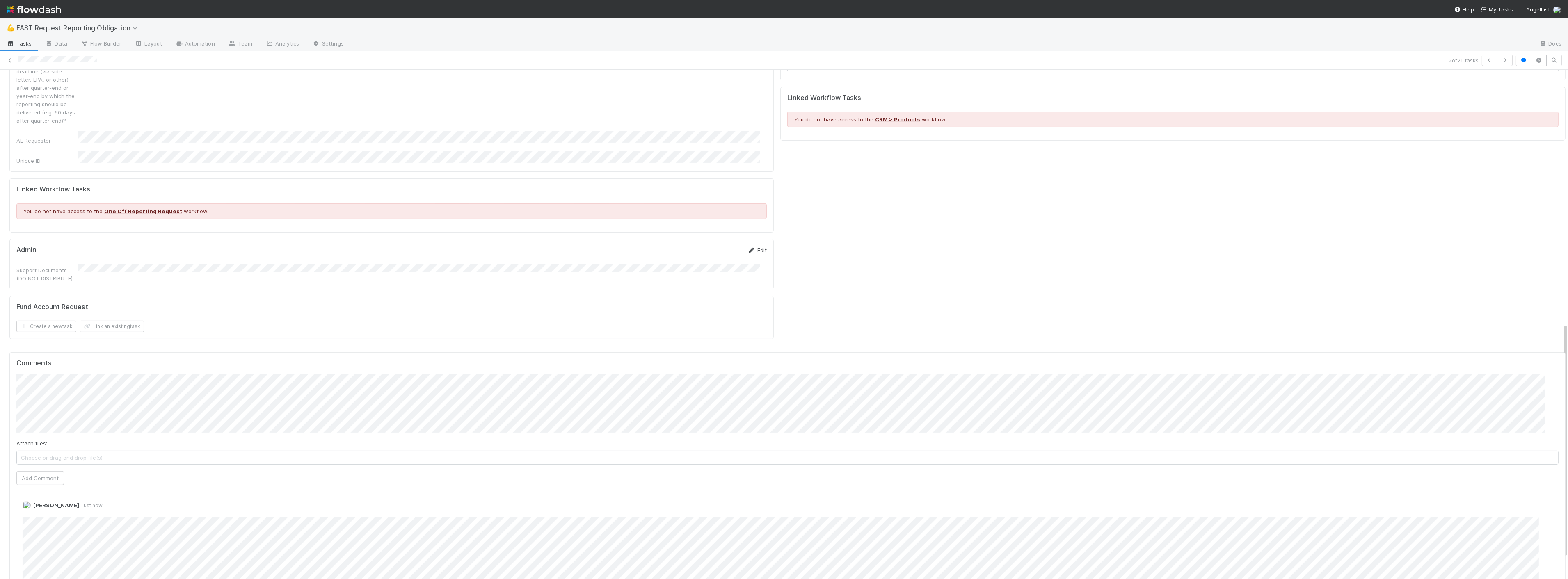
click at [749, 247] on link "Edit" at bounding box center [757, 250] width 19 height 7
click at [858, 552] on div "[PERSON_NAME] just now Edit Delete" at bounding box center [791, 556] width 1549 height 113
click at [25, 467] on icon at bounding box center [24, 470] width 8 height 5
click at [713, 246] on button "Save" at bounding box center [723, 252] width 23 height 14
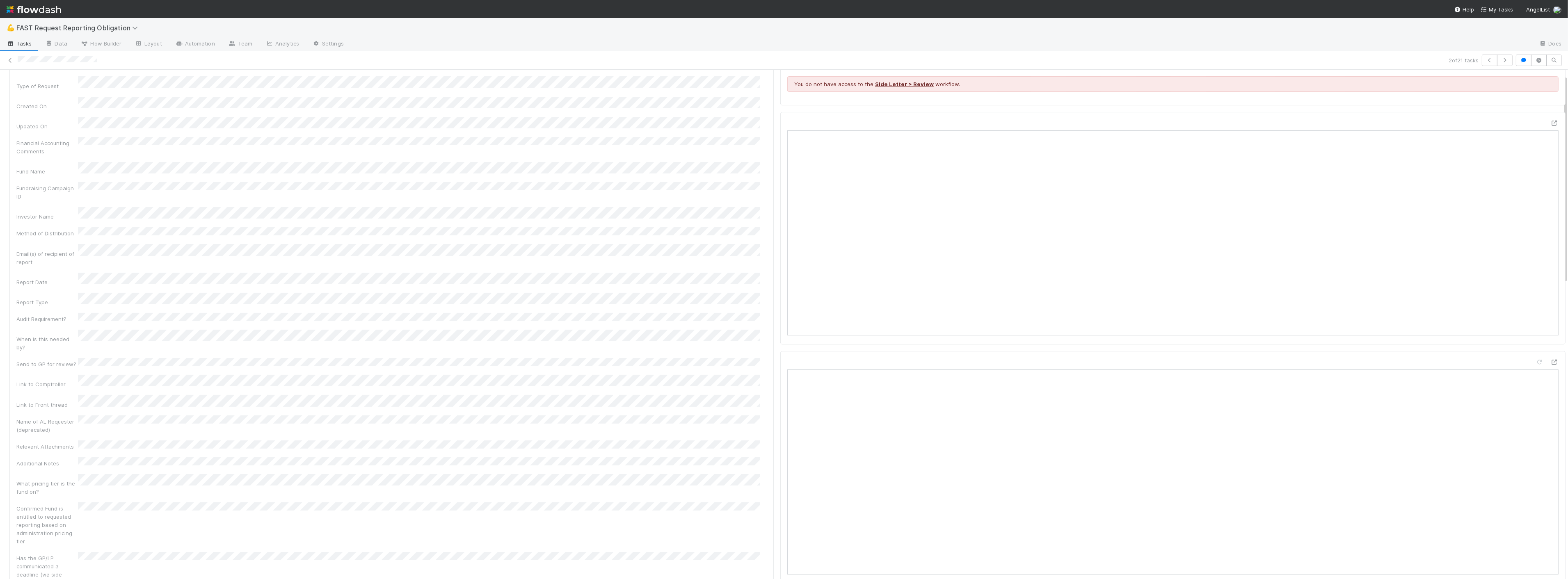
scroll to position [0, 0]
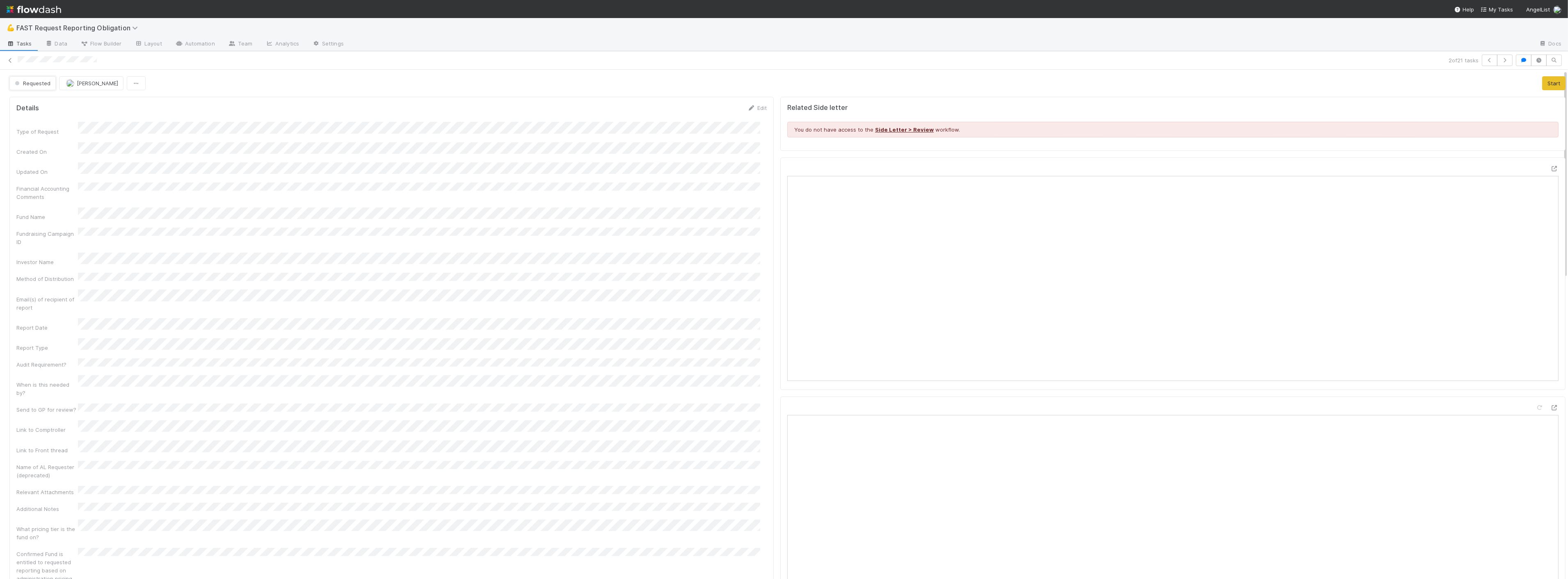
click at [33, 85] on span "Requested" at bounding box center [32, 83] width 37 height 7
click at [8, 62] on icon at bounding box center [10, 60] width 8 height 5
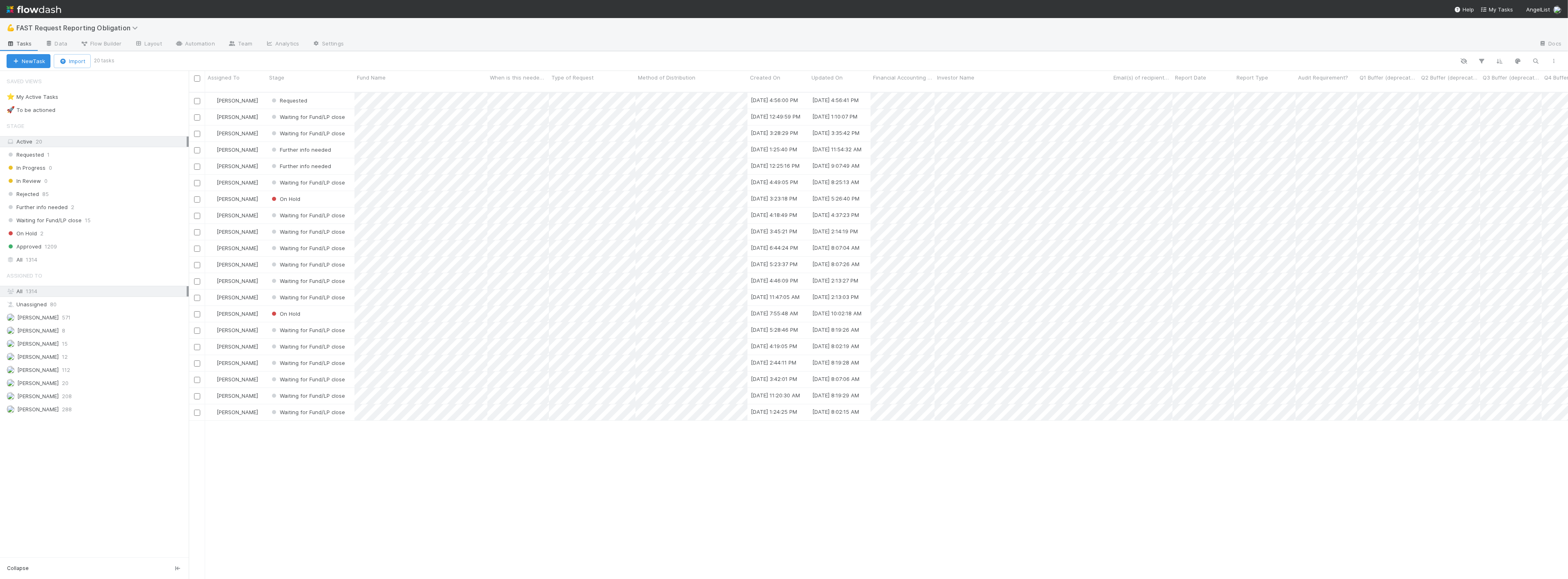
scroll to position [487, 1373]
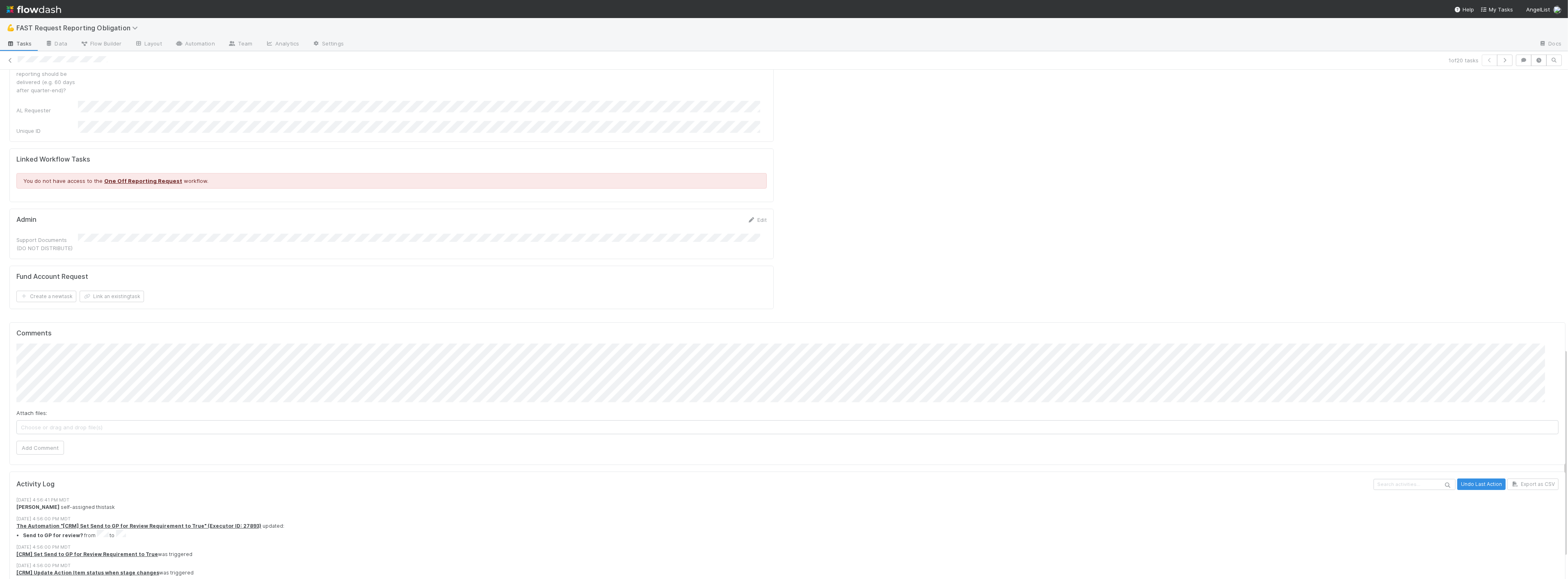
scroll to position [729, 0]
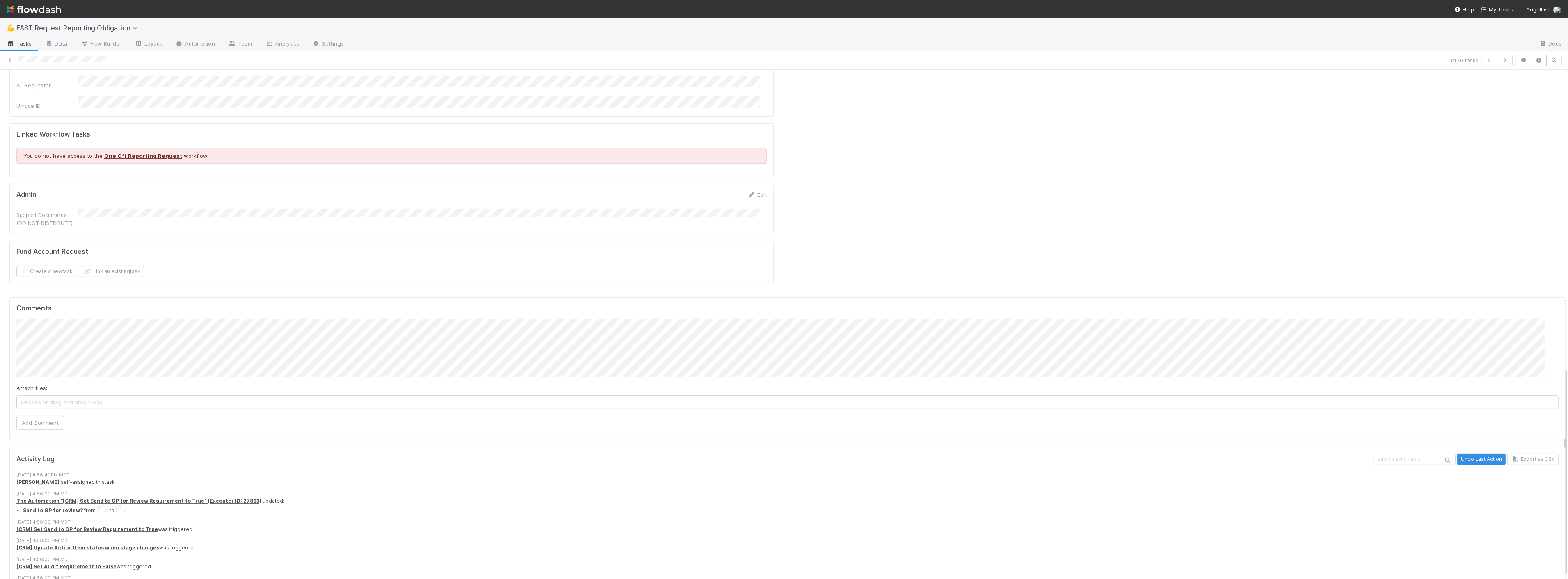
click at [138, 395] on span "Choose or drag and drop file(s)" at bounding box center [788, 402] width 1541 height 13
click at [45, 416] on button "Add Comment" at bounding box center [40, 423] width 47 height 14
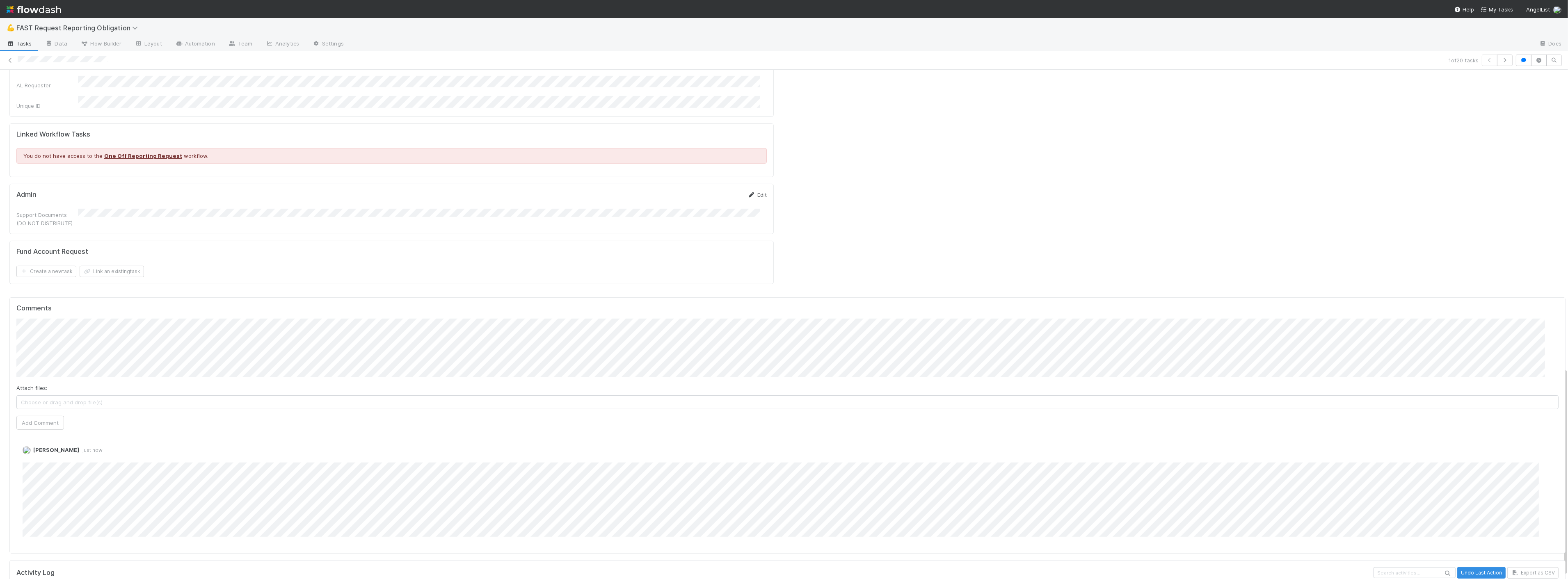
click at [757, 192] on link "Edit" at bounding box center [757, 195] width 19 height 7
click at [714, 190] on button "Save" at bounding box center [723, 197] width 23 height 14
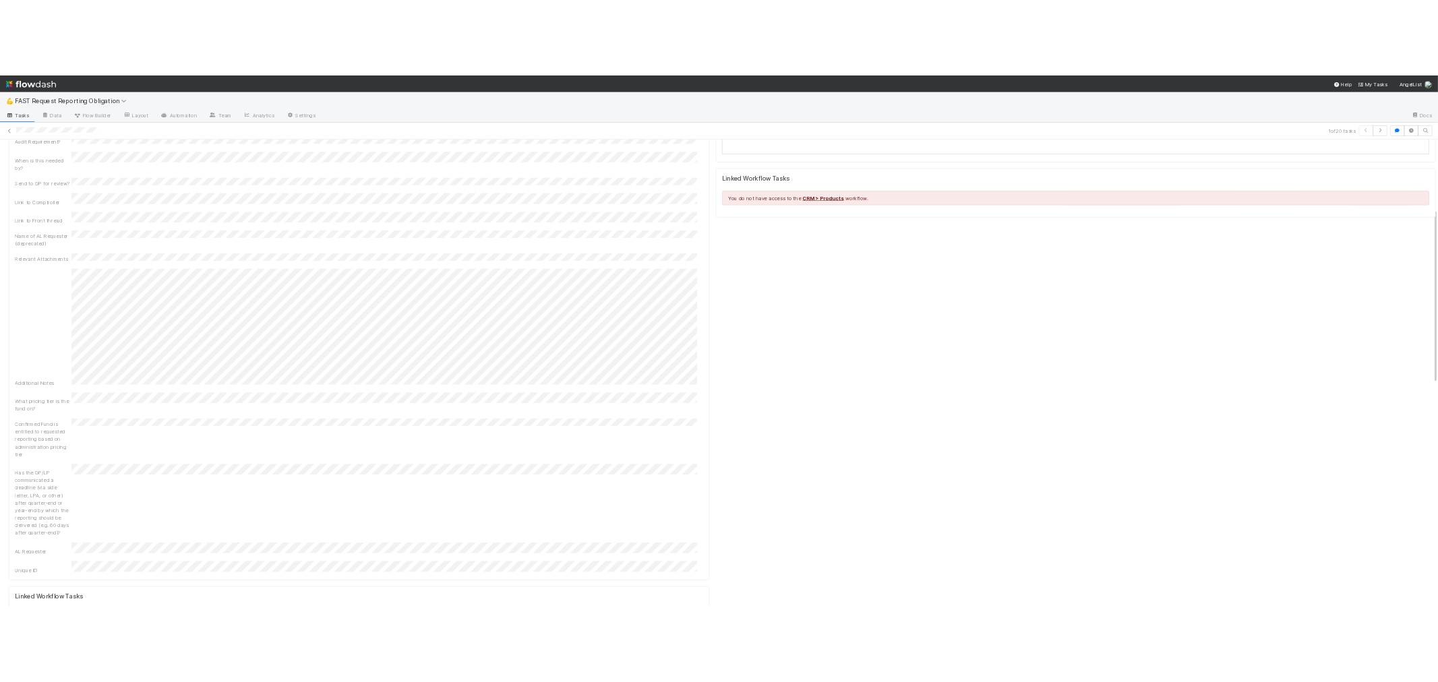
scroll to position [0, 0]
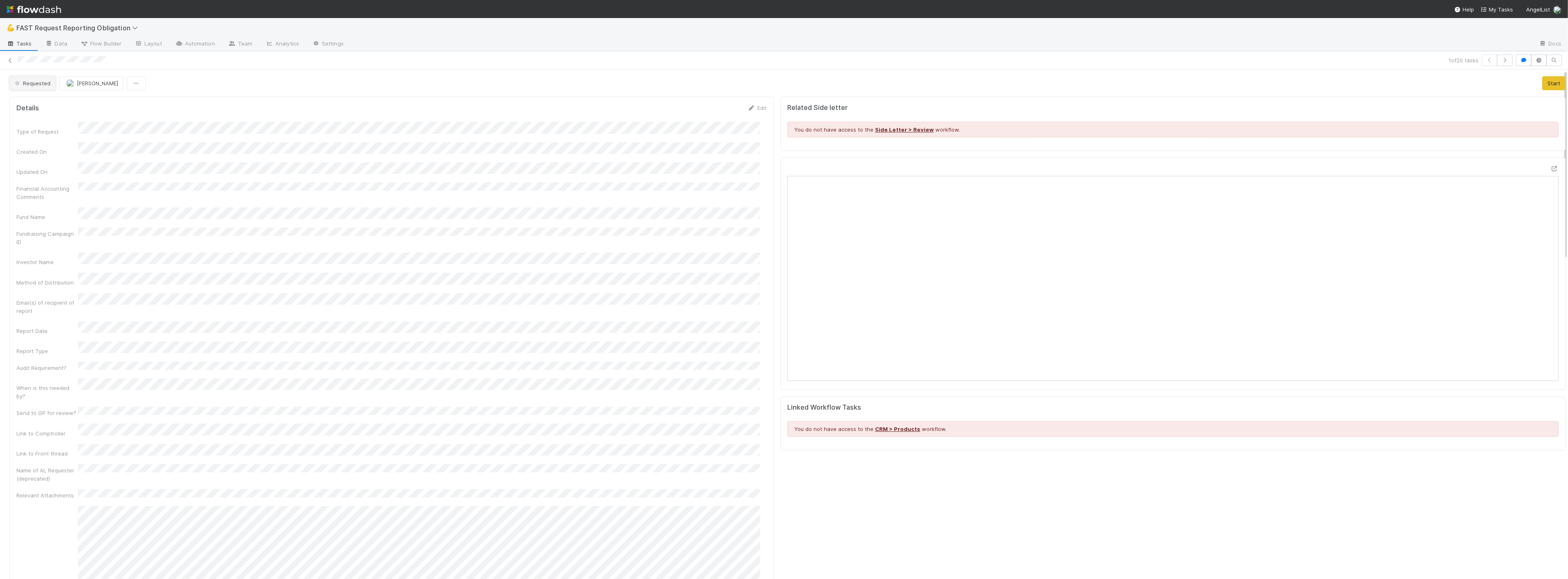
click at [36, 83] on span "Requested" at bounding box center [32, 83] width 37 height 7
click at [36, 203] on div "Approved" at bounding box center [65, 207] width 116 height 15
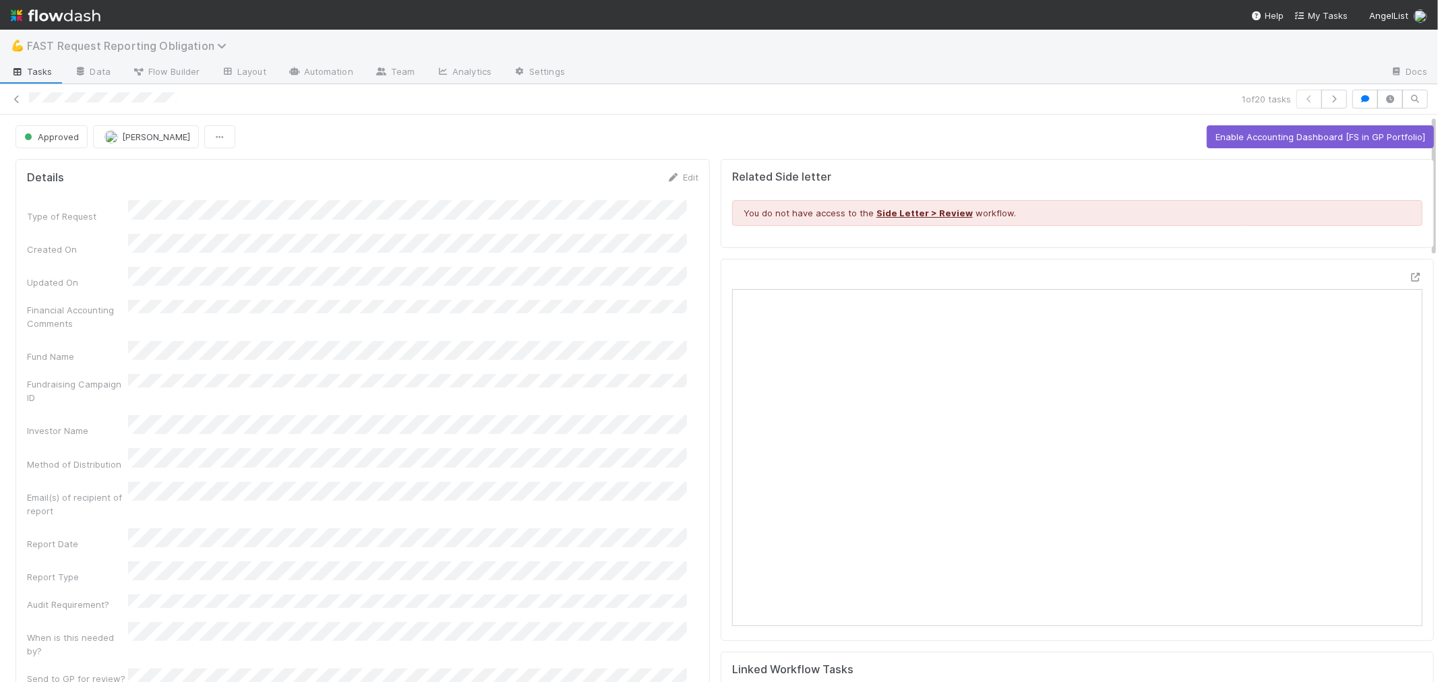
click at [128, 46] on span "FAST Request Reporting Obligation" at bounding box center [130, 45] width 206 height 13
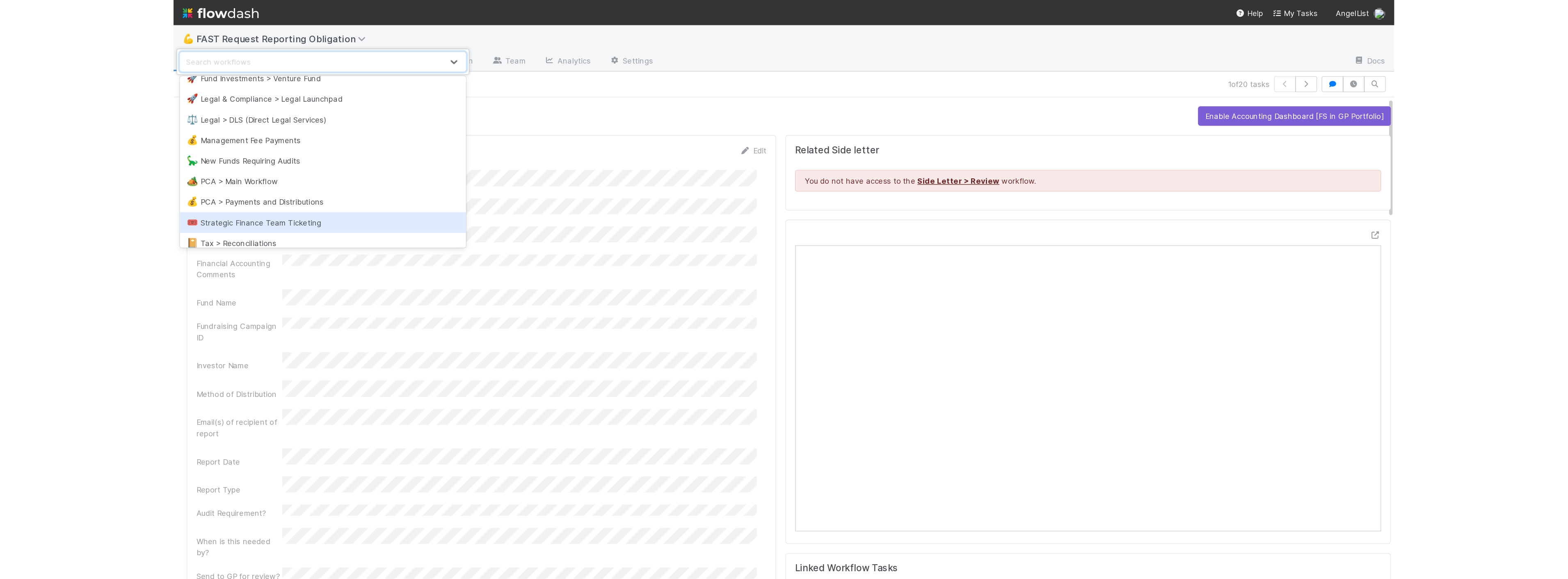
scroll to position [182, 0]
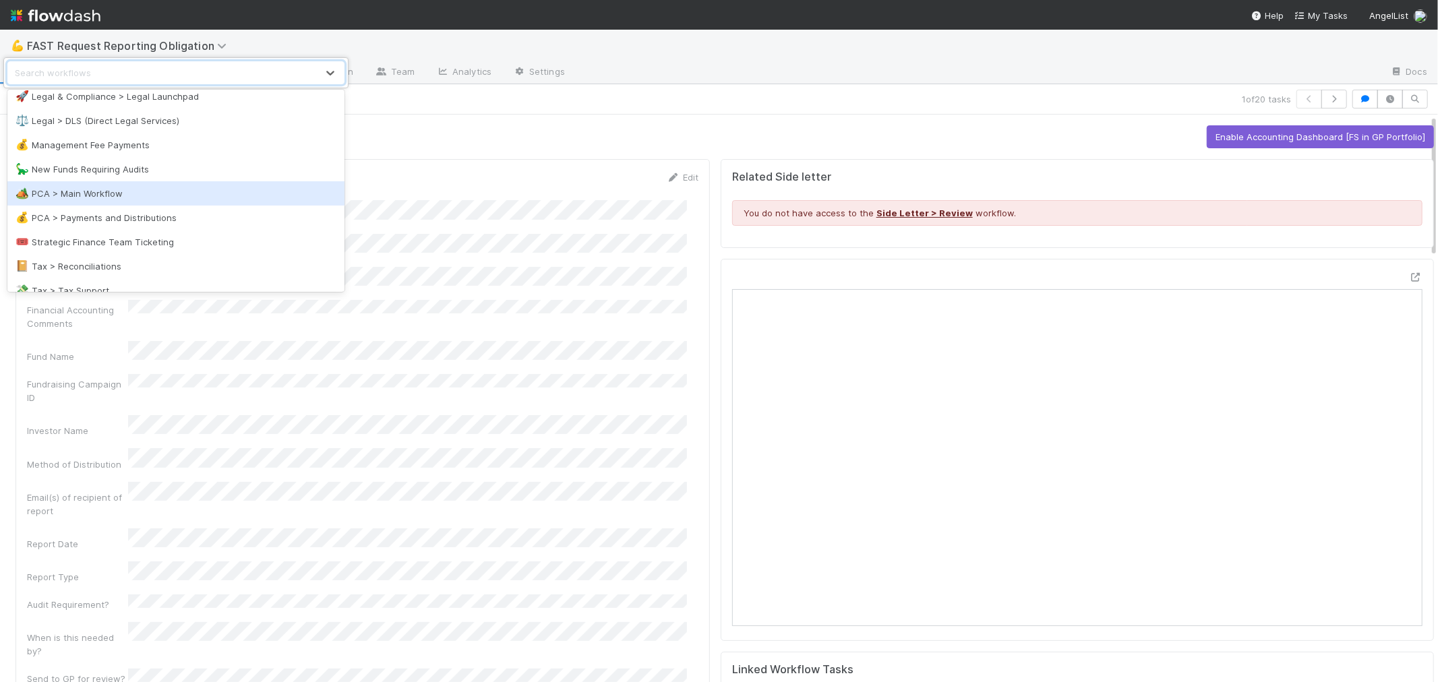
click at [113, 189] on div "🏕️ PCA > Main Workflow" at bounding box center [176, 193] width 321 height 13
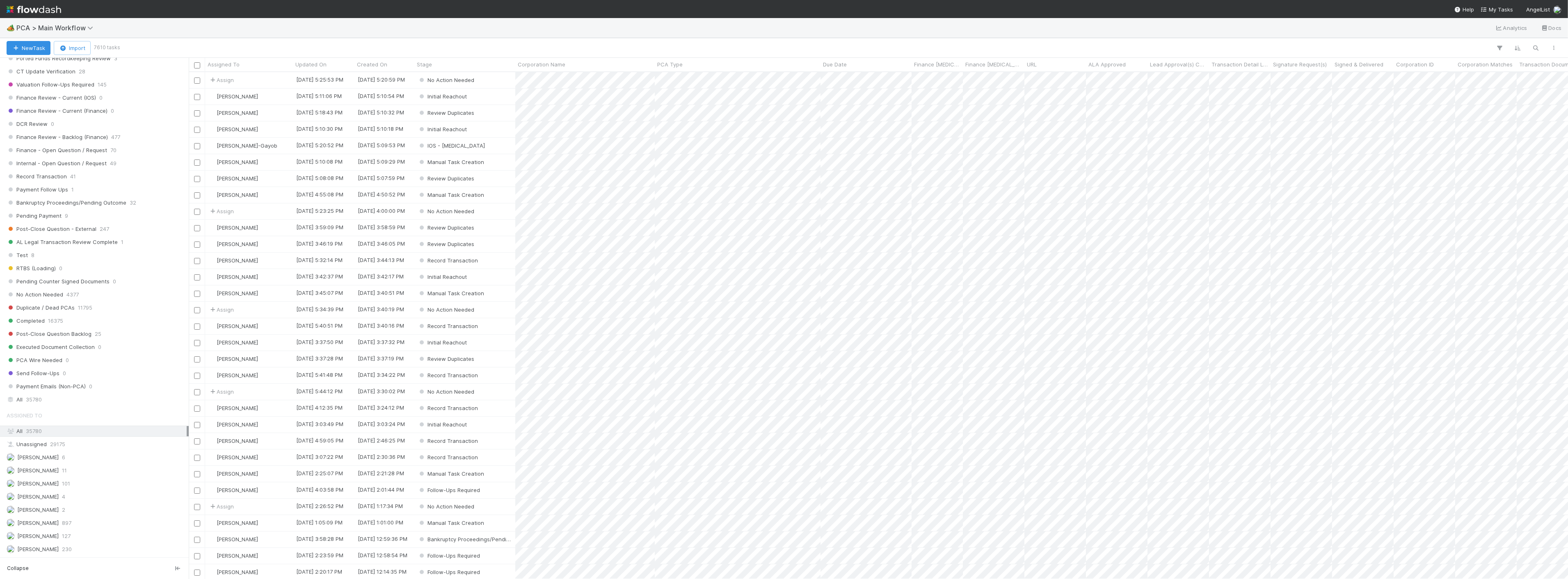
scroll to position [637, 0]
click at [35, 401] on span "35780" at bounding box center [33, 396] width 16 height 10
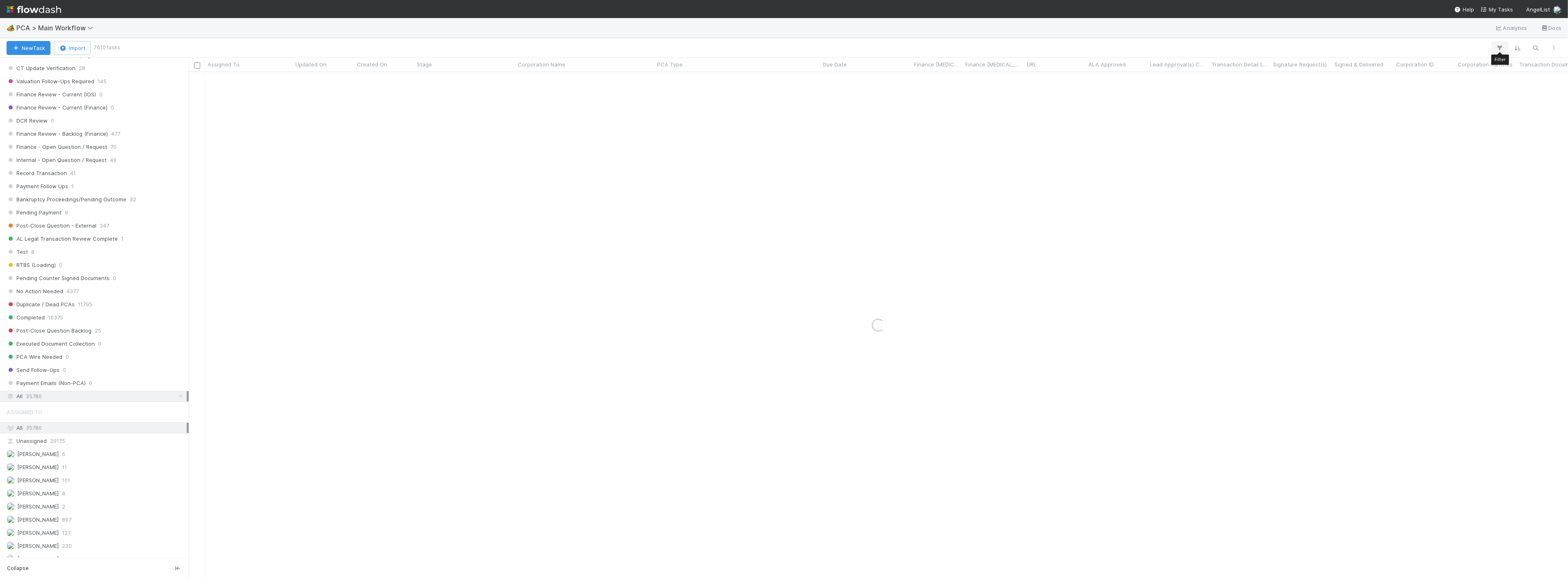
click at [1498, 44] on icon "button" at bounding box center [1499, 48] width 8 height 7
click at [1409, 66] on div "Add Filter" at bounding box center [1374, 72] width 259 height 25
click at [1345, 72] on button "Add Filter" at bounding box center [1374, 73] width 246 height 12
click at [1315, 95] on div "Assigned To" at bounding box center [1301, 91] width 66 height 12
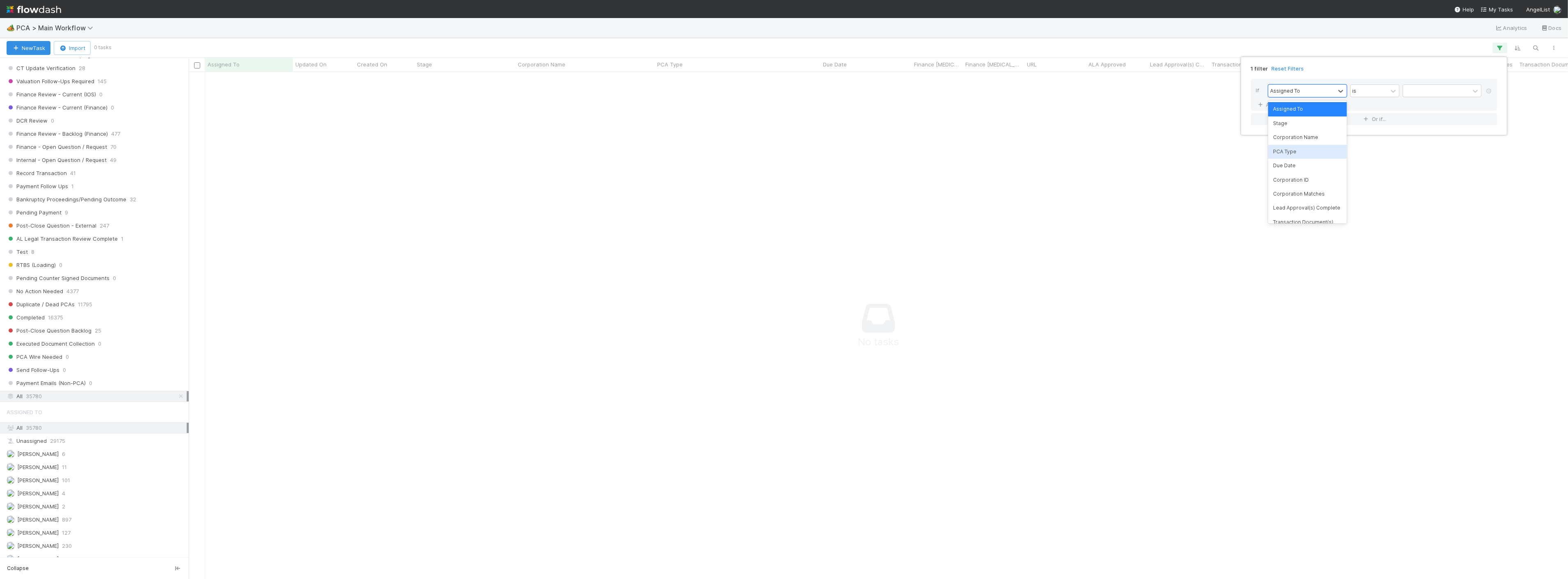
click at [1301, 138] on div "Corporation Name" at bounding box center [1307, 137] width 79 height 14
click at [1426, 91] on input "text" at bounding box center [1441, 91] width 79 height 12
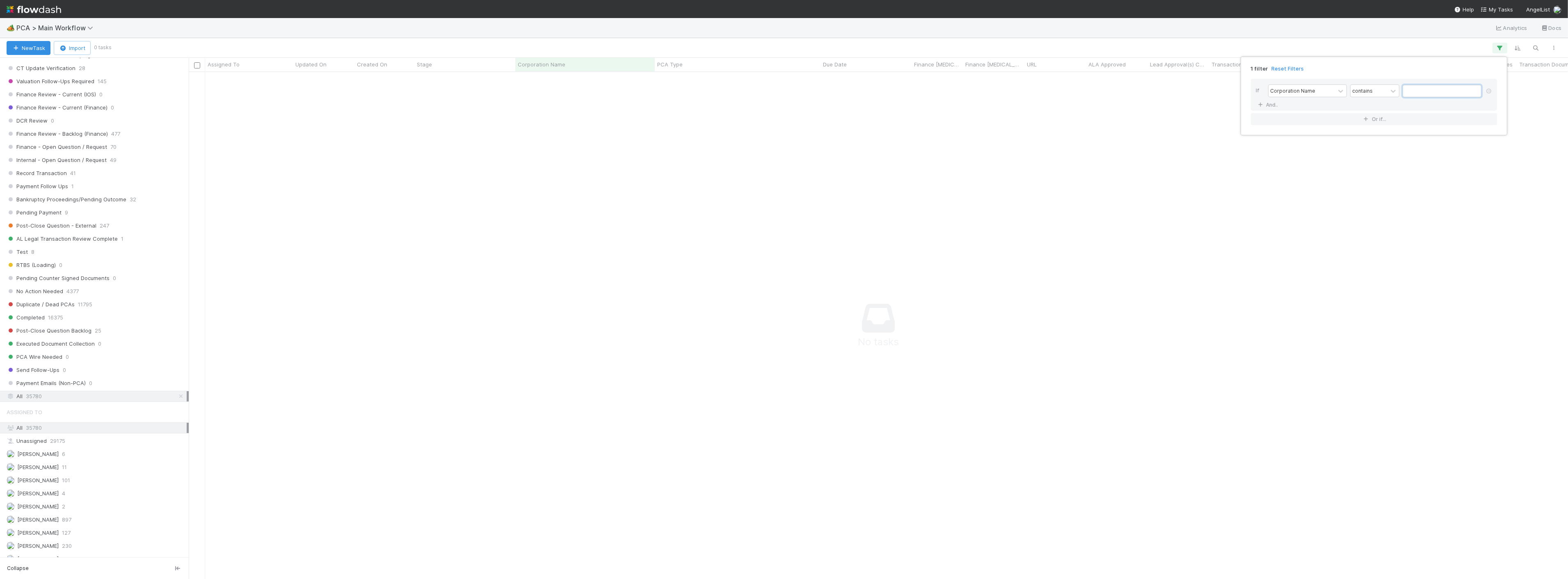
scroll to position [493, 1365]
type input "new lantern"
click at [737, 41] on div "1 filter Reset Filters If Corporation Name contains new lantern And.. Or if..." at bounding box center [784, 290] width 1568 height 579
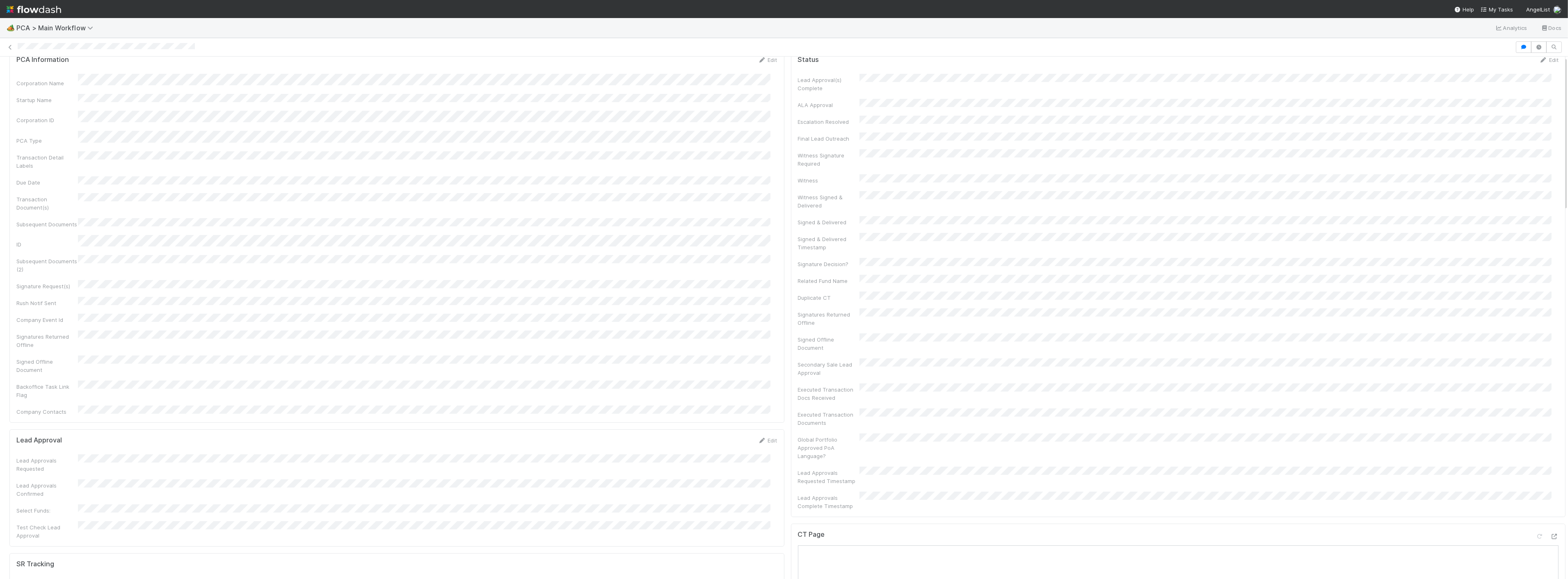
scroll to position [46, 0]
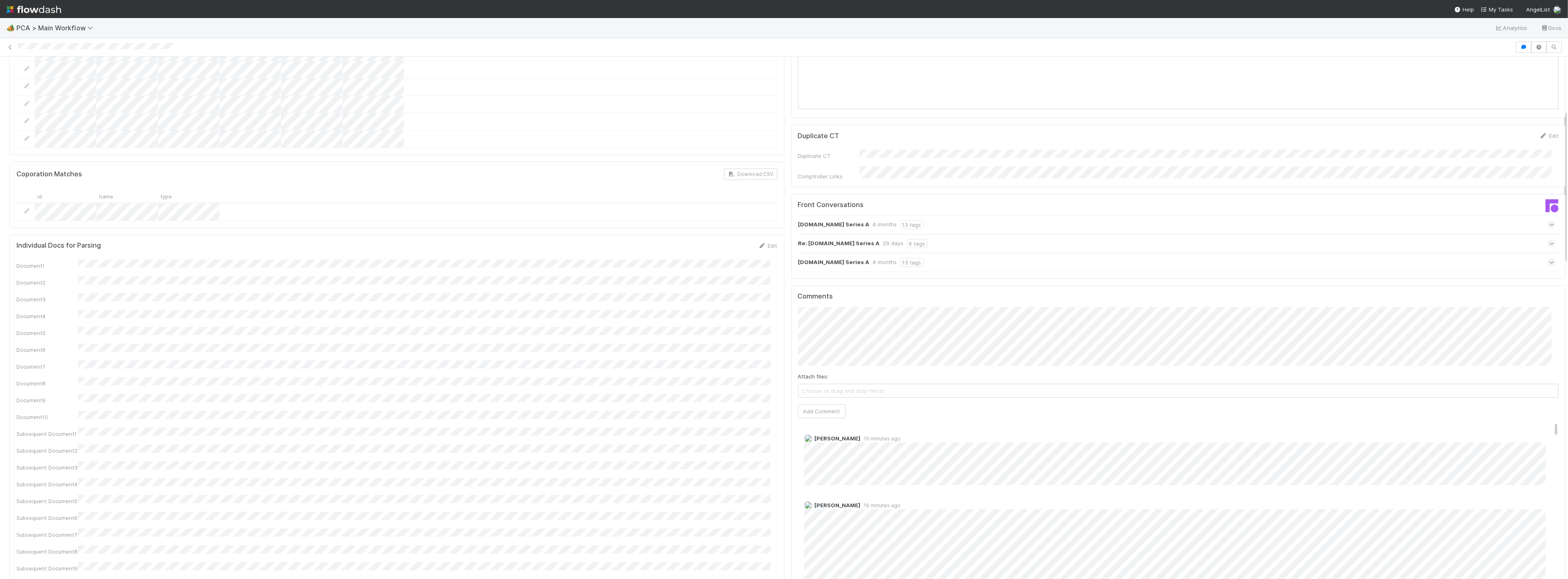
scroll to position [182, 0]
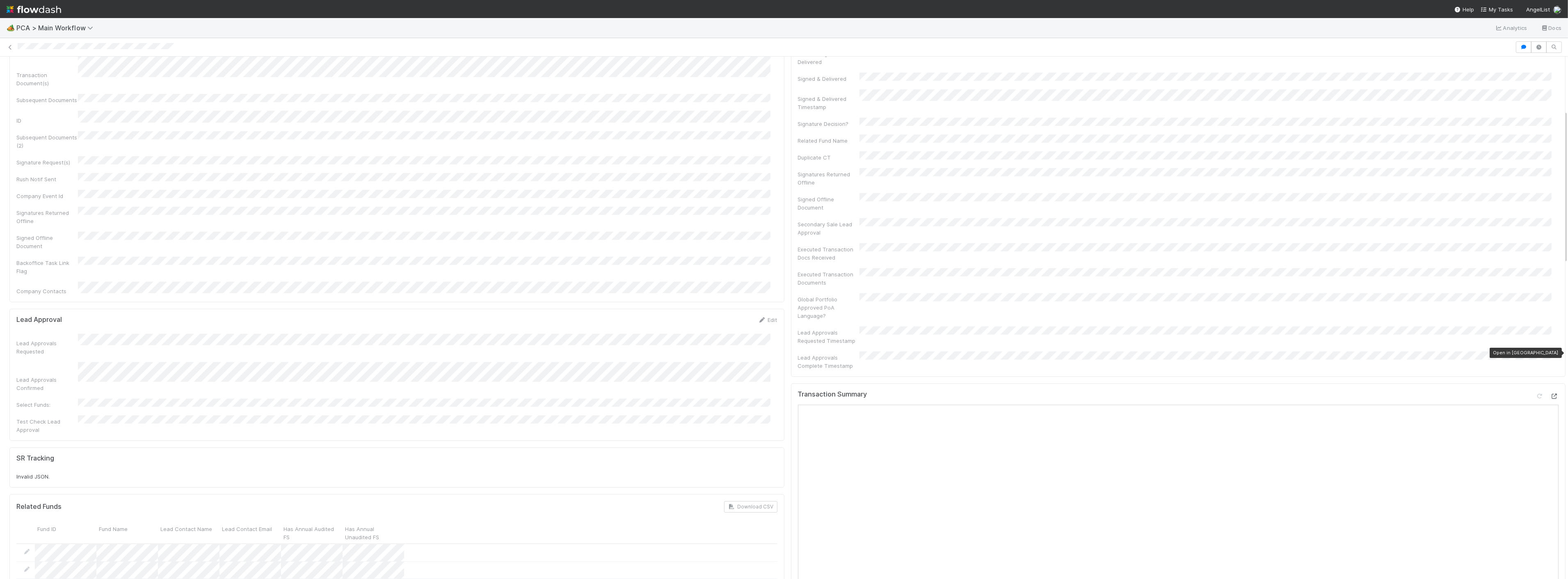
click at [1550, 394] on icon at bounding box center [1554, 396] width 8 height 5
